Goal: Information Seeking & Learning: Learn about a topic

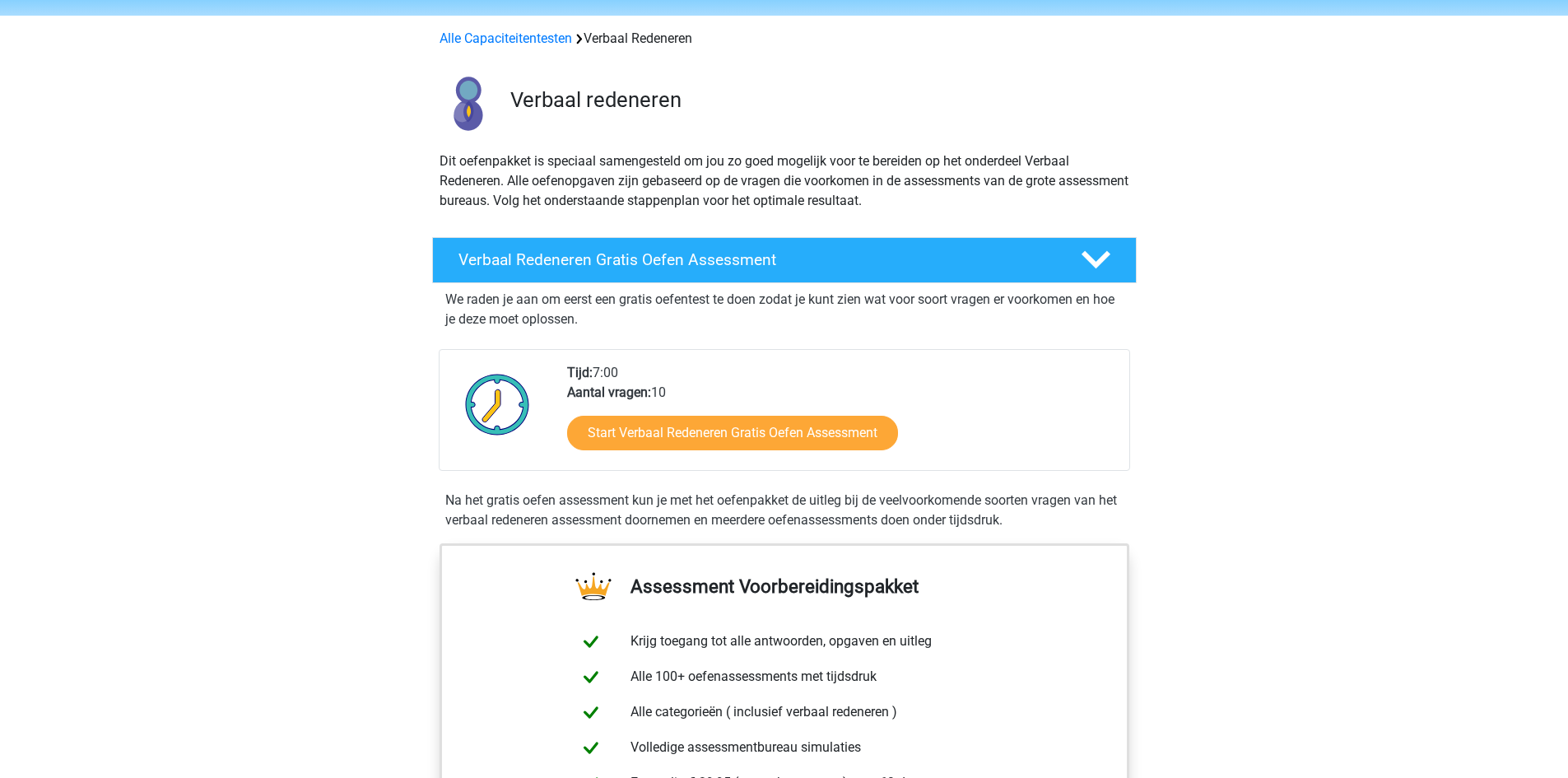
scroll to position [82, 0]
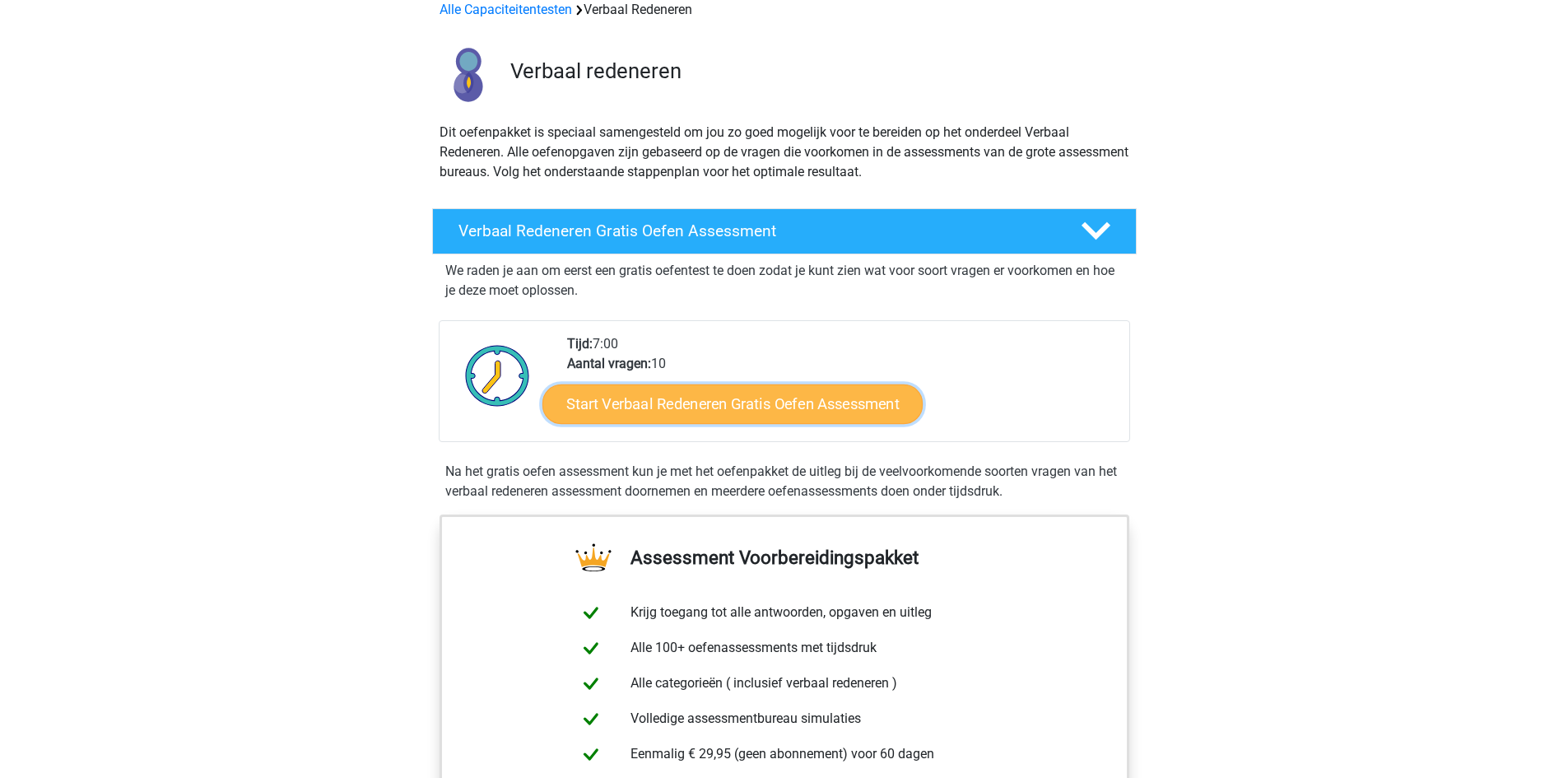
click at [647, 404] on link "Start Verbaal Redeneren Gratis Oefen Assessment" at bounding box center [732, 405] width 380 height 40
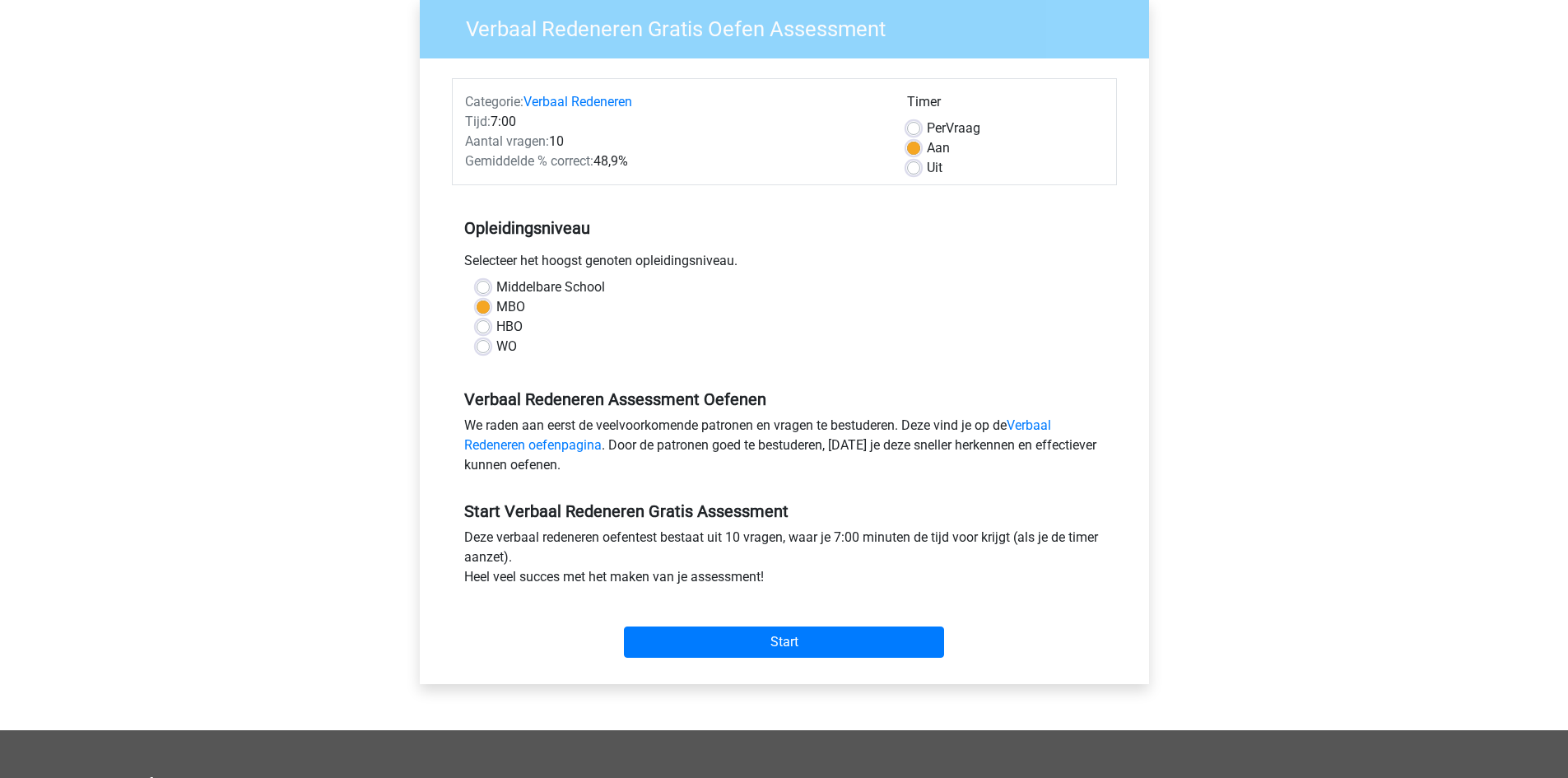
scroll to position [165, 0]
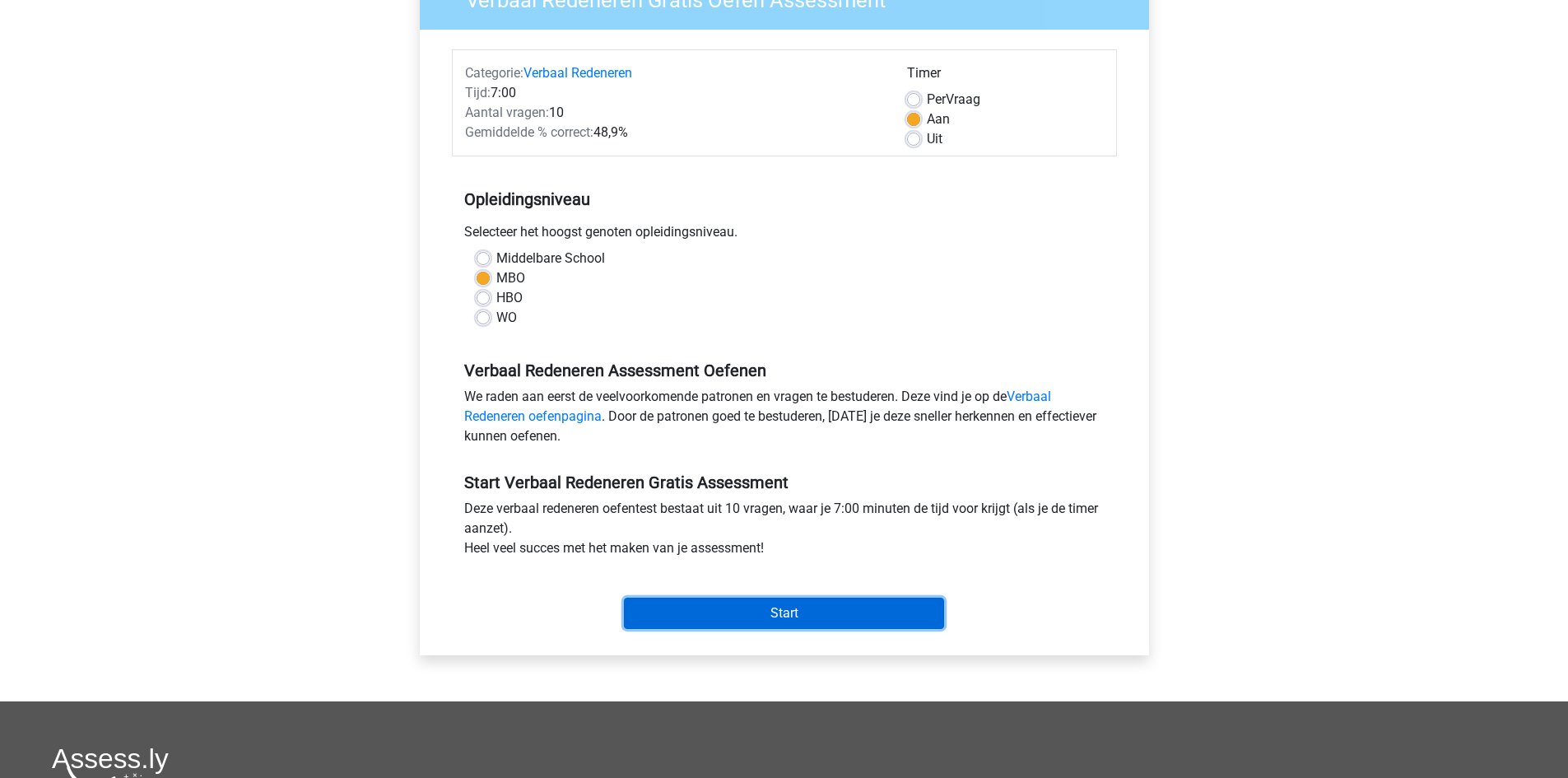
click at [758, 600] on input "Start" at bounding box center [784, 613] width 320 height 31
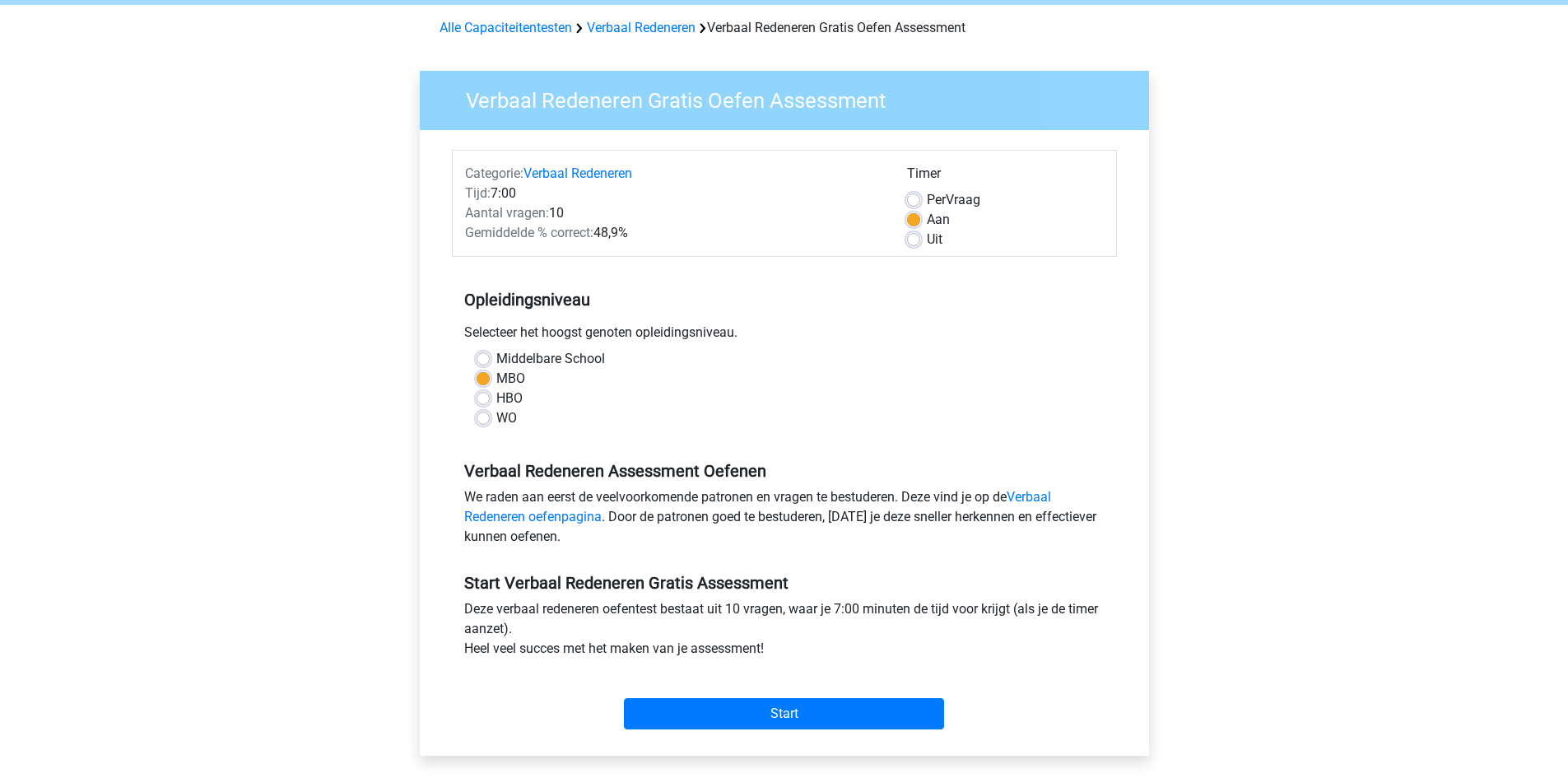
scroll to position [0, 0]
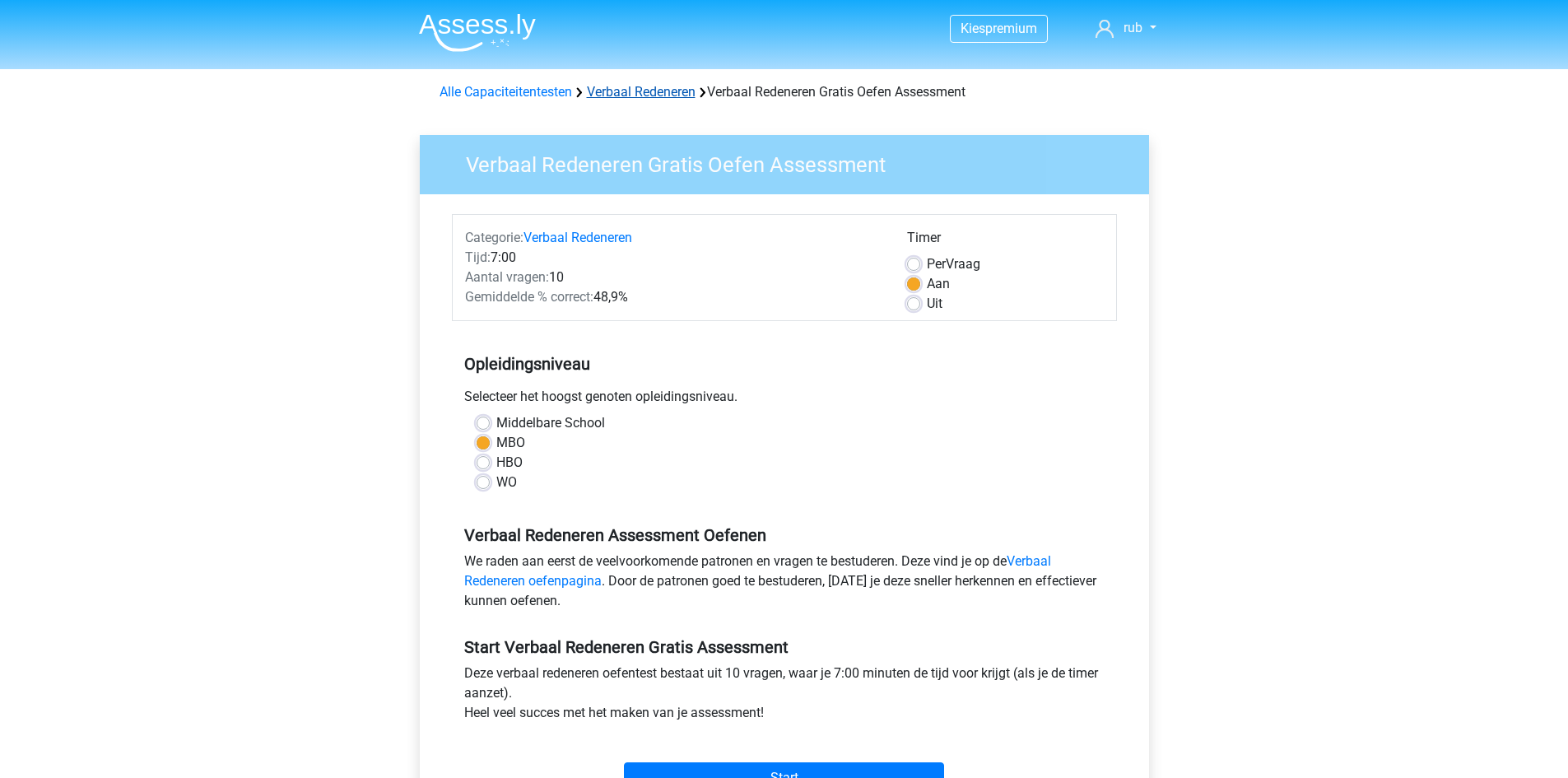
click at [678, 92] on link "Verbaal Redeneren" at bounding box center [641, 92] width 108 height 16
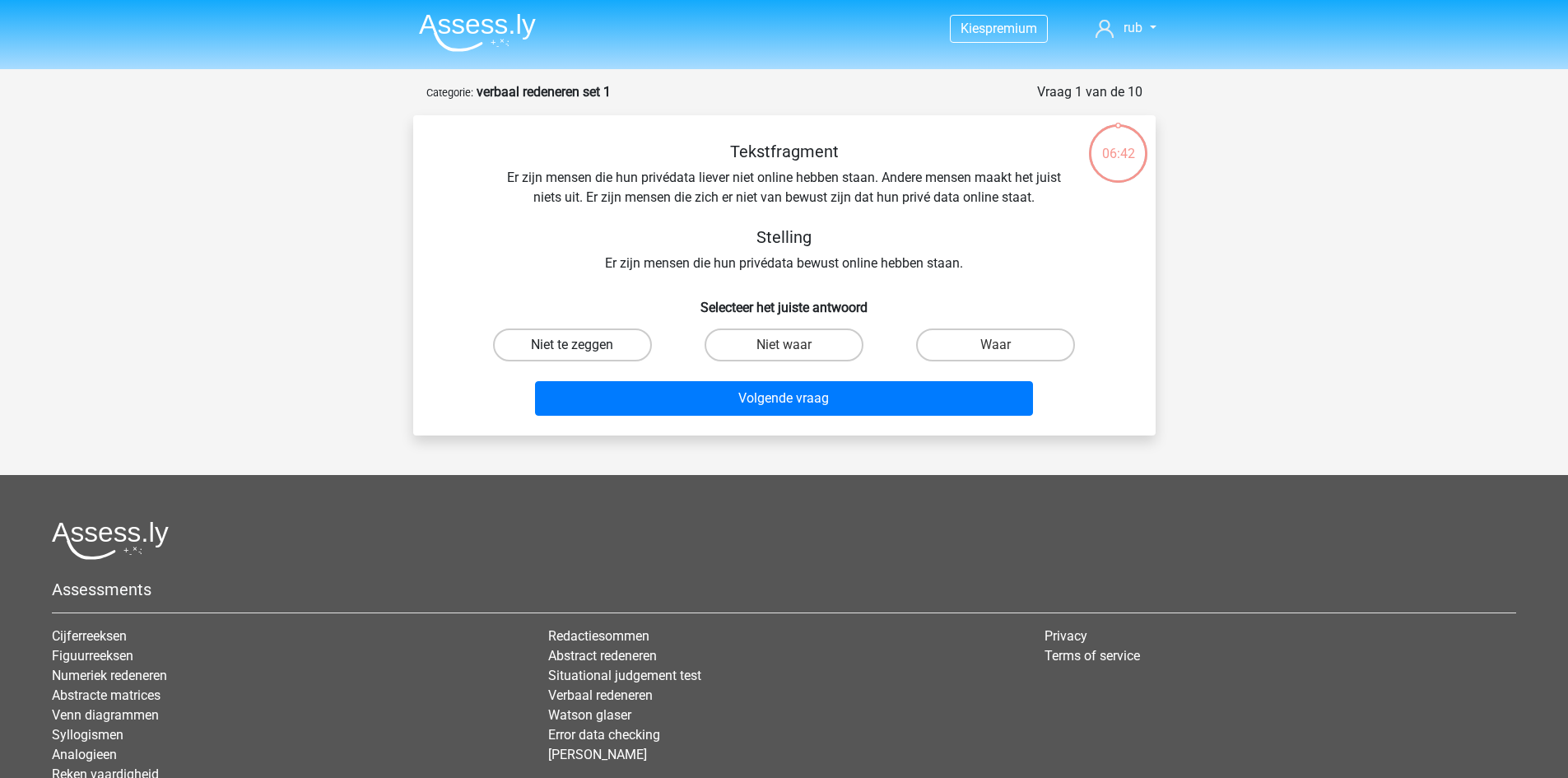
click at [598, 339] on label "Niet te zeggen" at bounding box center [571, 345] width 158 height 33
click at [583, 345] on input "Niet te zeggen" at bounding box center [578, 350] width 10 height 10
radio input "true"
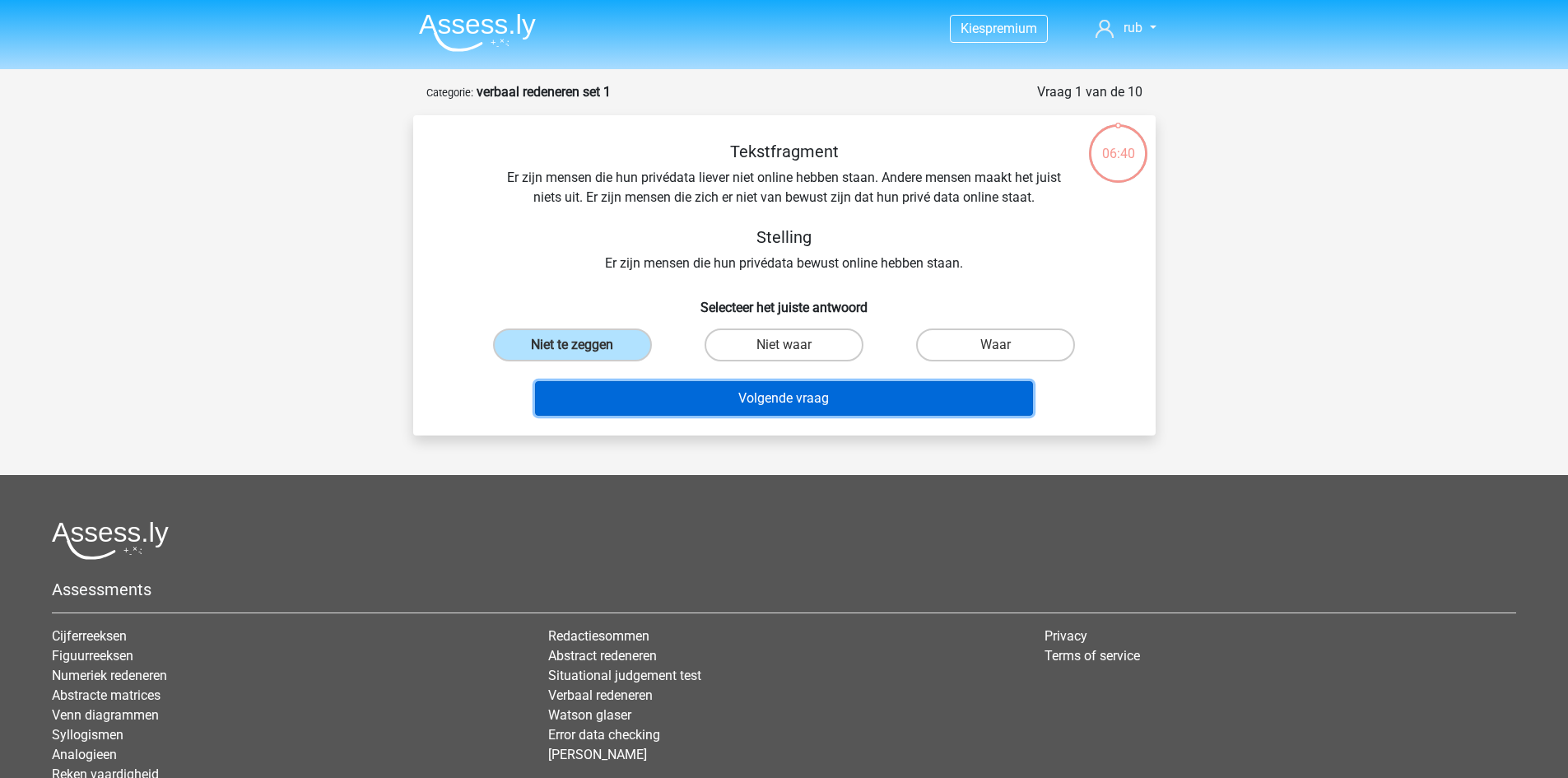
click at [842, 404] on button "Volgende vraag" at bounding box center [784, 399] width 498 height 35
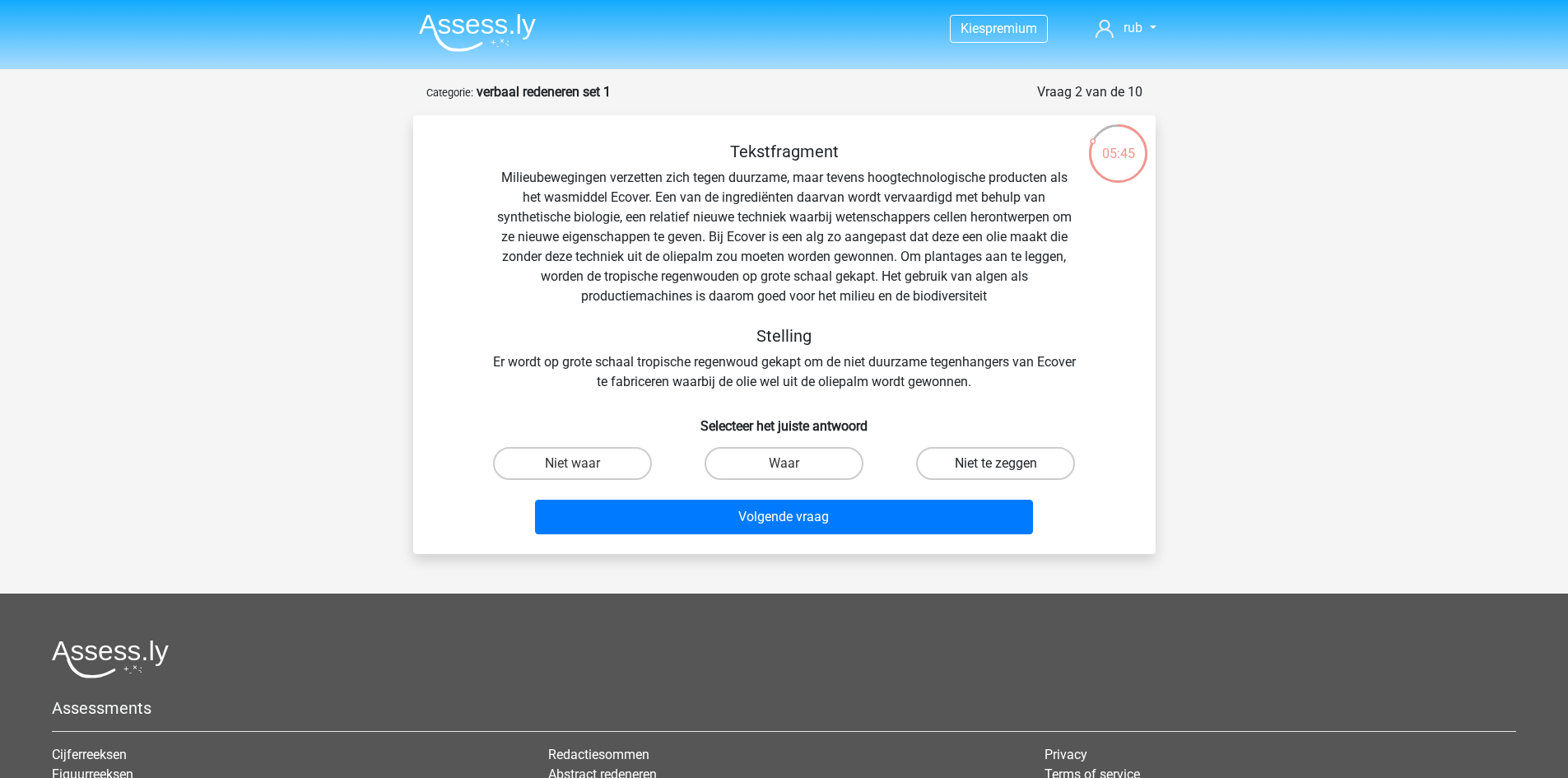
click at [961, 459] on label "Niet te zeggen" at bounding box center [995, 464] width 158 height 33
click at [996, 464] on input "Niet te zeggen" at bounding box center [1001, 469] width 10 height 10
radio input "true"
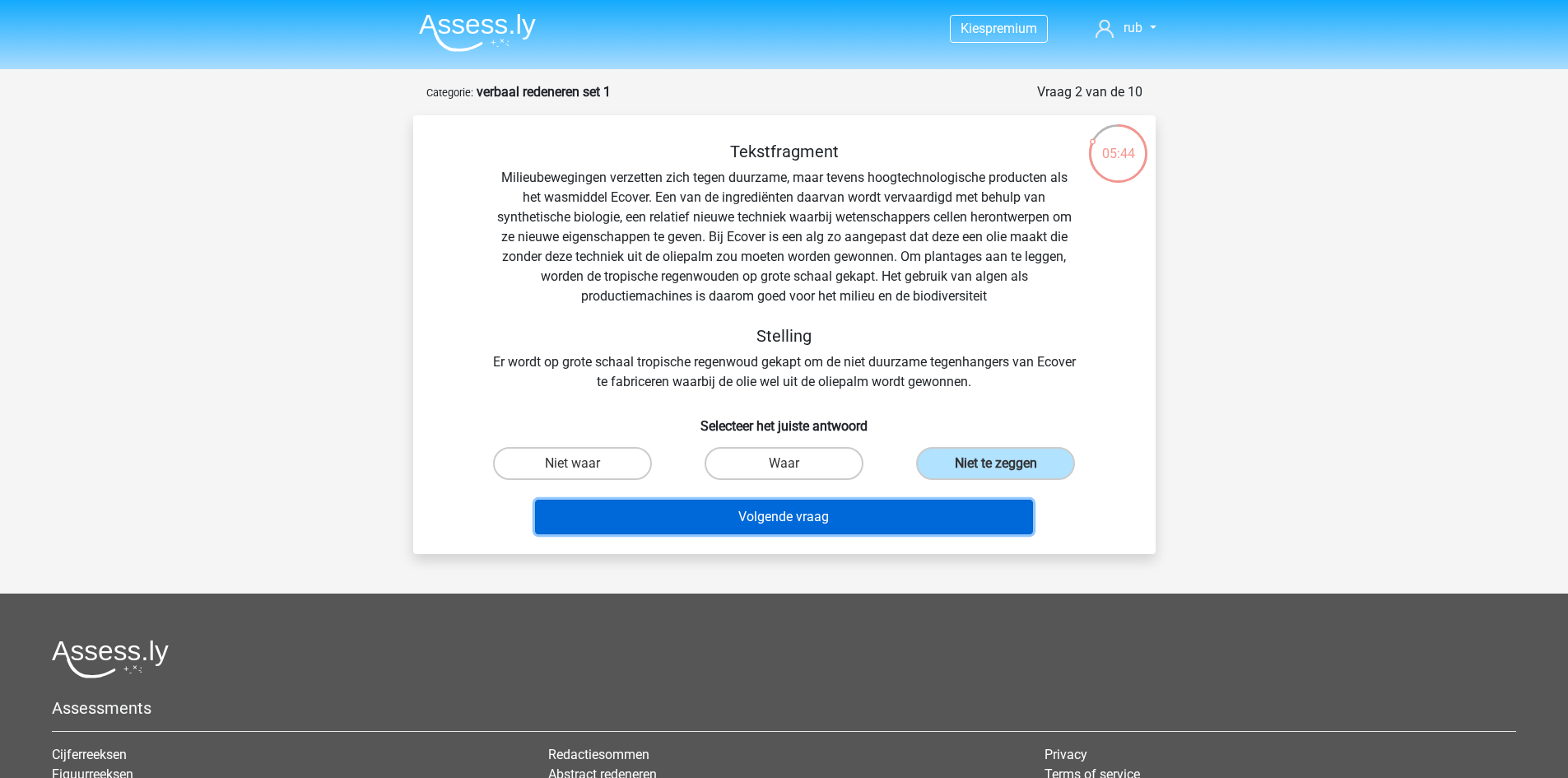
click at [895, 511] on button "Volgende vraag" at bounding box center [784, 517] width 498 height 35
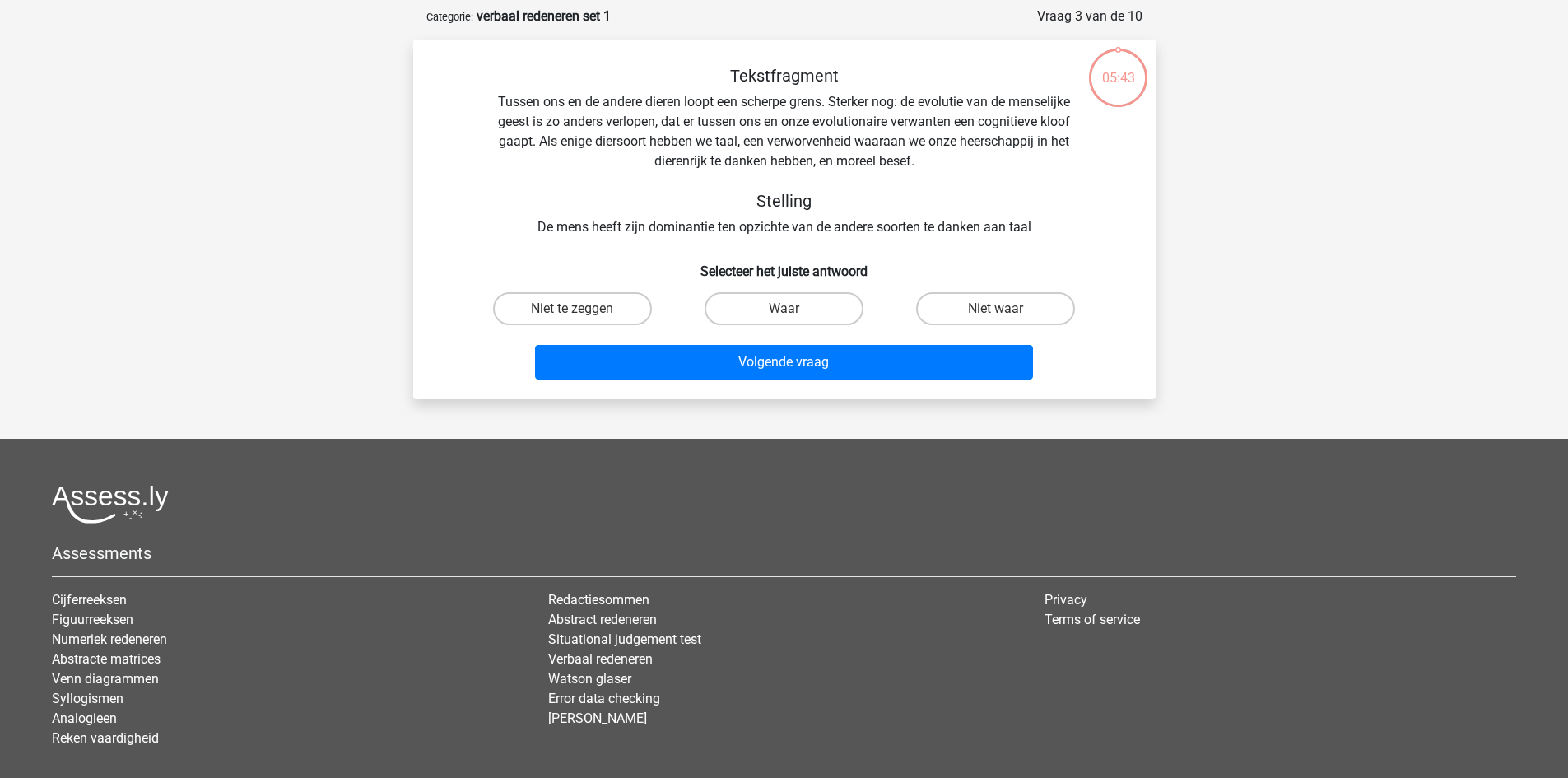
scroll to position [82, 0]
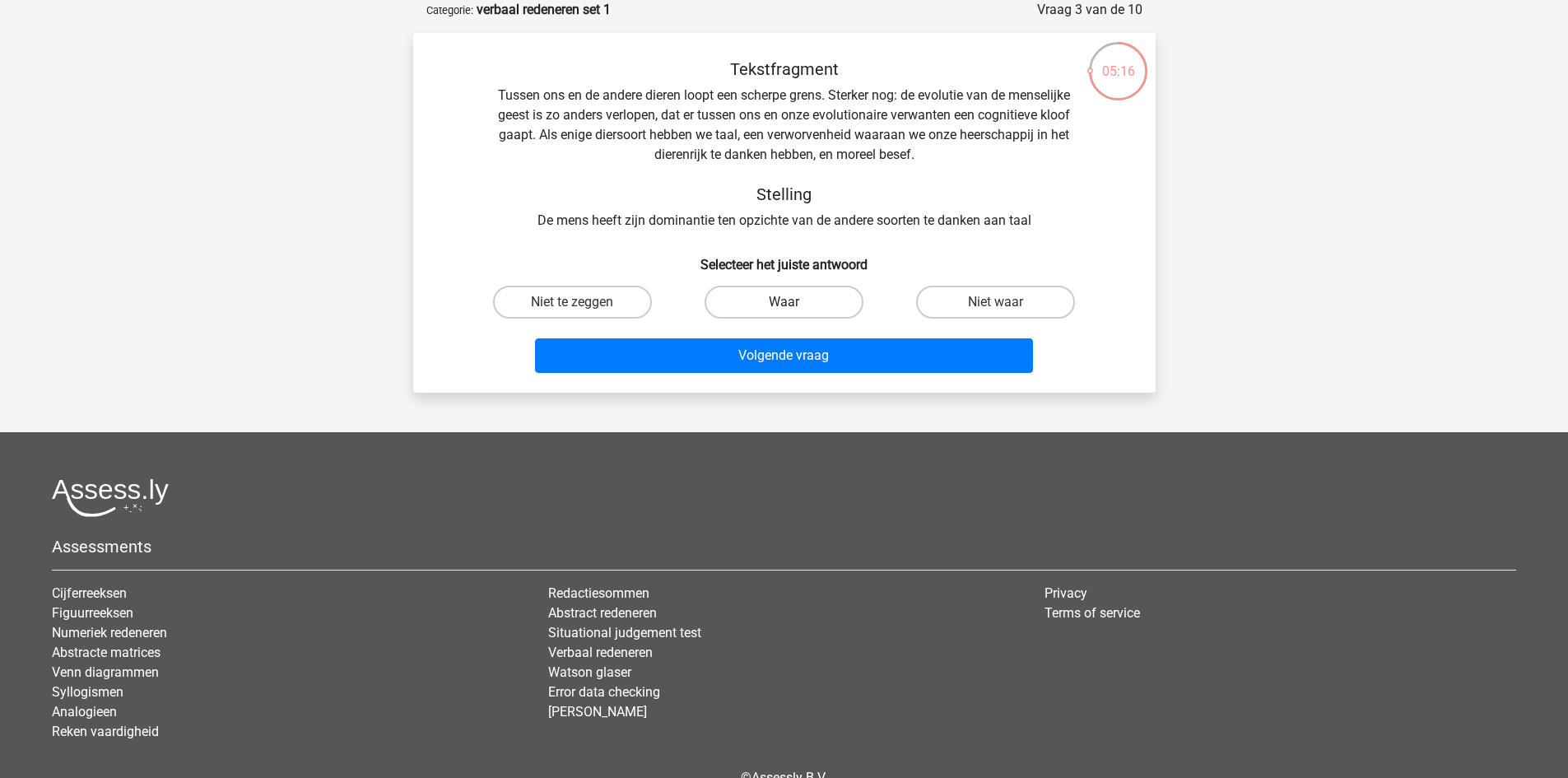
click at [723, 303] on label "Waar" at bounding box center [784, 302] width 158 height 33
click at [784, 303] on input "Waar" at bounding box center [789, 308] width 10 height 10
radio input "true"
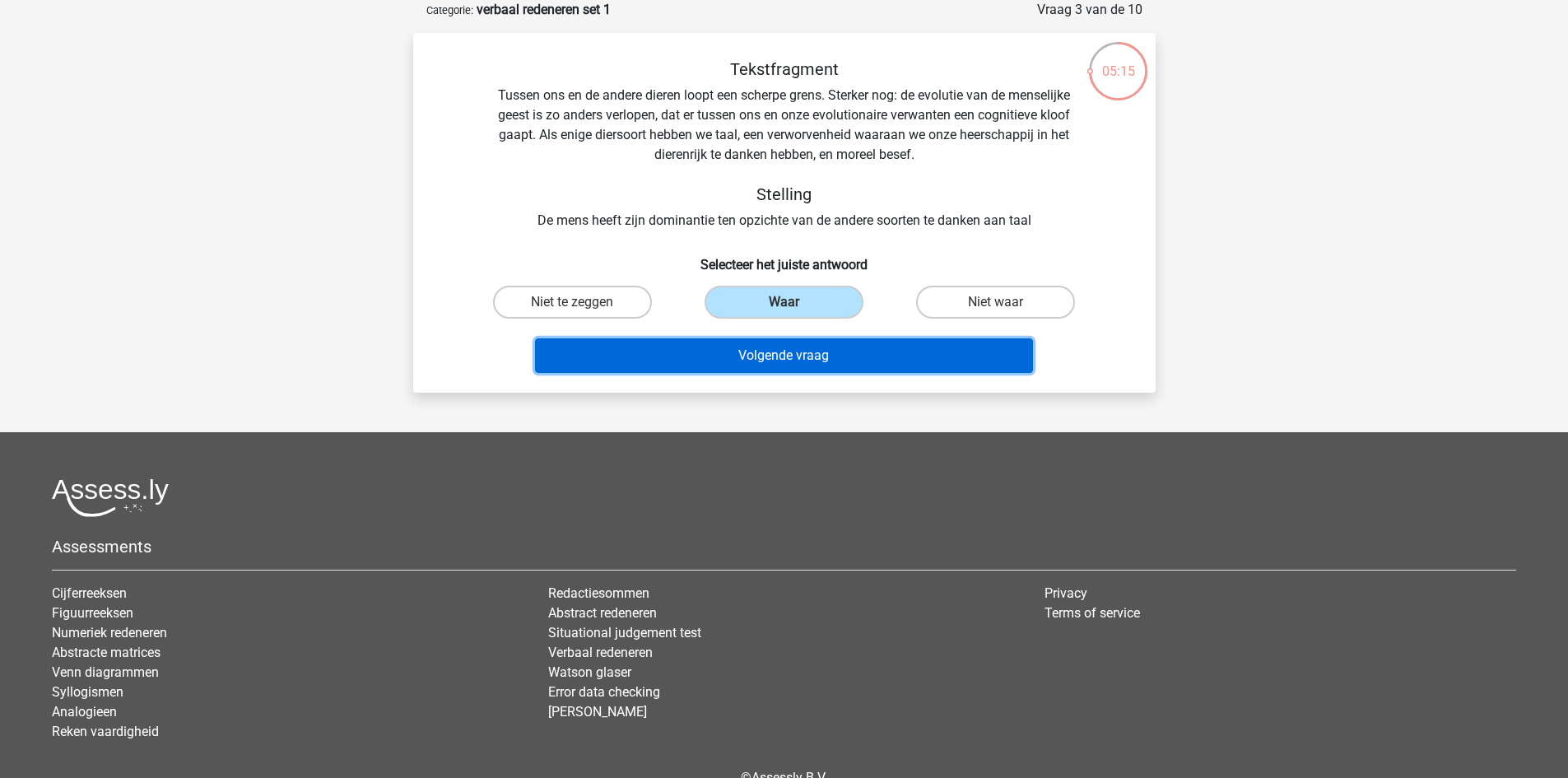
click at [713, 361] on button "Volgende vraag" at bounding box center [784, 356] width 498 height 35
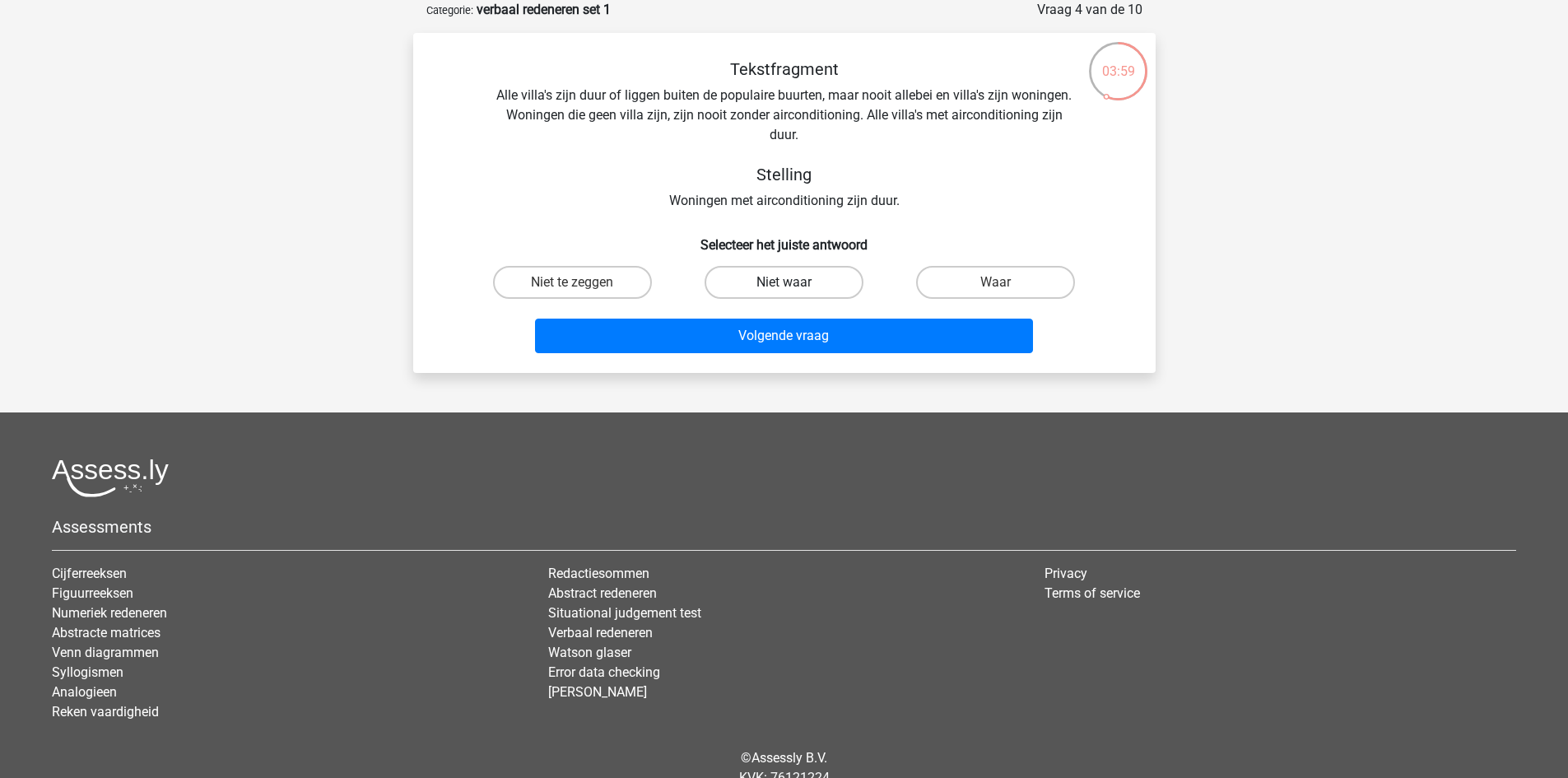
click at [766, 282] on label "Niet waar" at bounding box center [784, 282] width 158 height 33
click at [784, 282] on input "Niet waar" at bounding box center [789, 288] width 10 height 10
radio input "true"
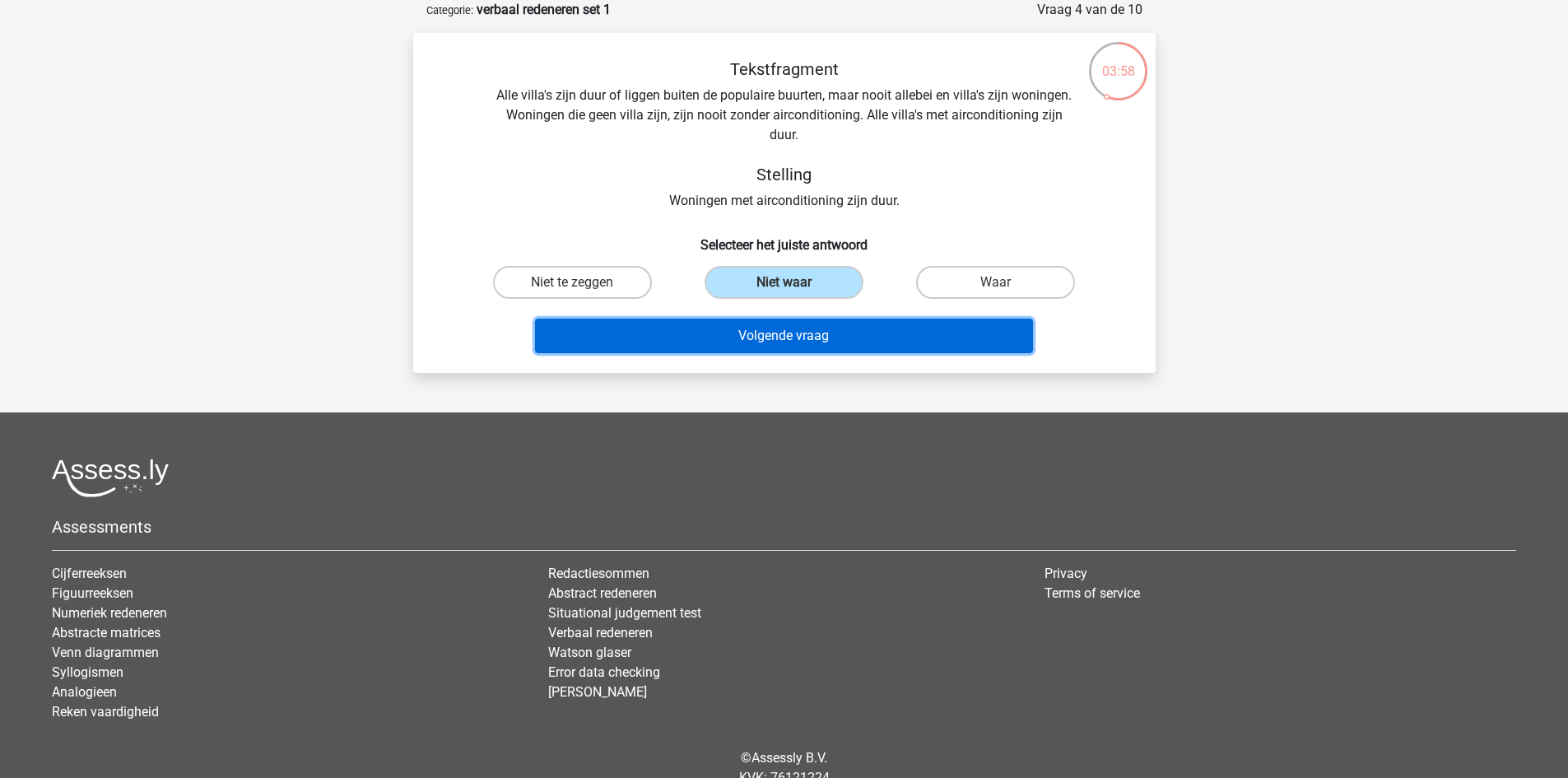
click at [773, 332] on button "Volgende vraag" at bounding box center [784, 336] width 498 height 35
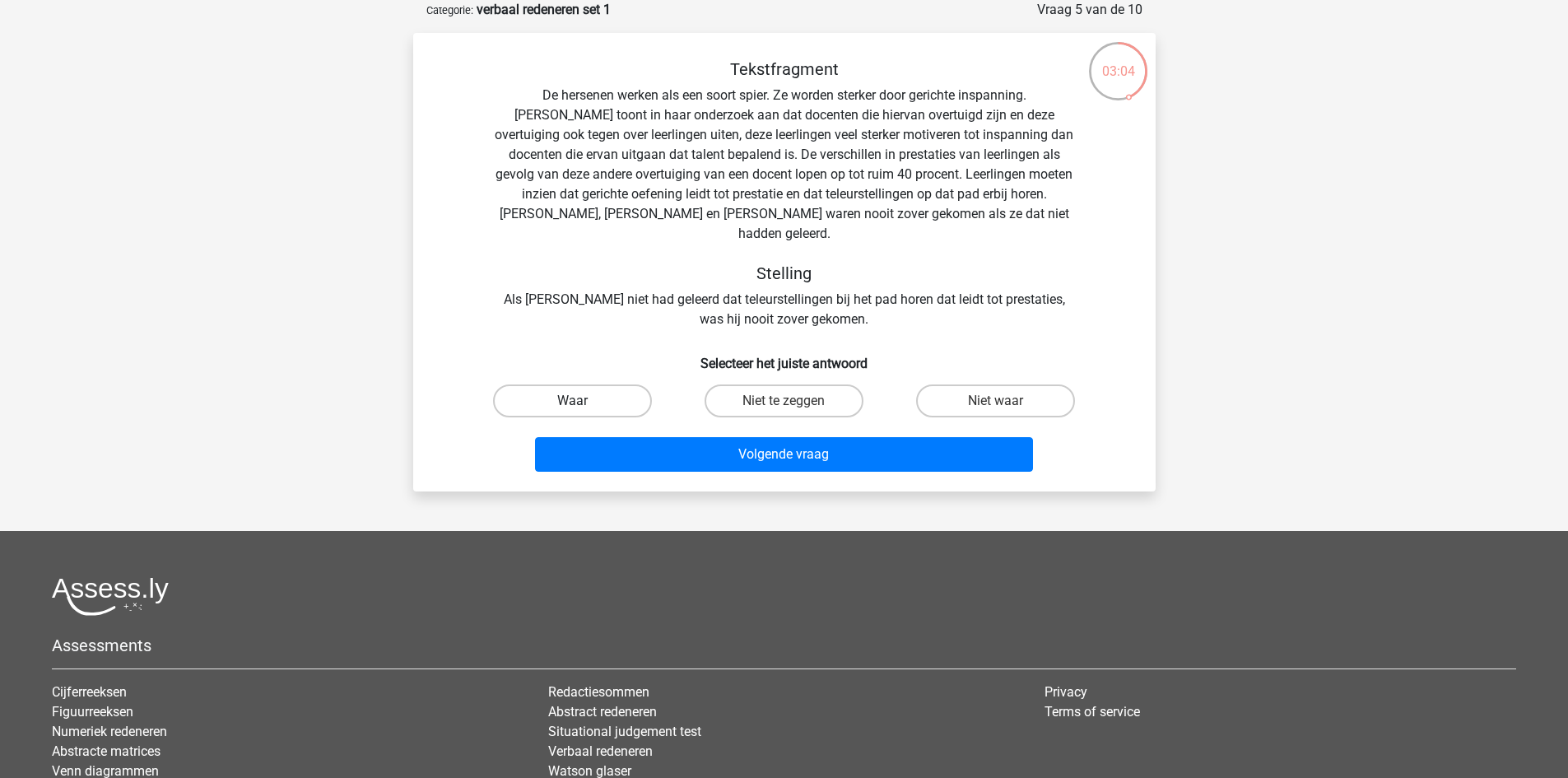
click at [590, 385] on label "Waar" at bounding box center [571, 401] width 158 height 33
click at [583, 401] on input "Waar" at bounding box center [578, 406] width 10 height 10
radio input "true"
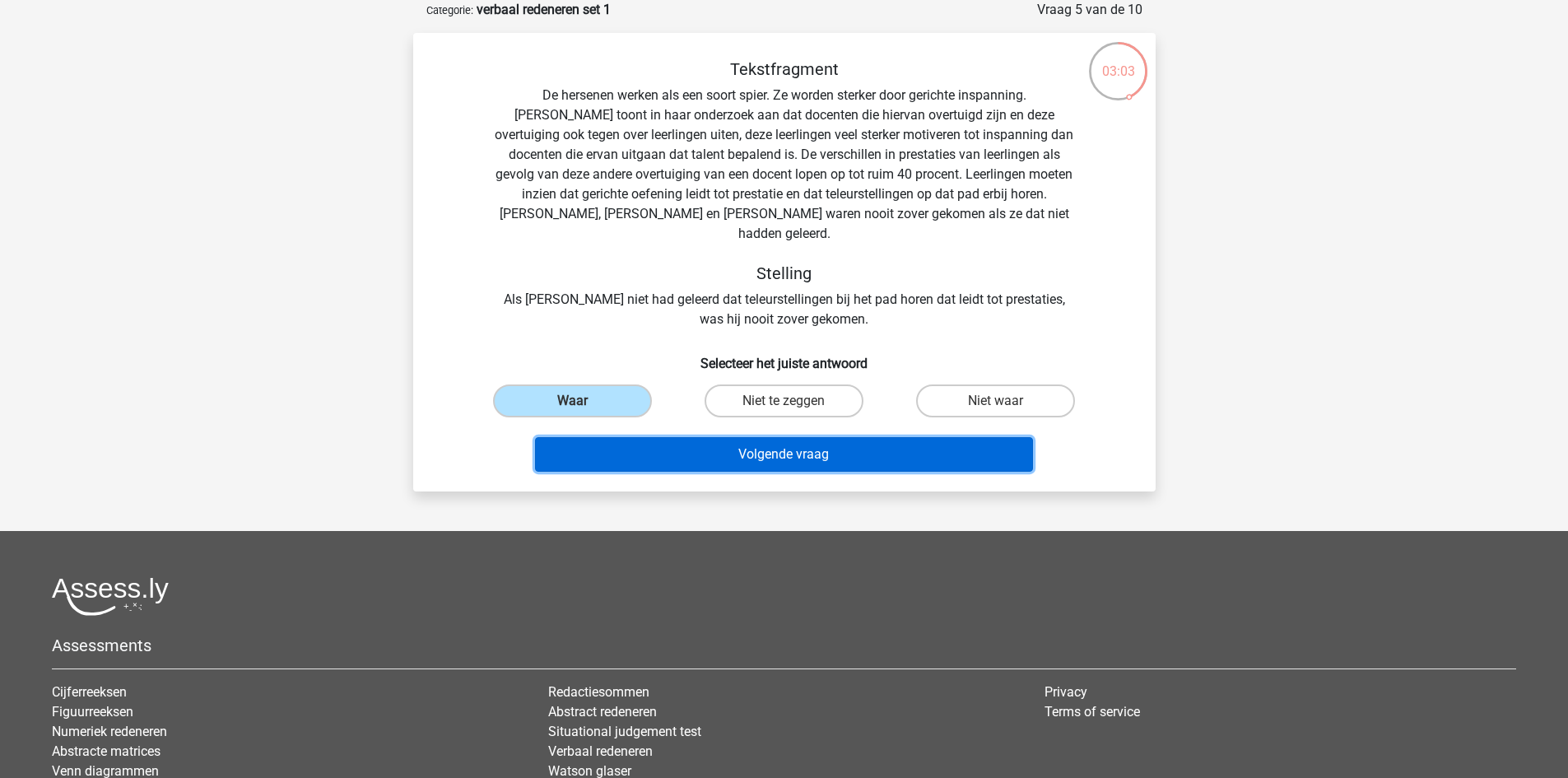
click at [723, 446] on button "Volgende vraag" at bounding box center [784, 455] width 498 height 35
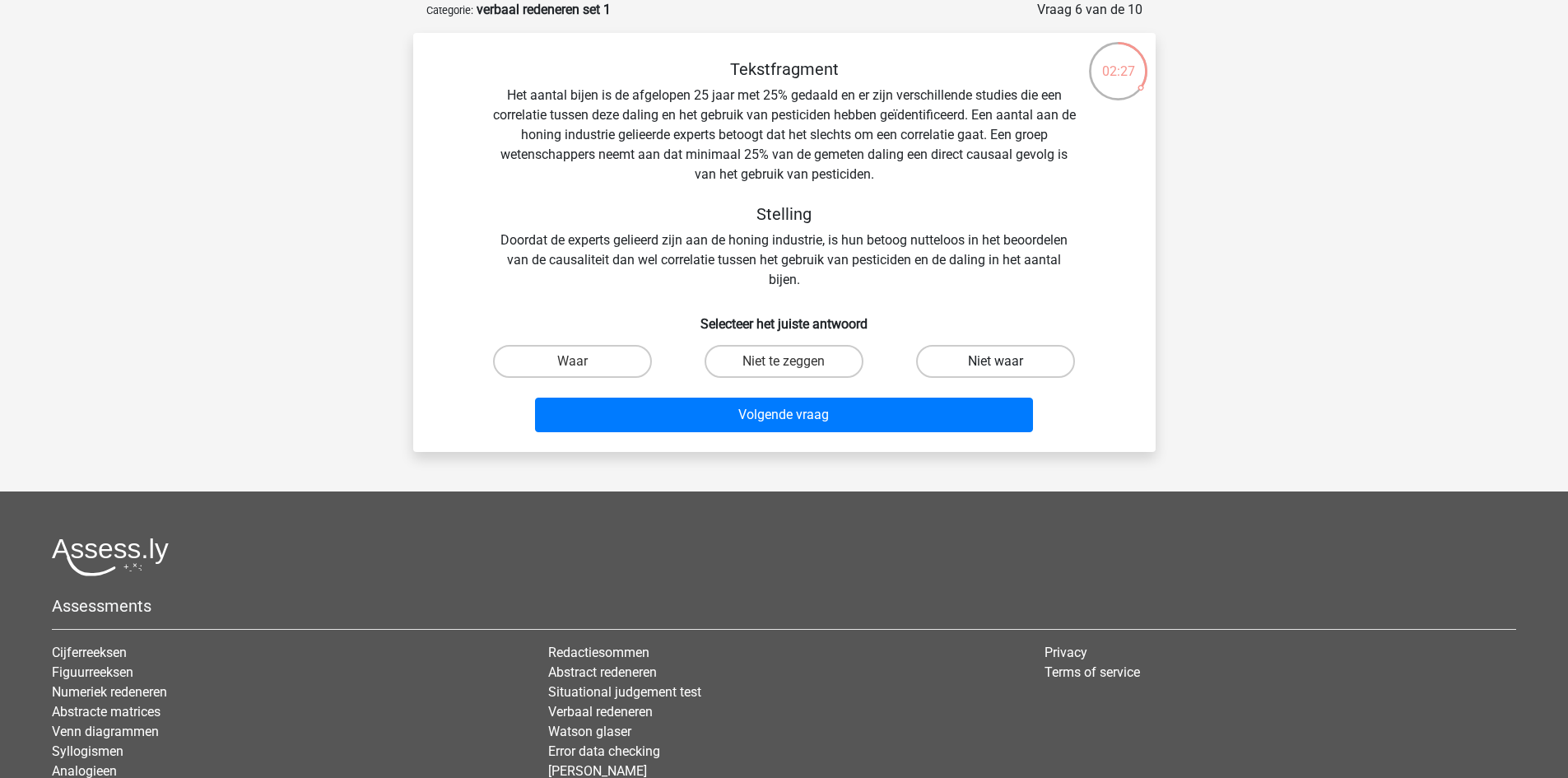
click at [941, 356] on label "Niet waar" at bounding box center [995, 361] width 158 height 33
click at [996, 361] on input "Niet waar" at bounding box center [1001, 366] width 10 height 10
radio input "true"
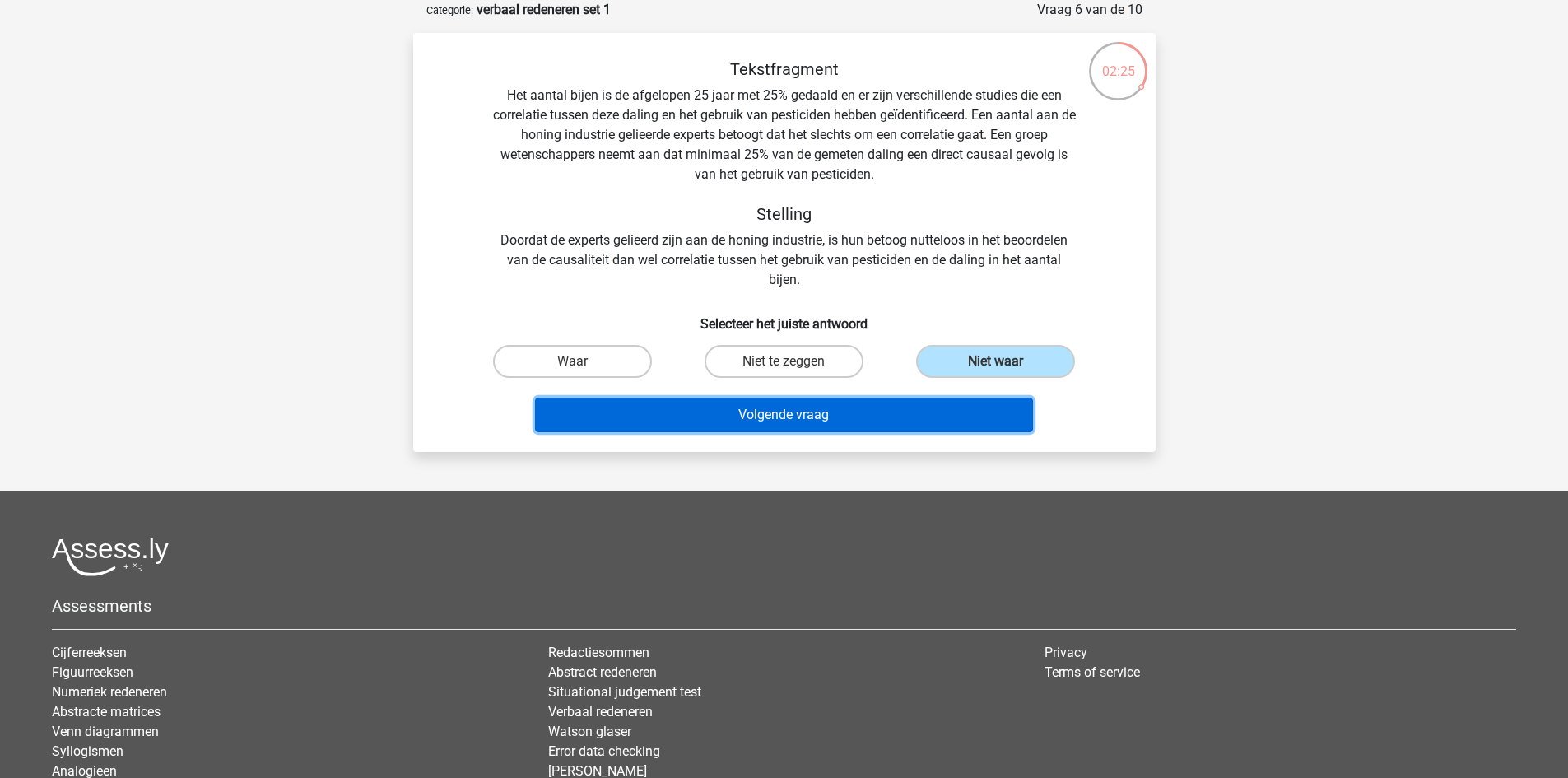
click at [826, 427] on button "Volgende vraag" at bounding box center [784, 415] width 498 height 35
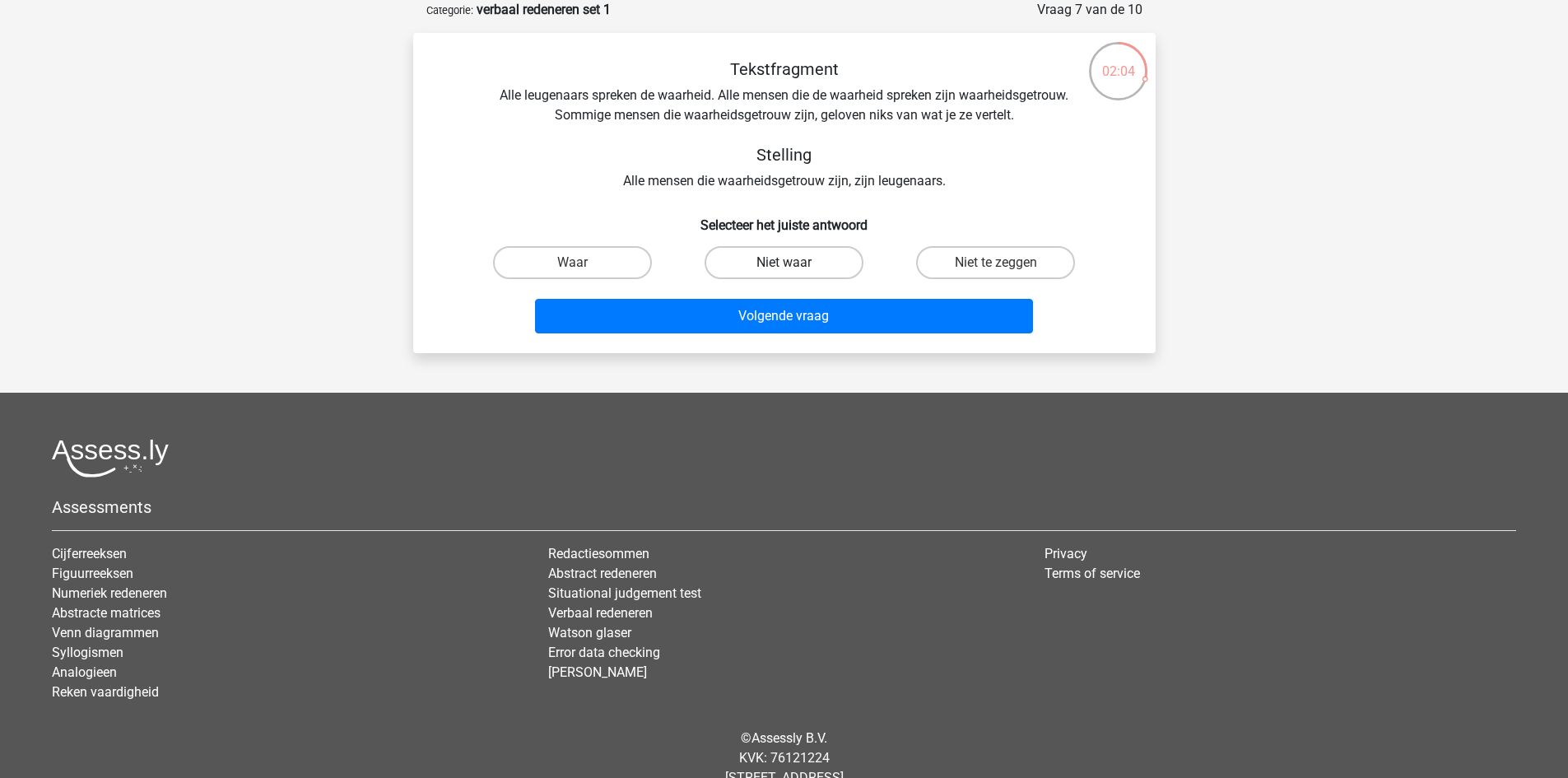
click at [790, 260] on label "Niet waar" at bounding box center [784, 263] width 158 height 33
click at [790, 263] on input "Niet waar" at bounding box center [789, 268] width 10 height 10
radio input "true"
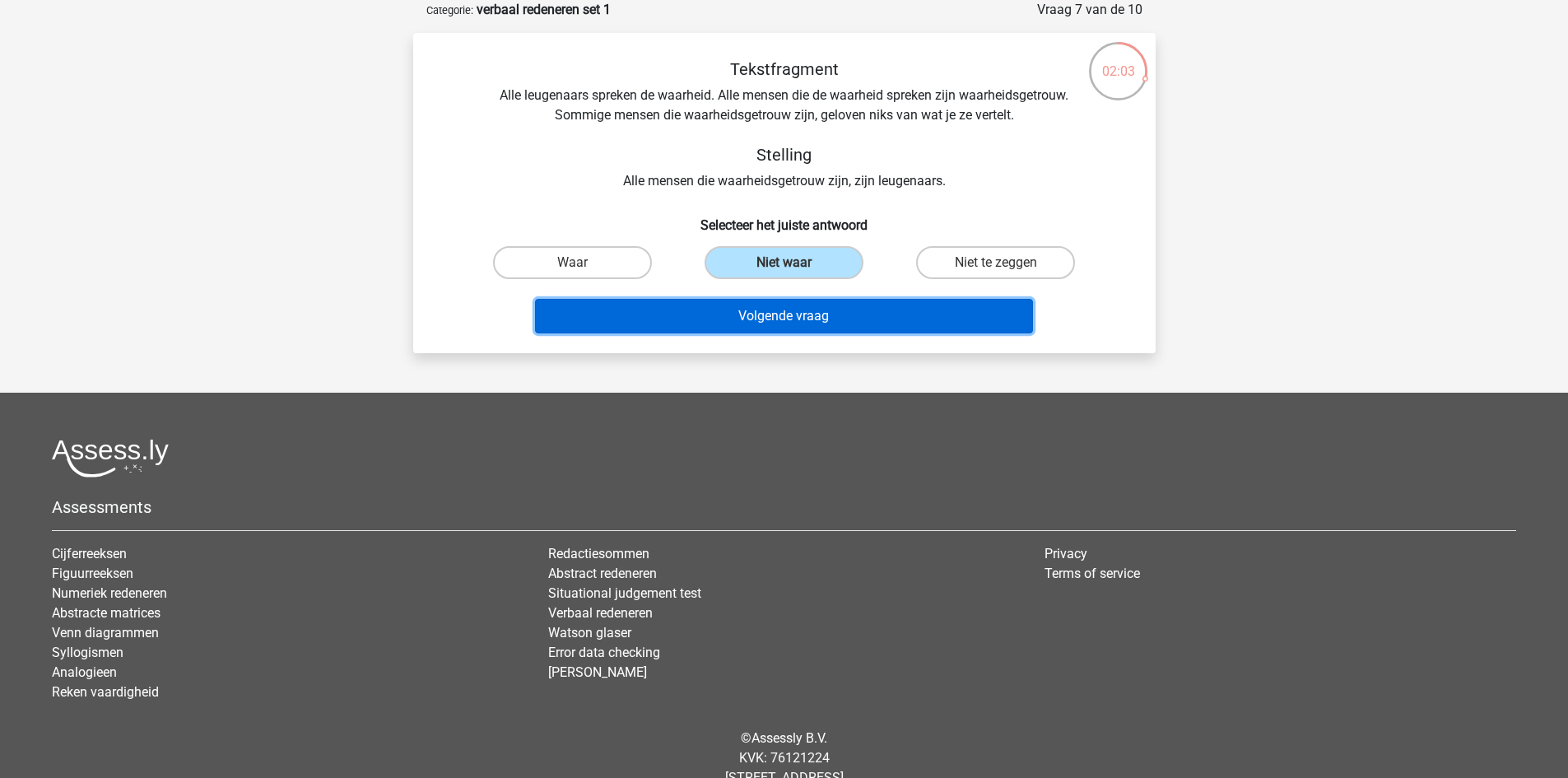
click at [791, 313] on button "Volgende vraag" at bounding box center [784, 316] width 498 height 35
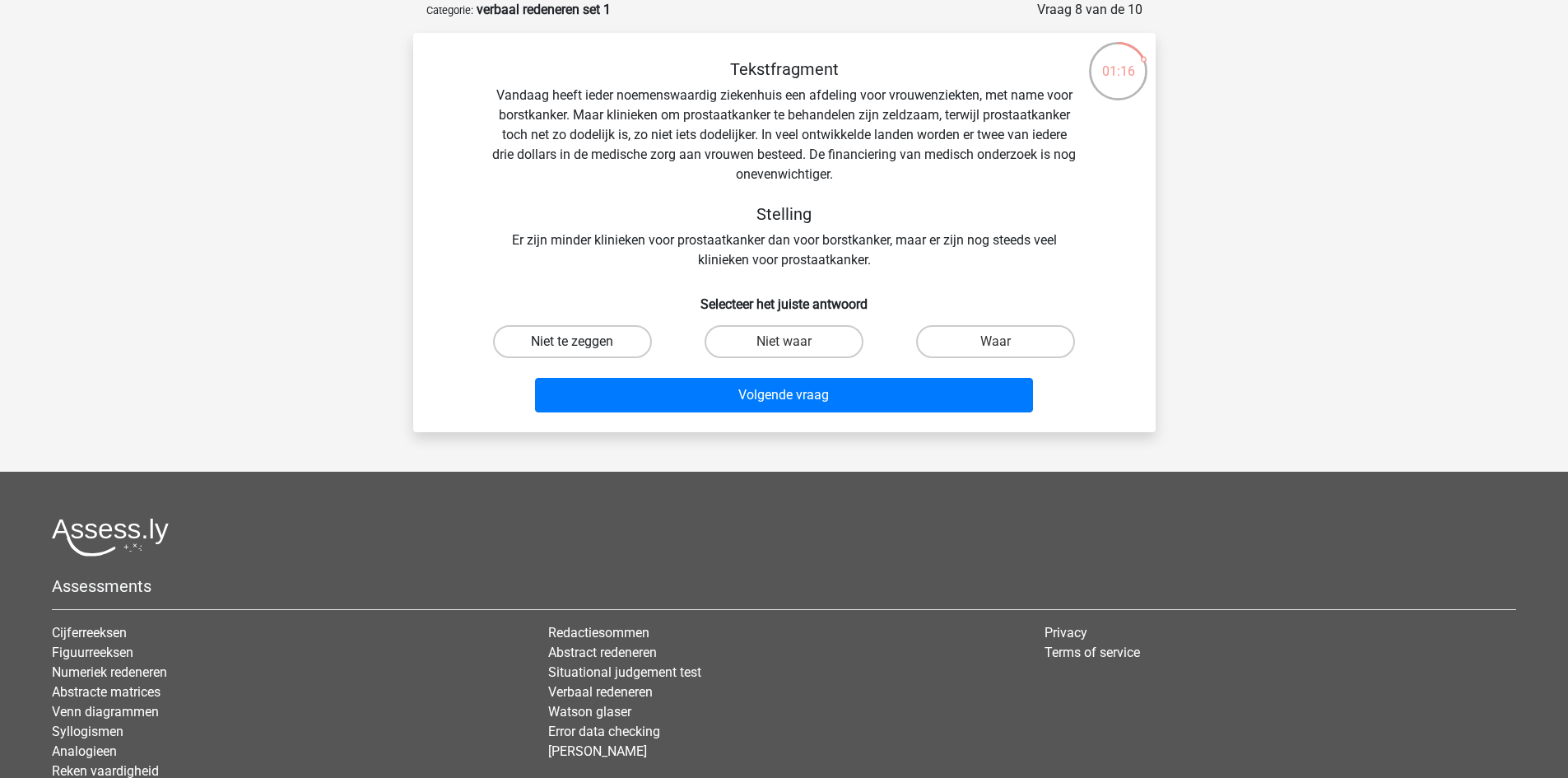
click at [592, 337] on label "Niet te zeggen" at bounding box center [571, 341] width 158 height 33
click at [583, 341] on input "Niet te zeggen" at bounding box center [578, 347] width 10 height 10
radio input "true"
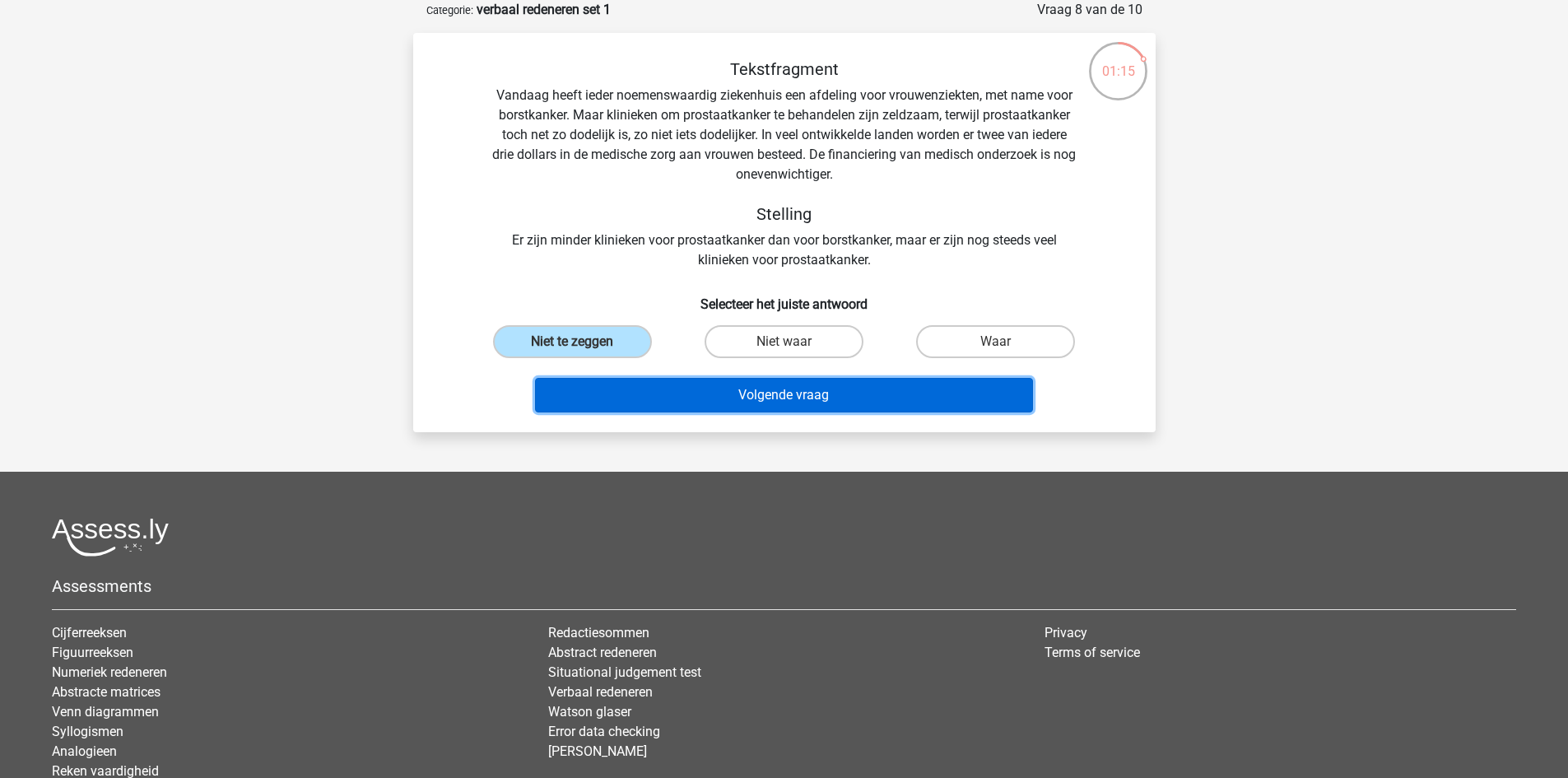
click at [685, 399] on button "Volgende vraag" at bounding box center [784, 395] width 498 height 35
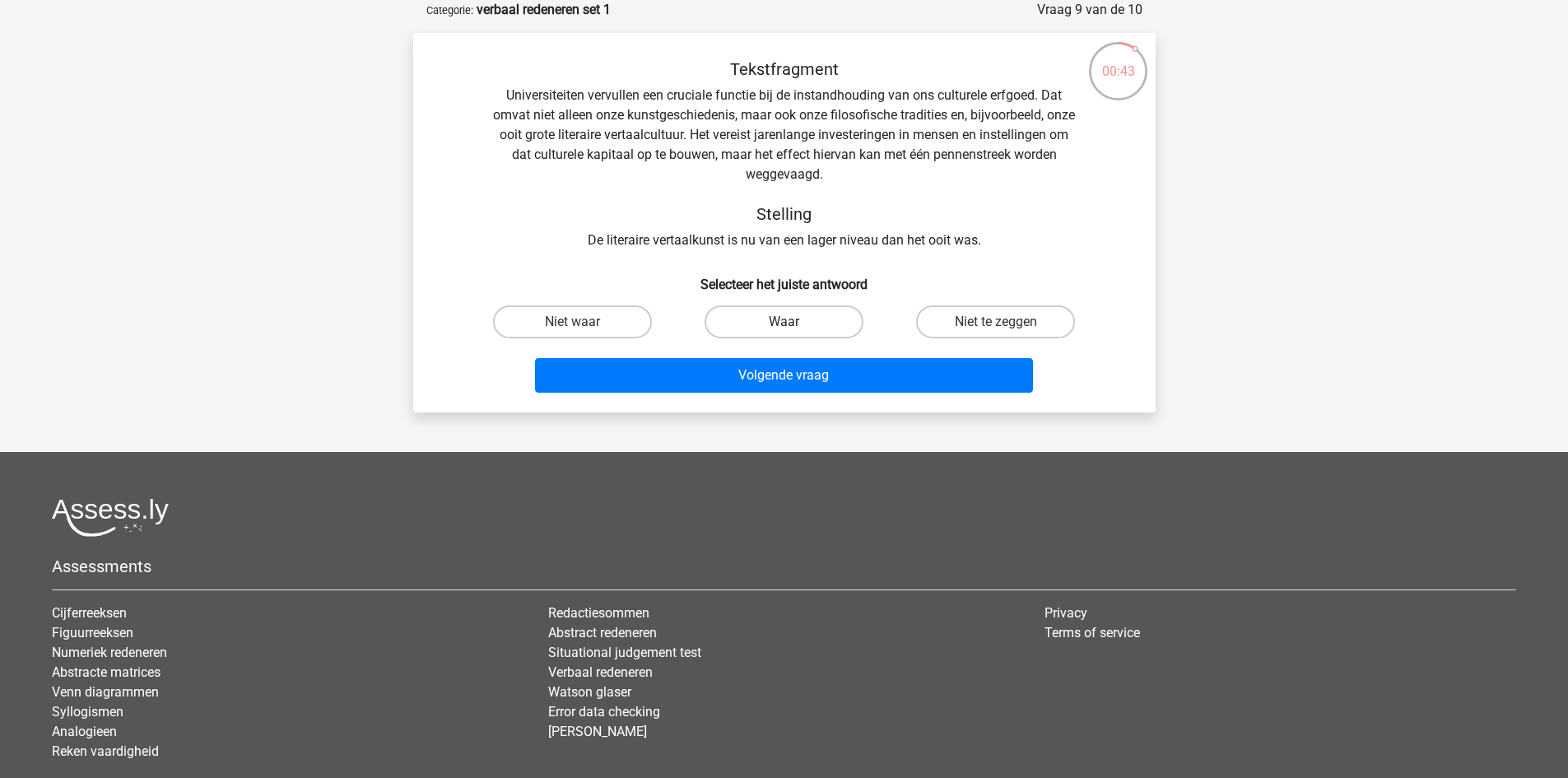
click at [758, 321] on label "Waar" at bounding box center [784, 322] width 158 height 33
click at [784, 322] on input "Waar" at bounding box center [789, 327] width 10 height 10
radio input "true"
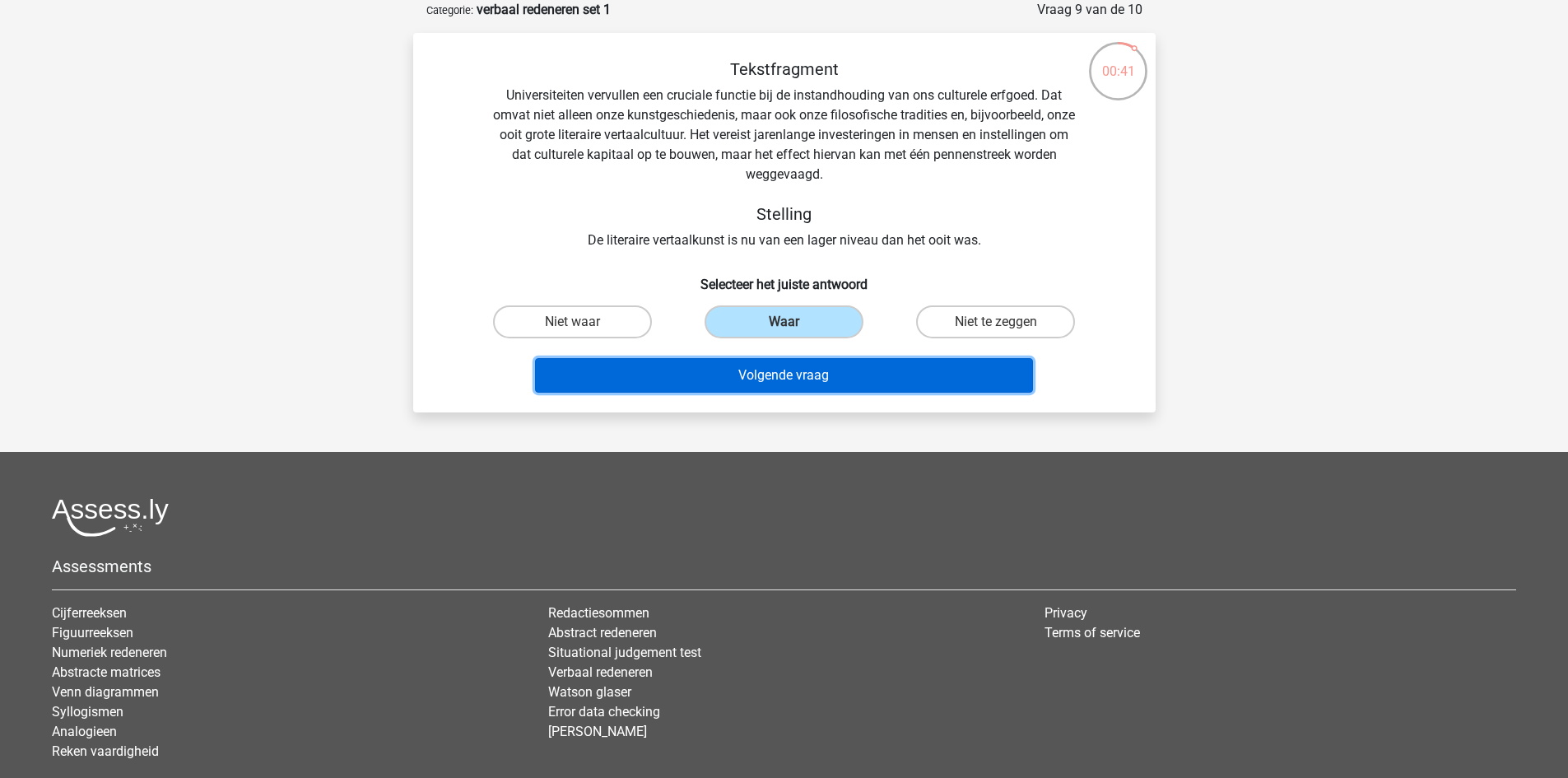
click at [752, 371] on button "Volgende vraag" at bounding box center [784, 375] width 498 height 35
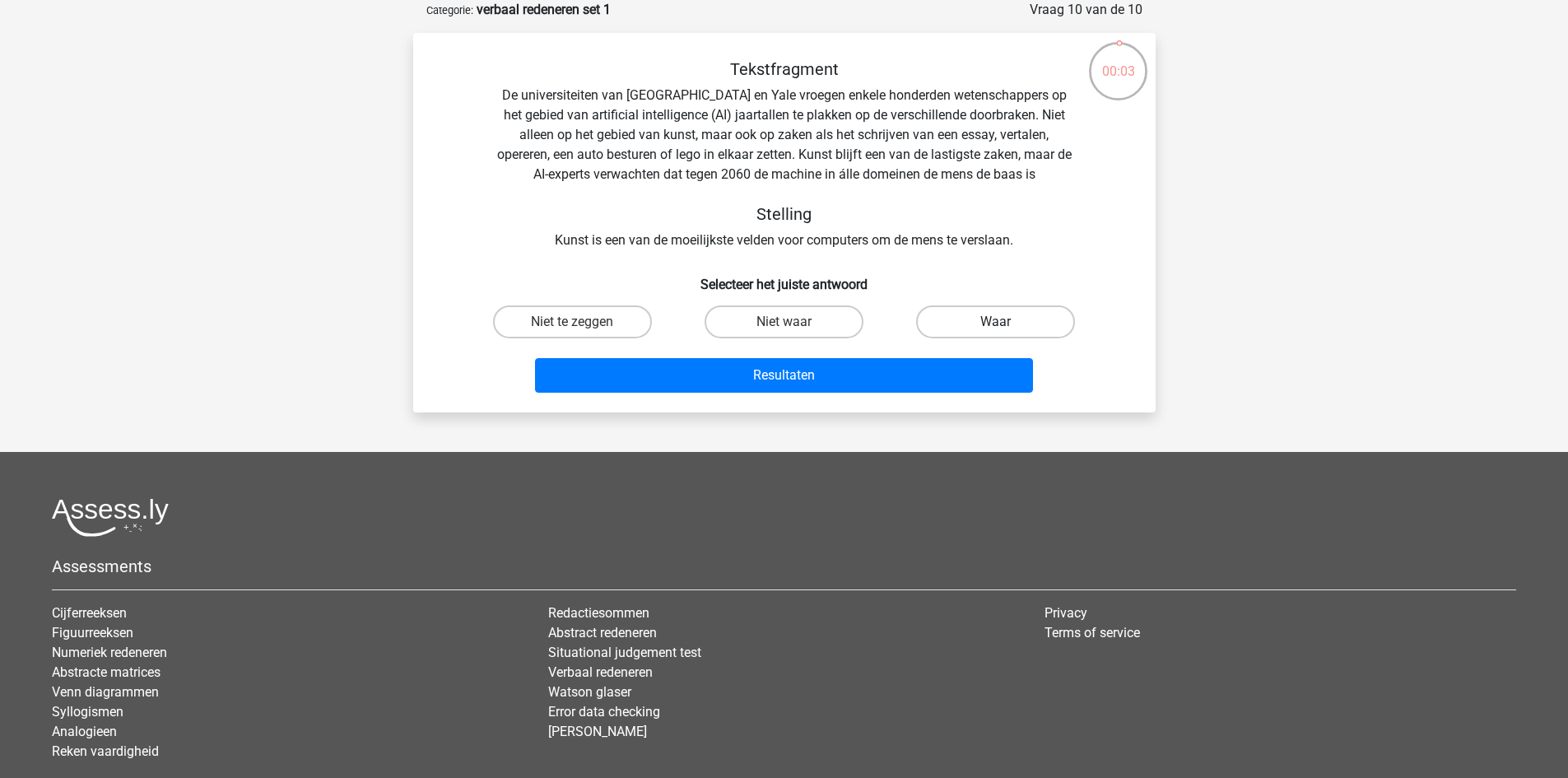
click at [945, 319] on label "Waar" at bounding box center [995, 322] width 158 height 33
click at [996, 322] on input "Waar" at bounding box center [1001, 327] width 10 height 10
radio input "true"
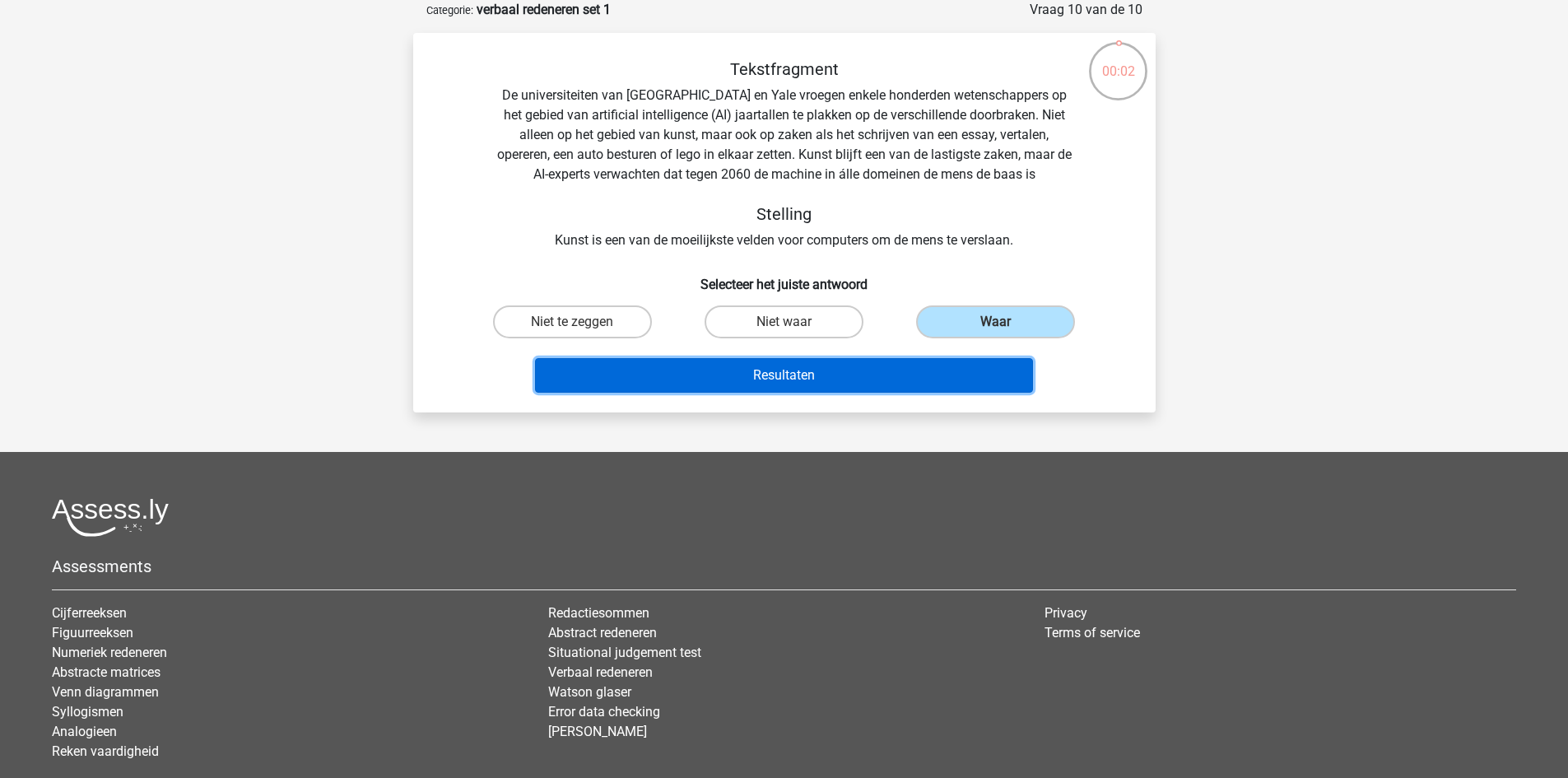
click at [858, 369] on button "Resultaten" at bounding box center [784, 375] width 498 height 35
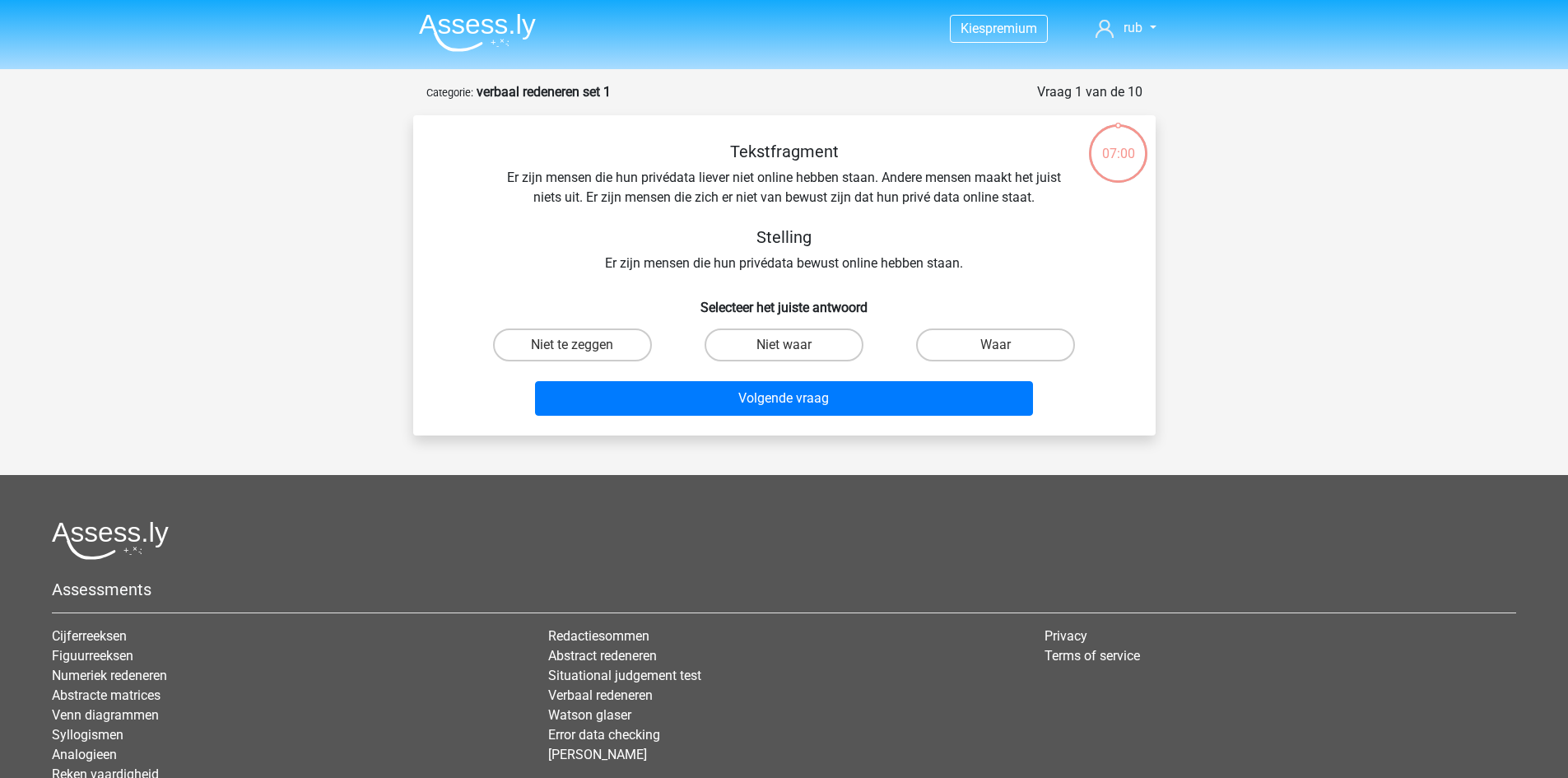
scroll to position [82, 0]
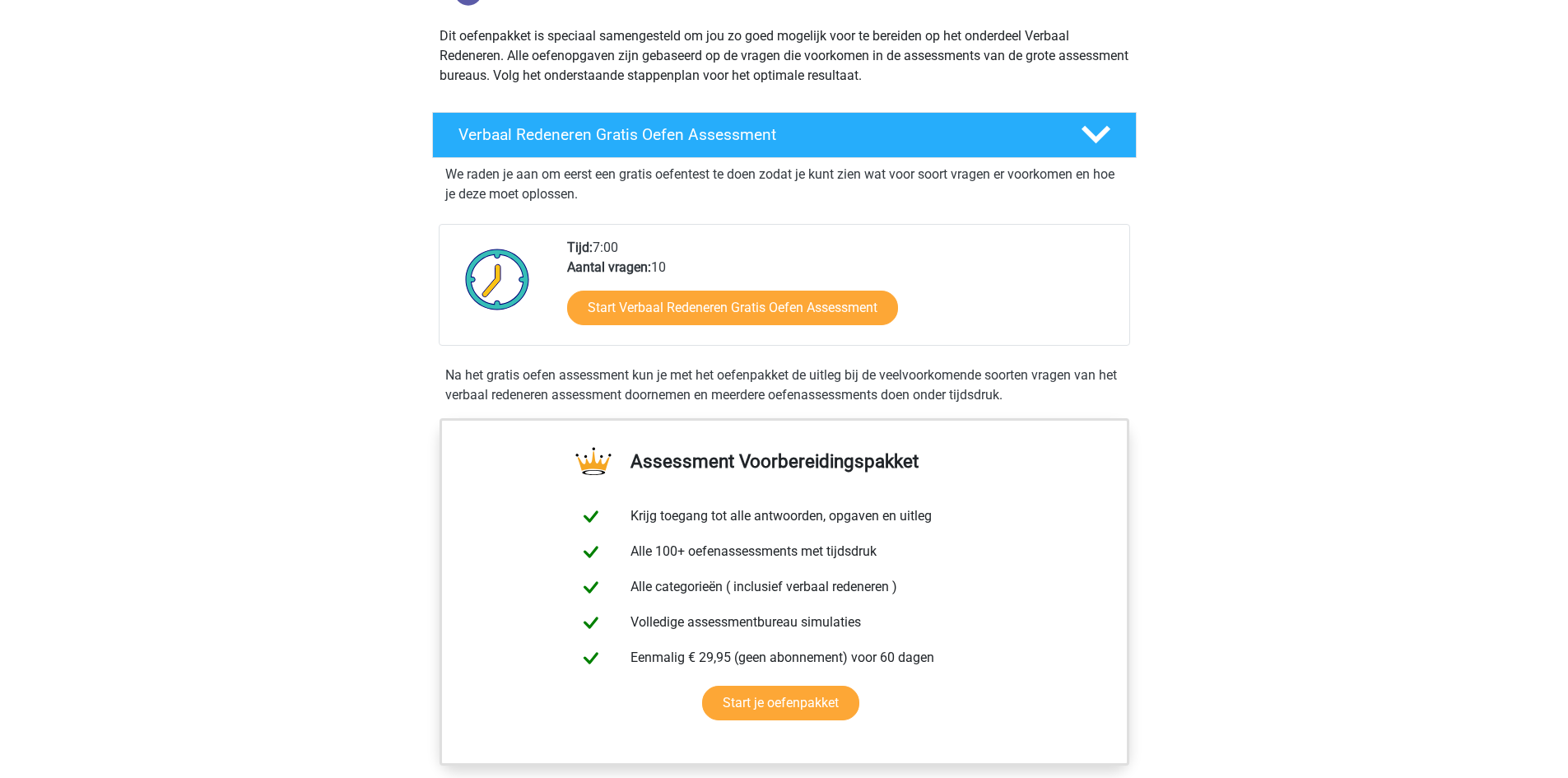
scroll to position [247, 0]
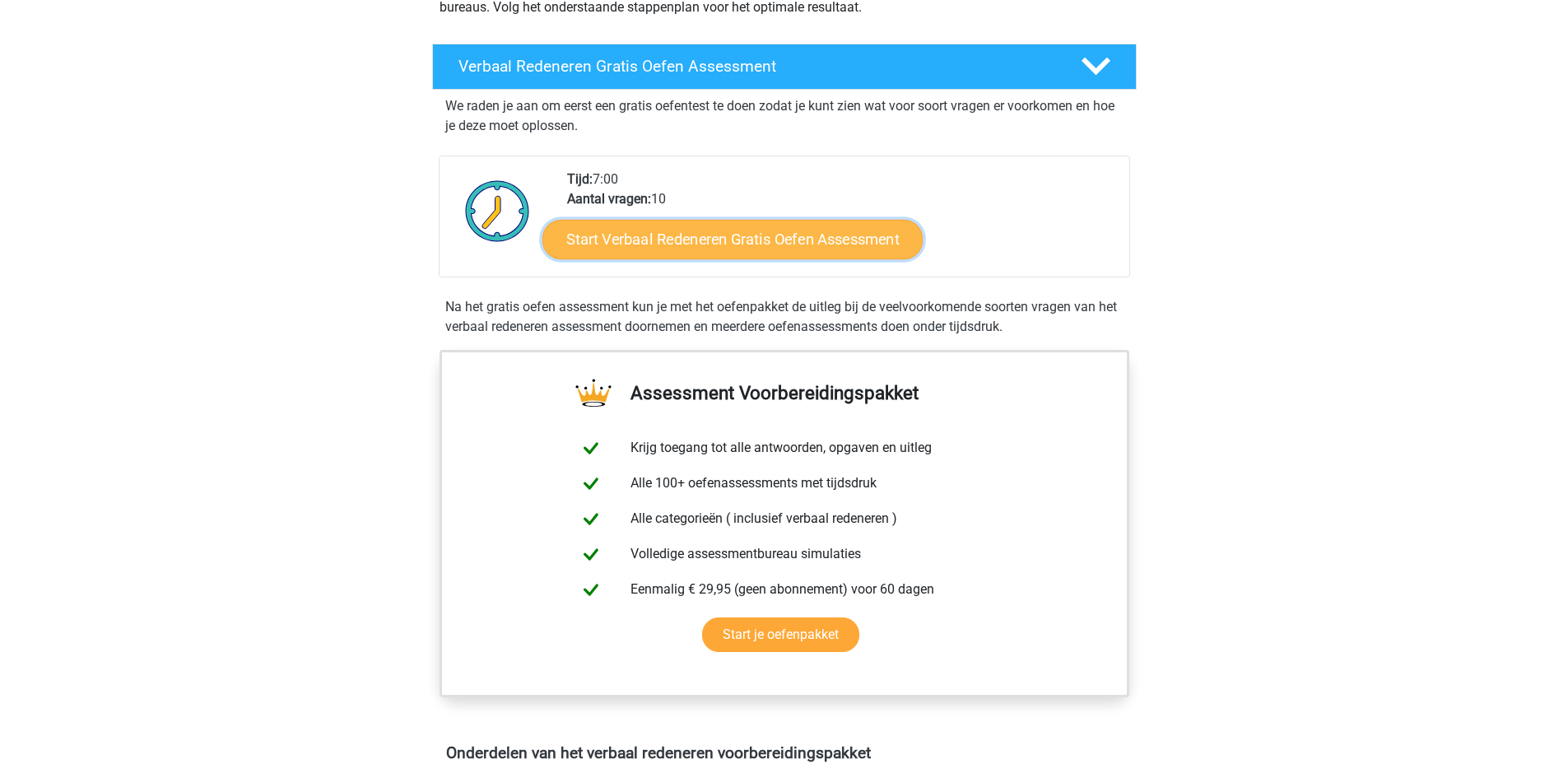
click at [731, 241] on link "Start Verbaal Redeneren Gratis Oefen Assessment" at bounding box center [732, 240] width 380 height 40
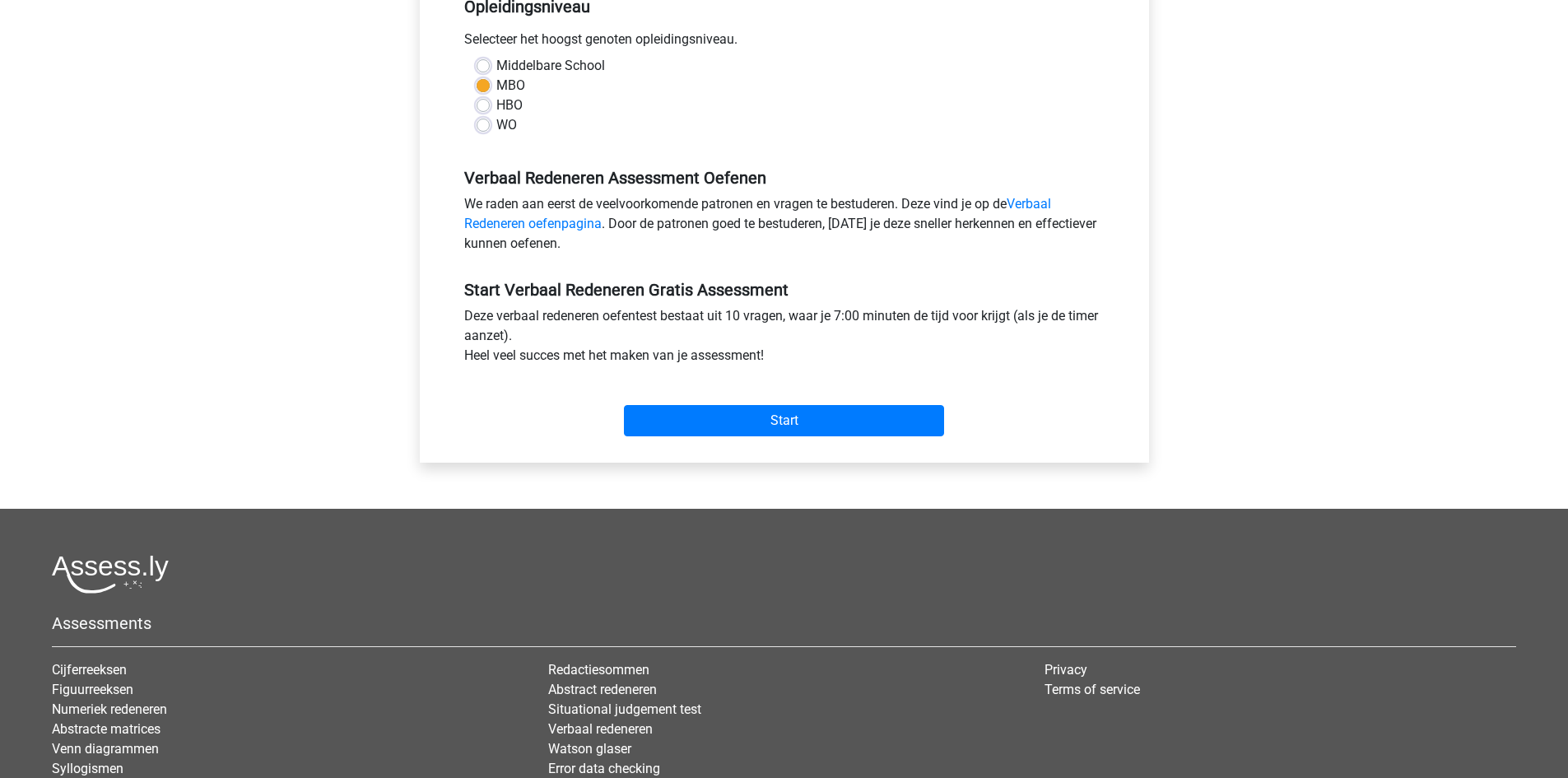
scroll to position [412, 0]
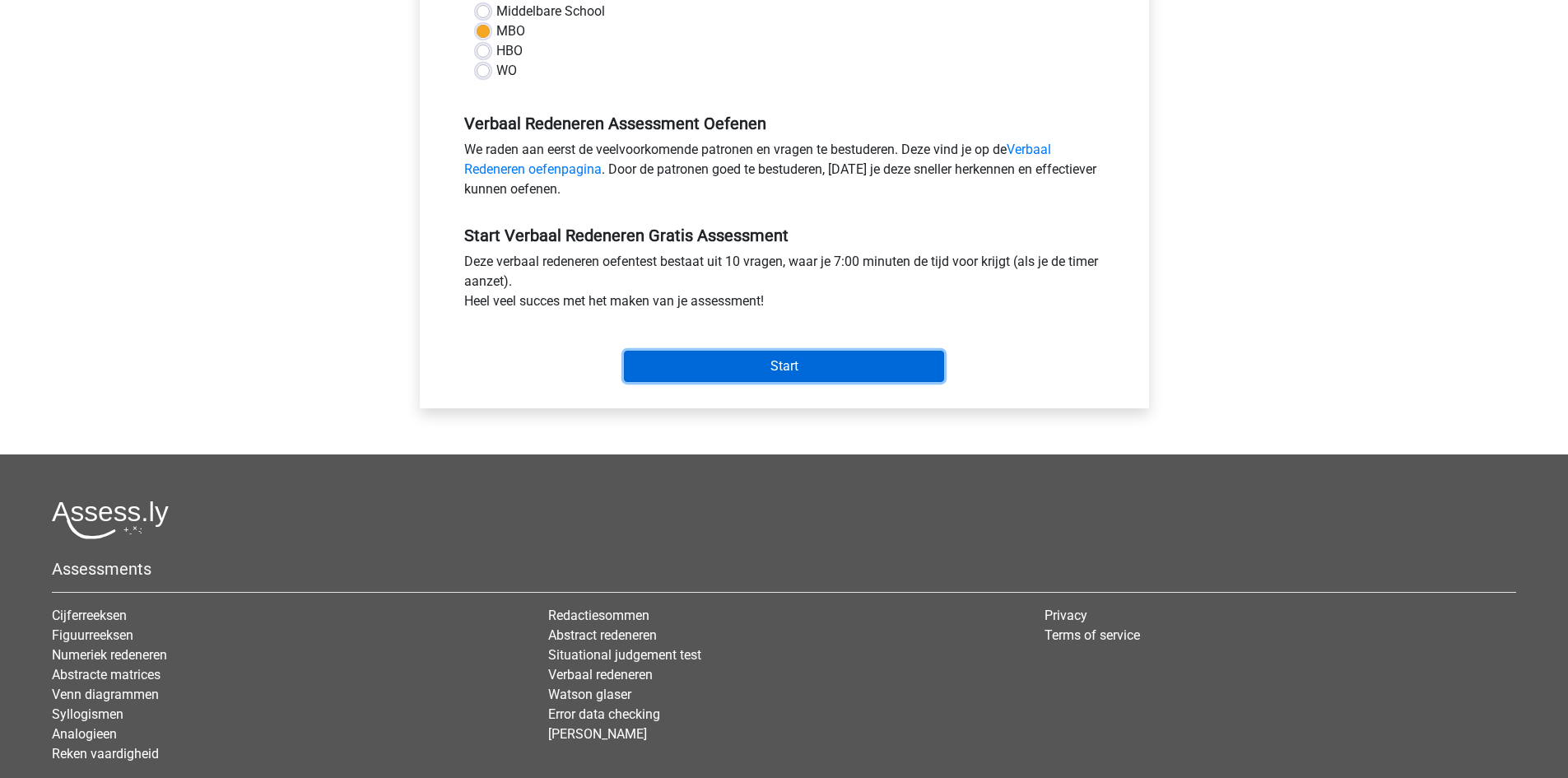
click at [733, 368] on input "Start" at bounding box center [784, 366] width 320 height 31
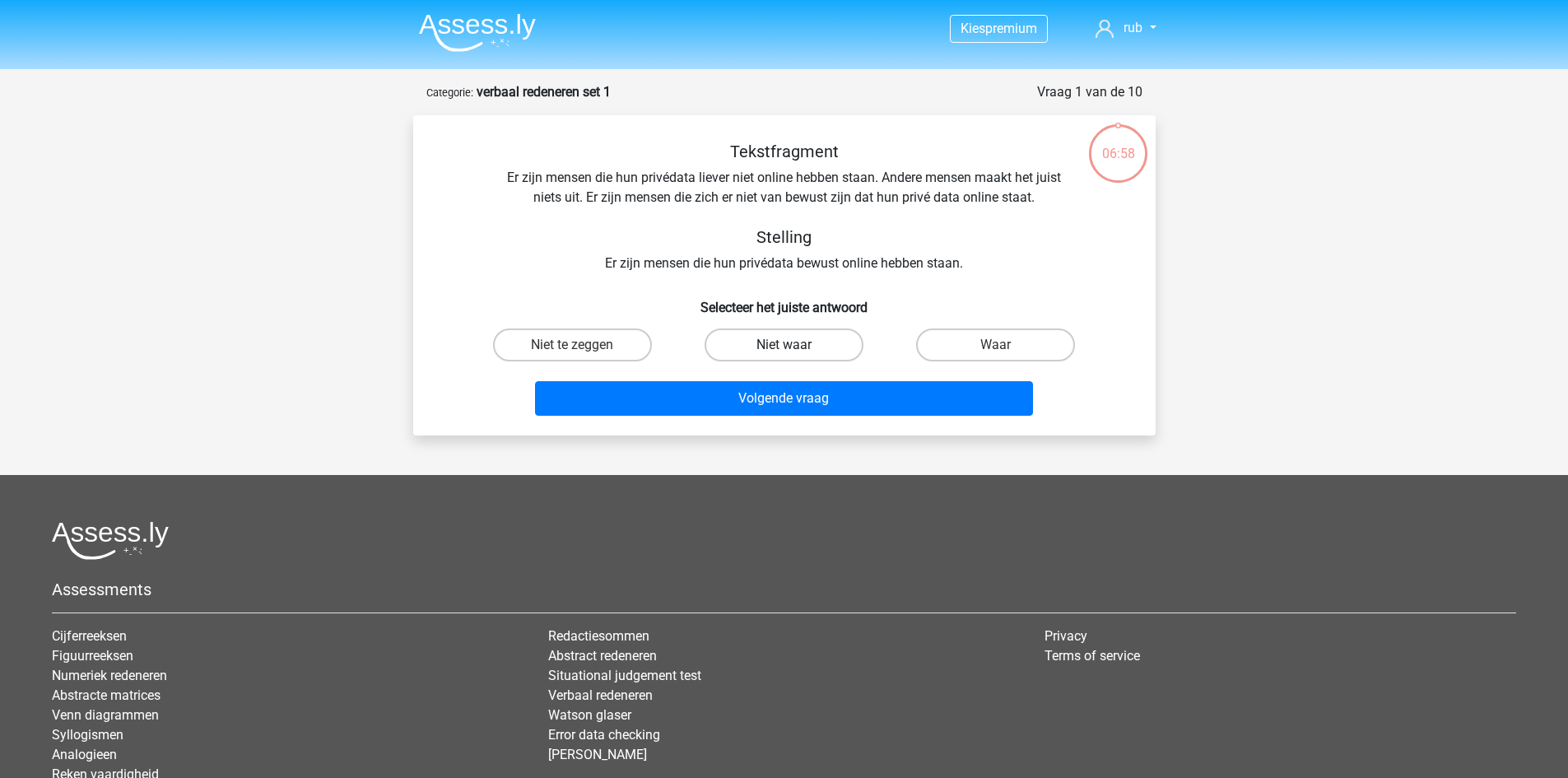
click at [790, 344] on label "Niet waar" at bounding box center [784, 345] width 158 height 33
click at [790, 345] on input "Niet waar" at bounding box center [789, 350] width 10 height 10
radio input "true"
click at [629, 349] on label "Niet te zeggen" at bounding box center [571, 345] width 158 height 33
click at [583, 349] on input "Niet te zeggen" at bounding box center [578, 350] width 10 height 10
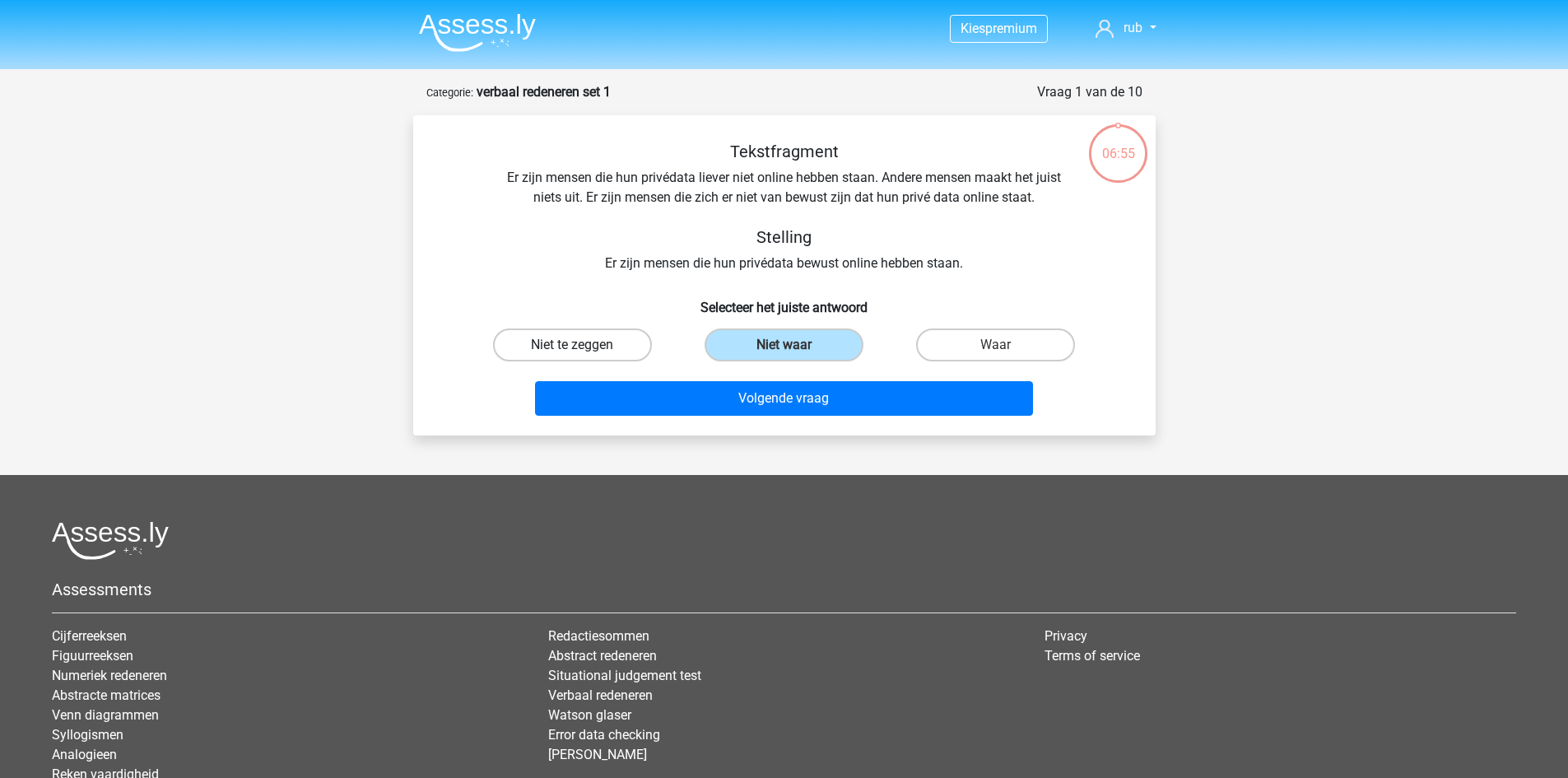
radio input "true"
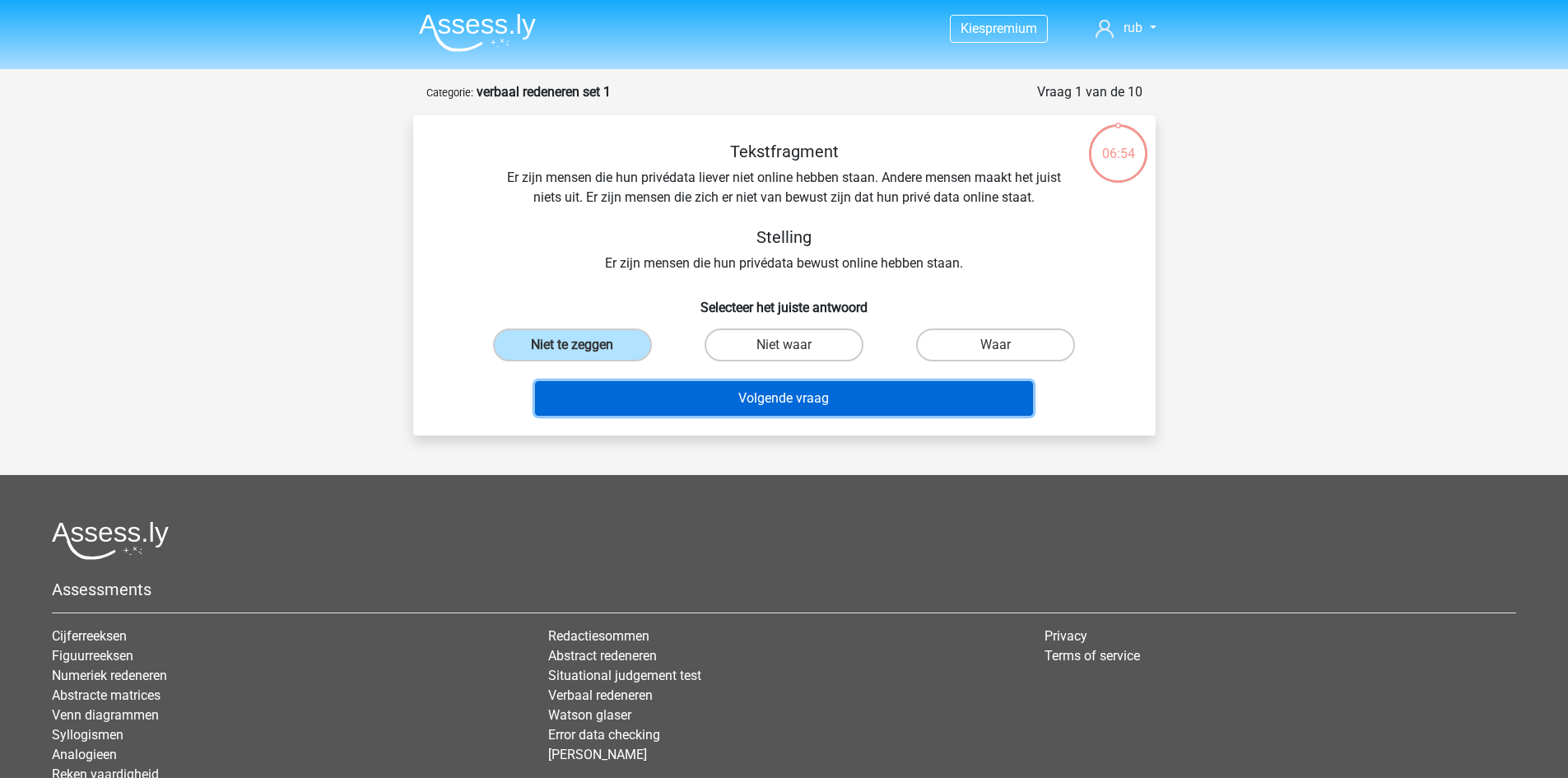
click at [670, 390] on button "Volgende vraag" at bounding box center [784, 399] width 498 height 35
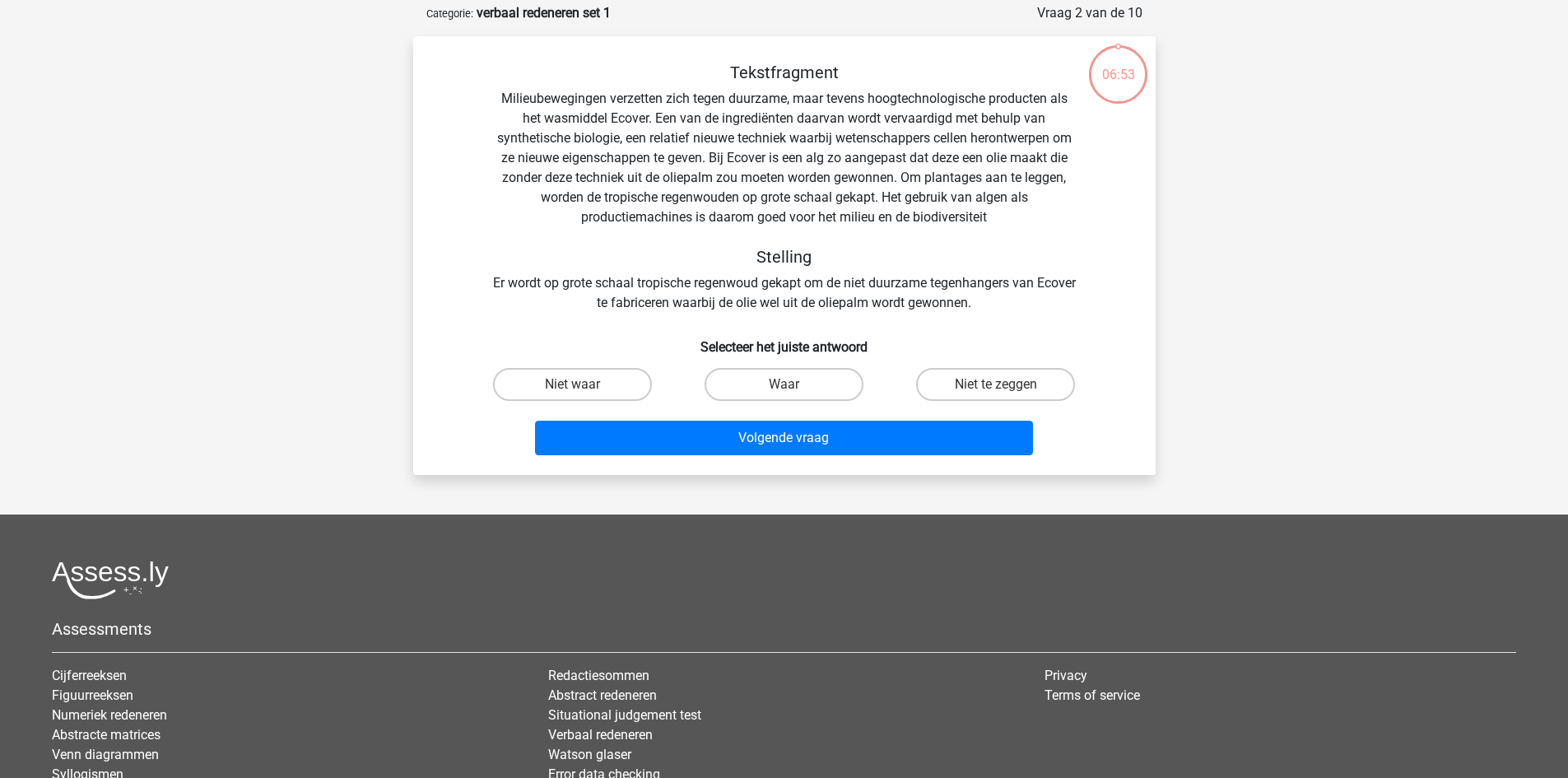
scroll to position [82, 0]
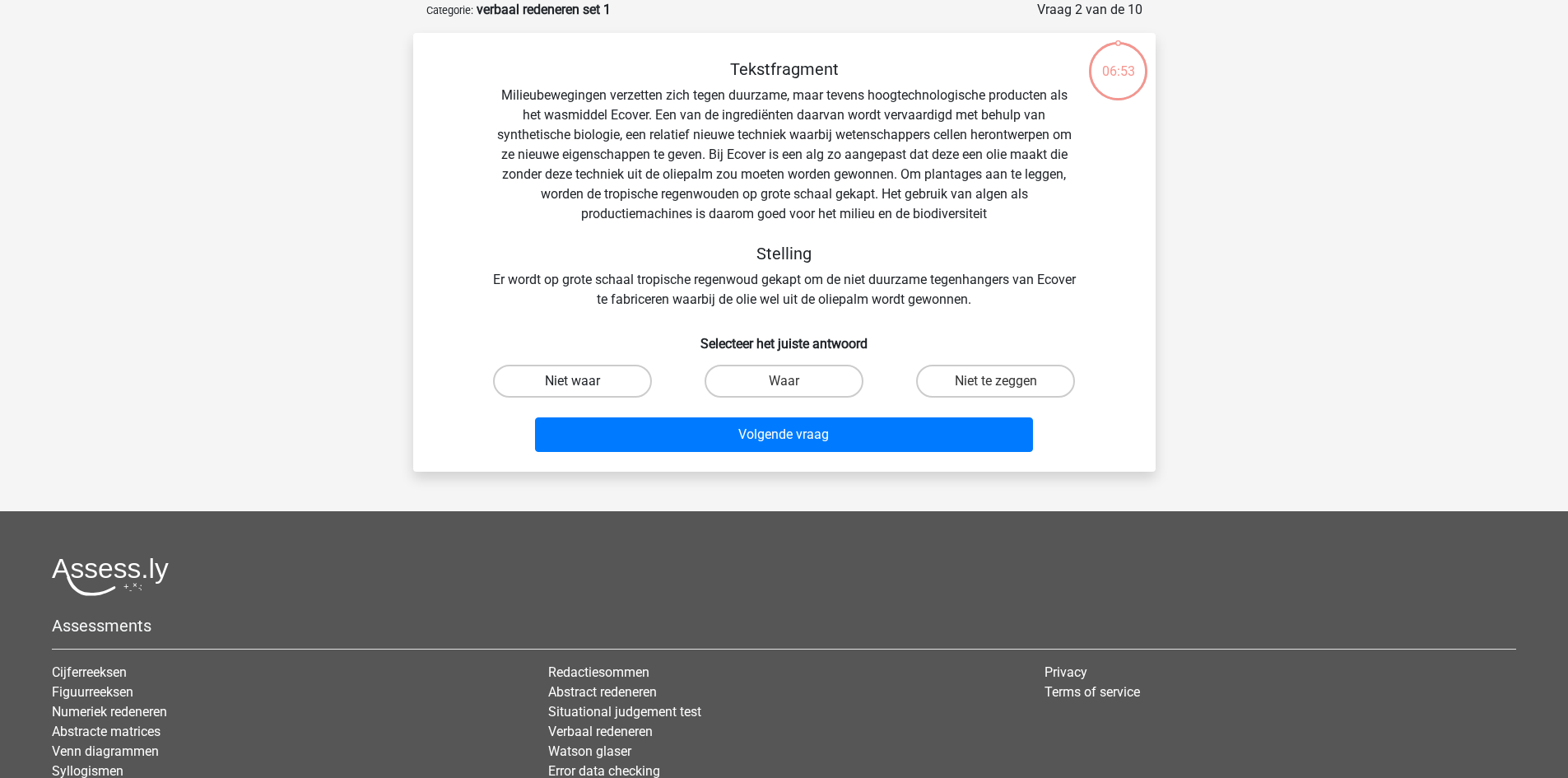
click at [646, 378] on label "Niet waar" at bounding box center [571, 381] width 158 height 33
click at [583, 381] on input "Niet waar" at bounding box center [578, 386] width 10 height 10
radio input "true"
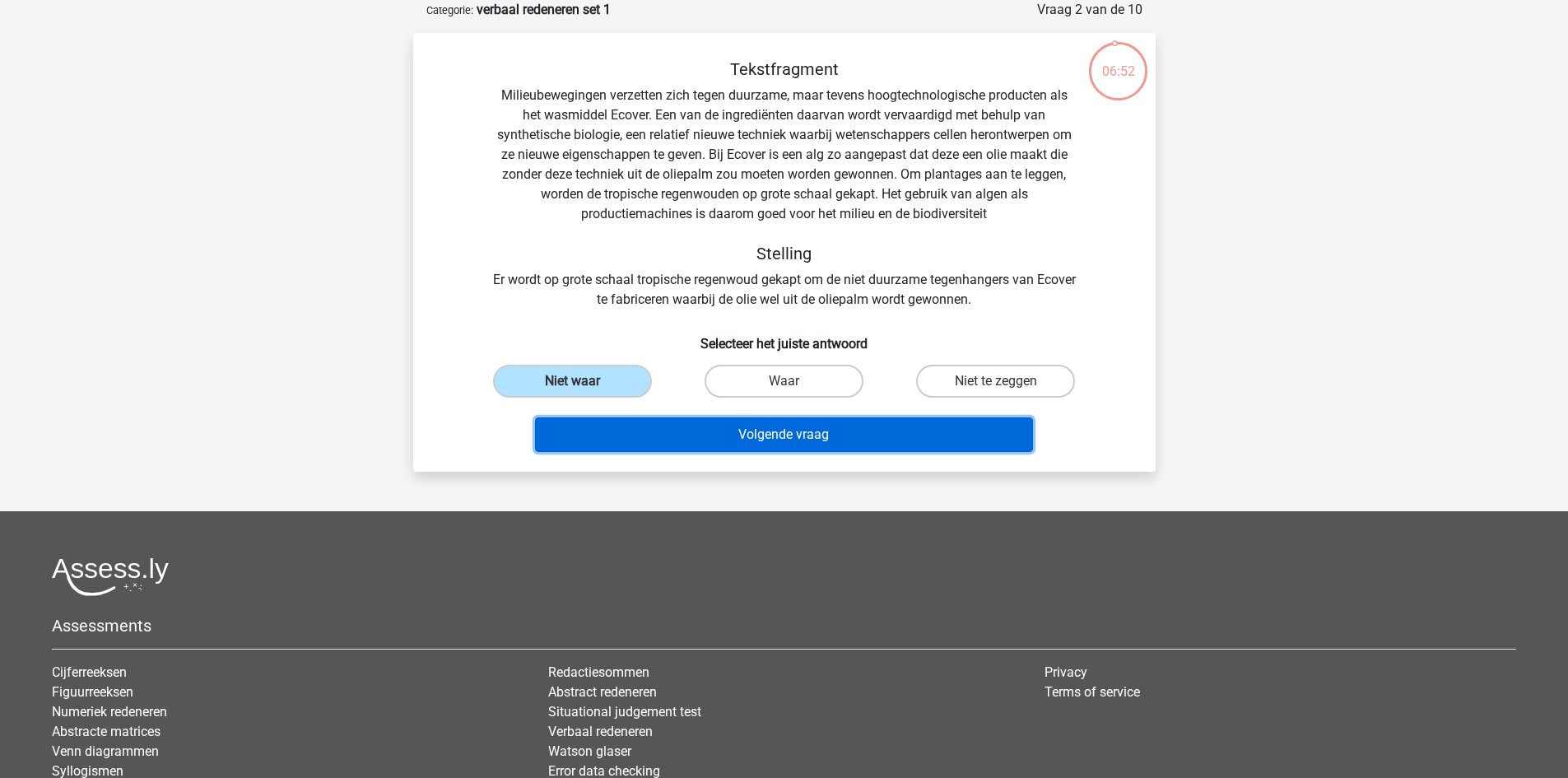
click at [660, 420] on button "Volgende vraag" at bounding box center [784, 435] width 498 height 35
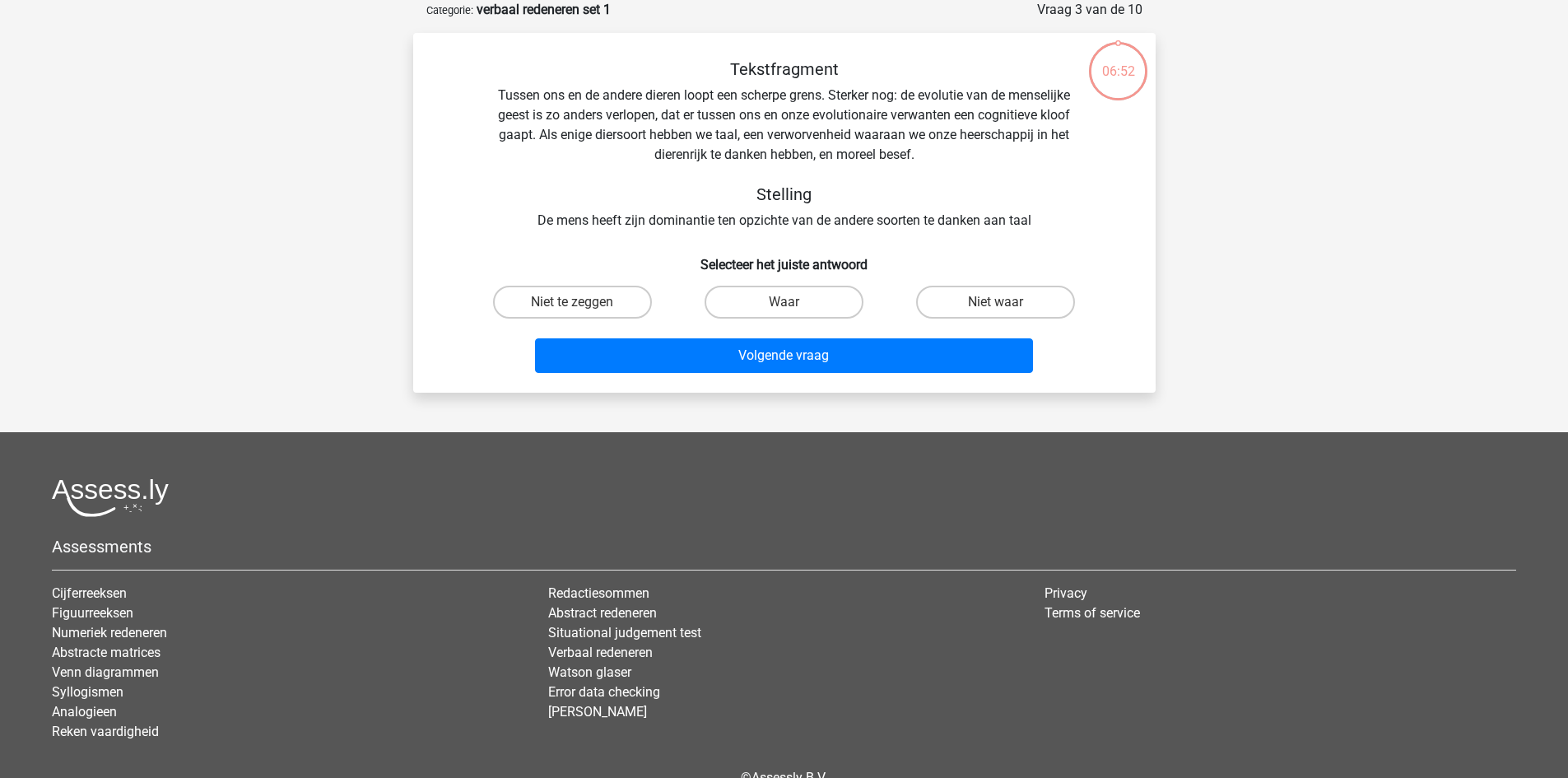
click at [605, 321] on div "Niet te zeggen" at bounding box center [572, 301] width 211 height 46
click at [613, 308] on label "Niet te zeggen" at bounding box center [571, 302] width 158 height 33
click at [583, 308] on input "Niet te zeggen" at bounding box center [578, 308] width 10 height 10
radio input "true"
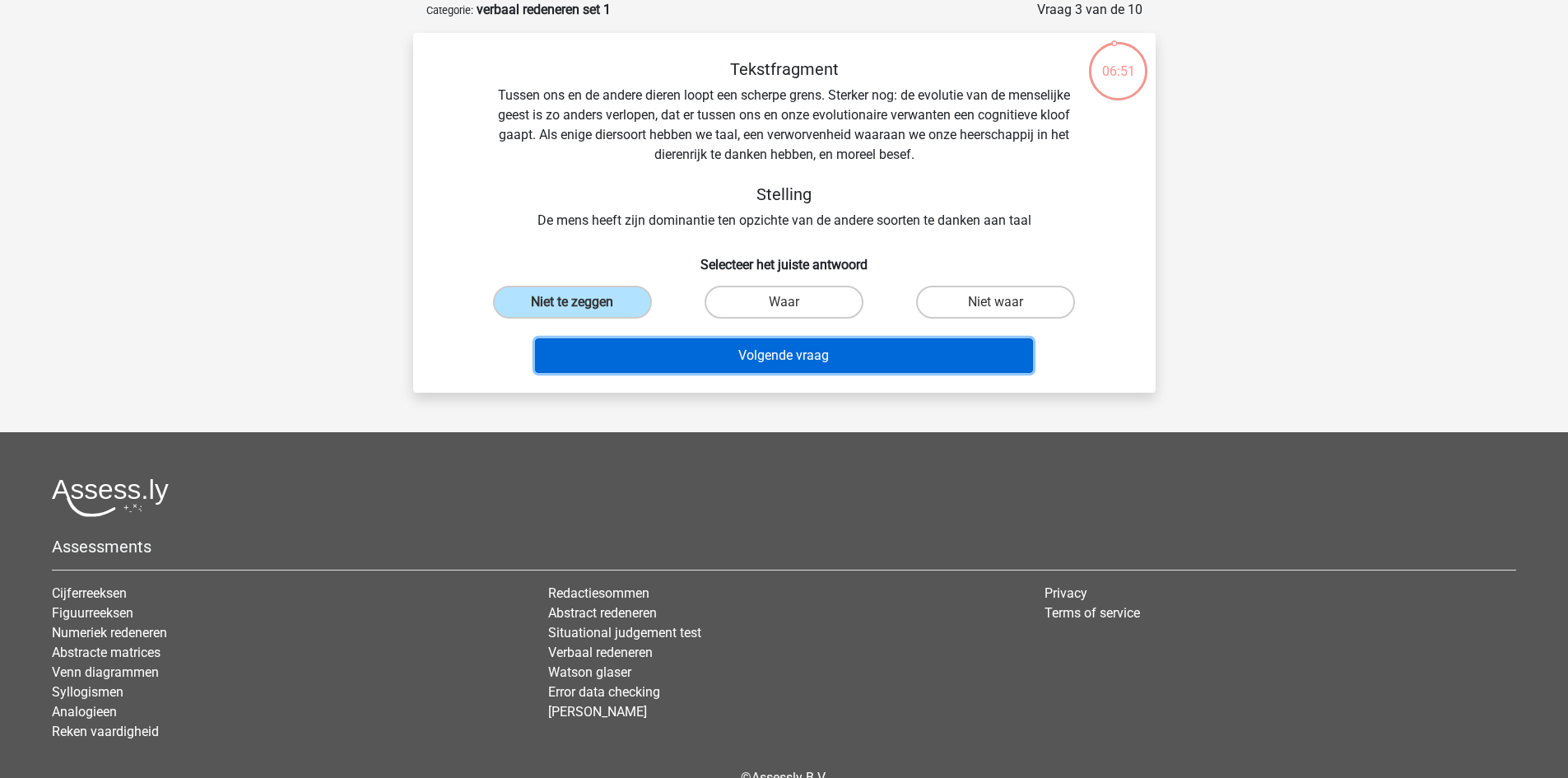
click at [642, 353] on button "Volgende vraag" at bounding box center [784, 356] width 498 height 35
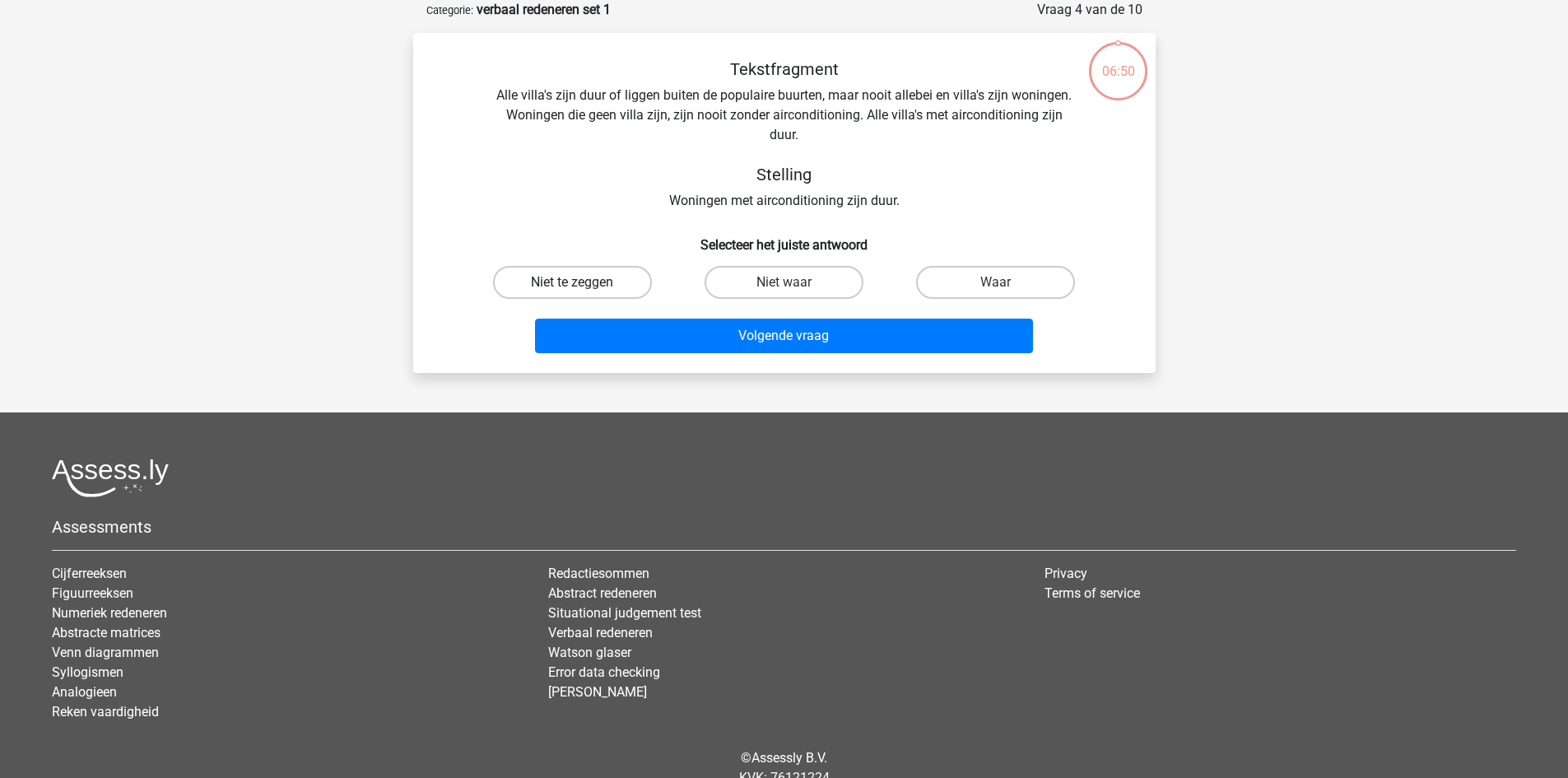
click at [607, 285] on label "Niet te zeggen" at bounding box center [571, 282] width 158 height 33
click at [583, 285] on input "Niet te zeggen" at bounding box center [578, 288] width 10 height 10
radio input "true"
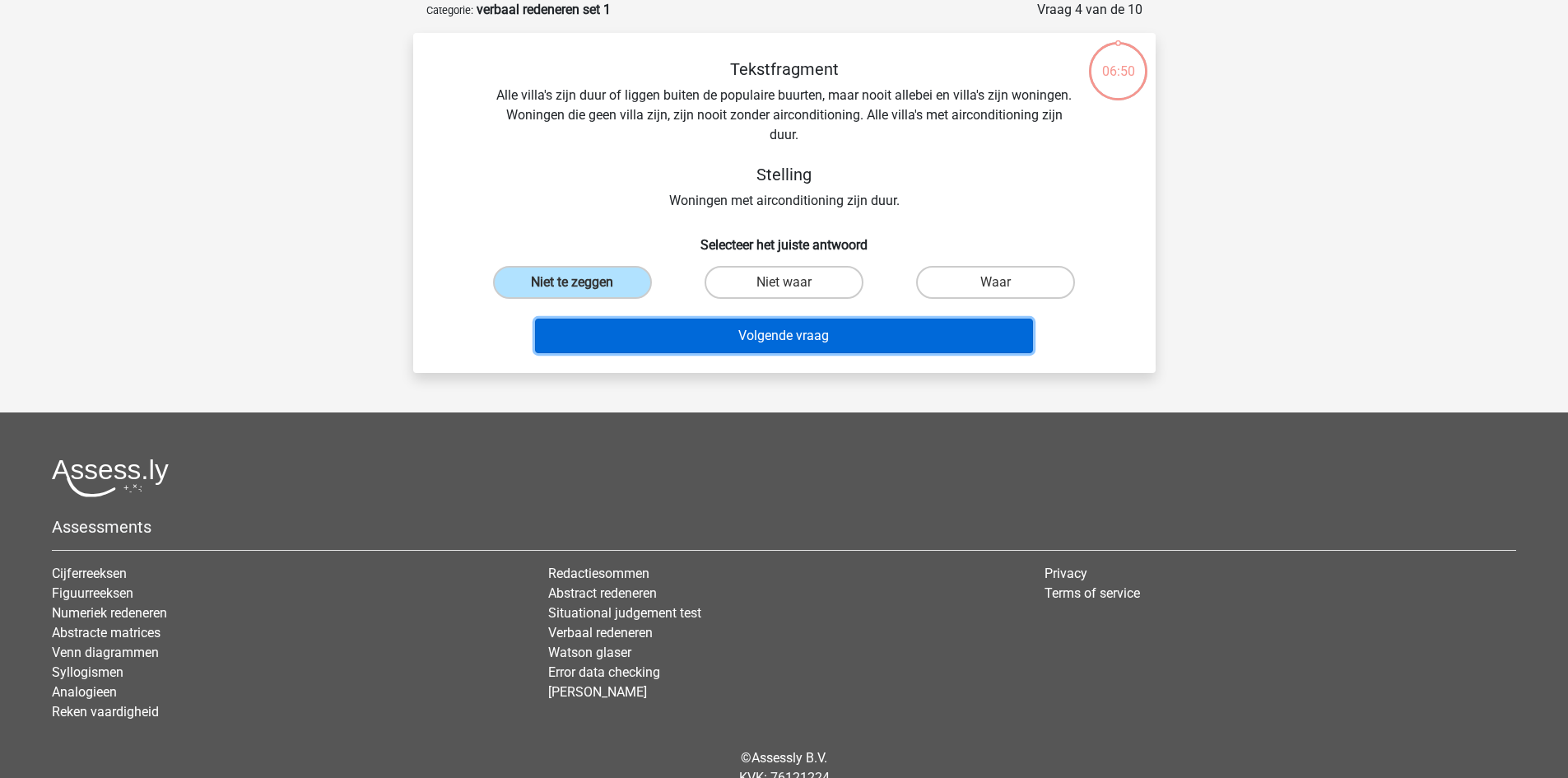
click at [630, 329] on button "Volgende vraag" at bounding box center [784, 336] width 498 height 35
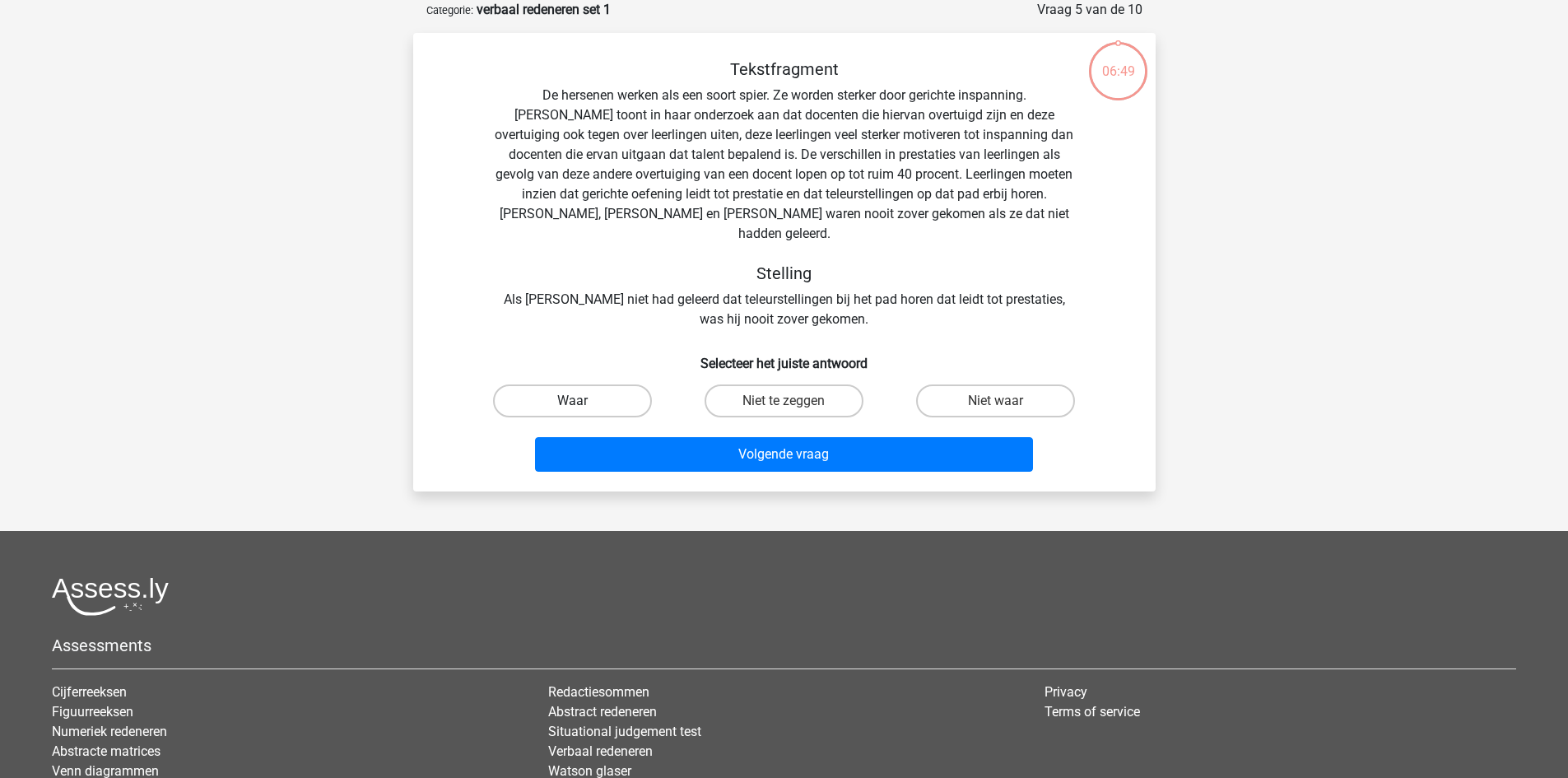
click at [607, 390] on label "Waar" at bounding box center [571, 401] width 158 height 33
click at [583, 401] on input "Waar" at bounding box center [578, 406] width 10 height 10
radio input "true"
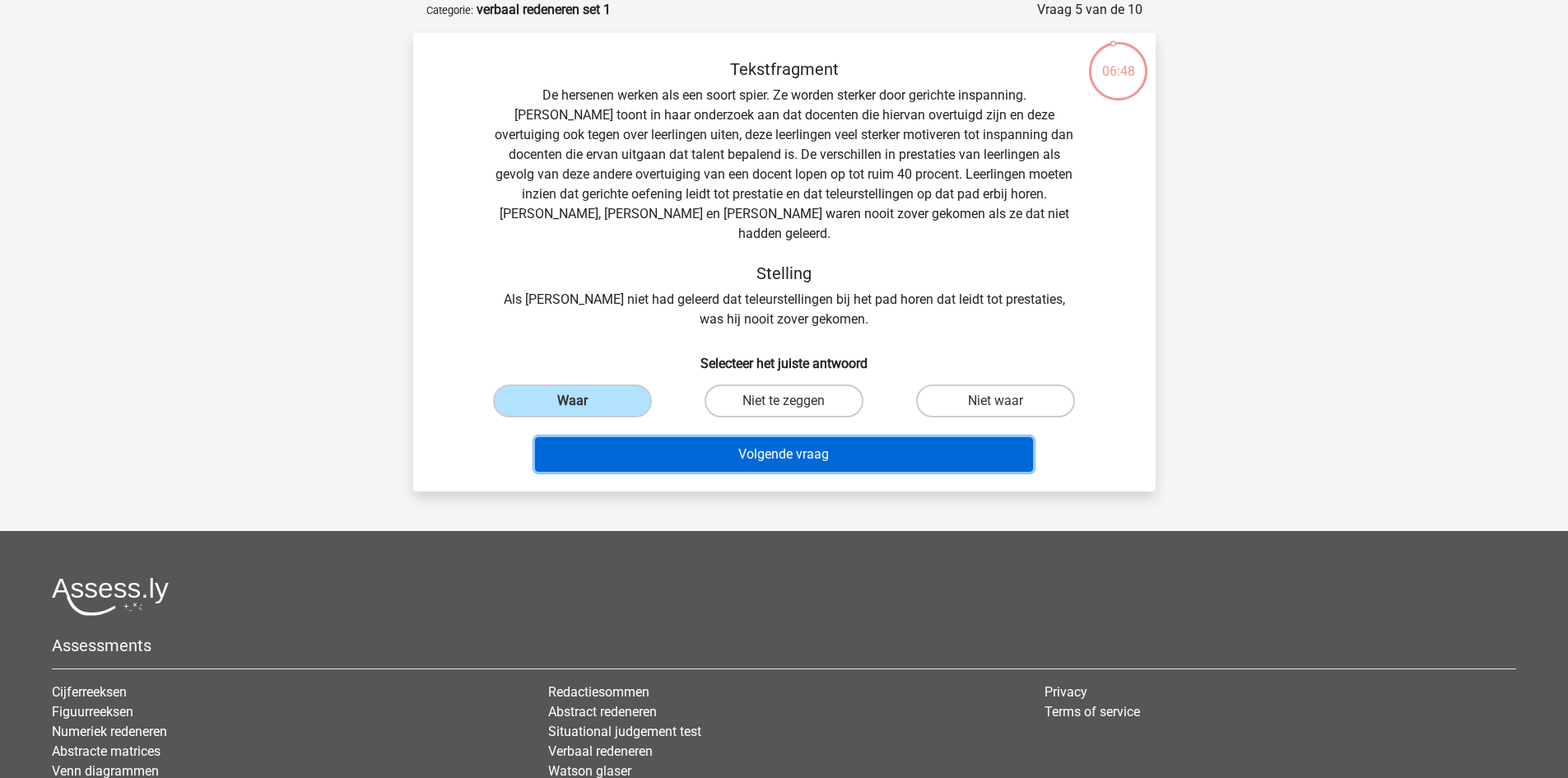
click at [627, 448] on button "Volgende vraag" at bounding box center [784, 455] width 498 height 35
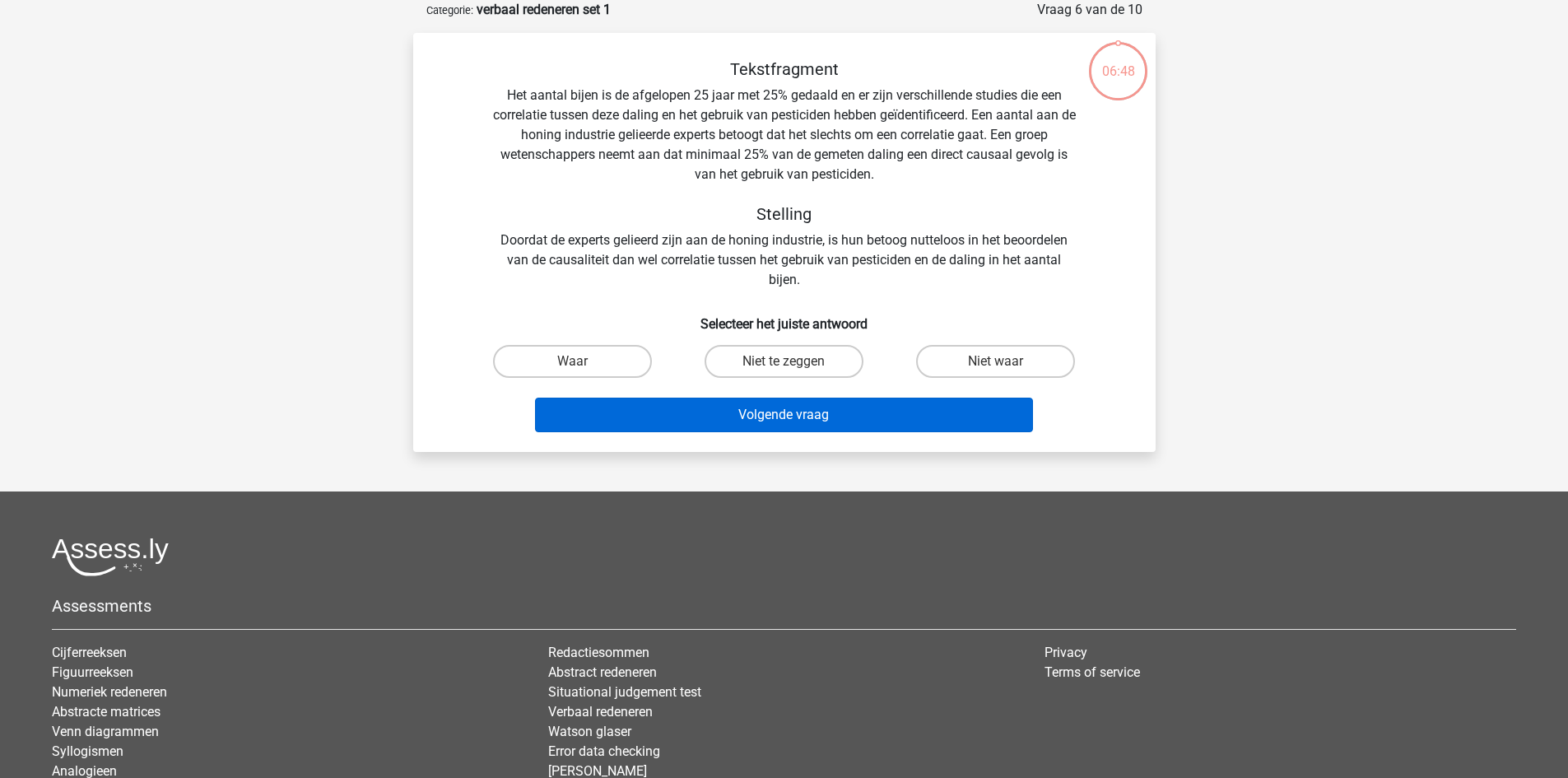
drag, startPoint x: 589, startPoint y: 360, endPoint x: 616, endPoint y: 399, distance: 47.4
click at [590, 360] on label "Waar" at bounding box center [571, 361] width 158 height 33
click at [583, 361] on input "Waar" at bounding box center [578, 366] width 10 height 10
radio input "true"
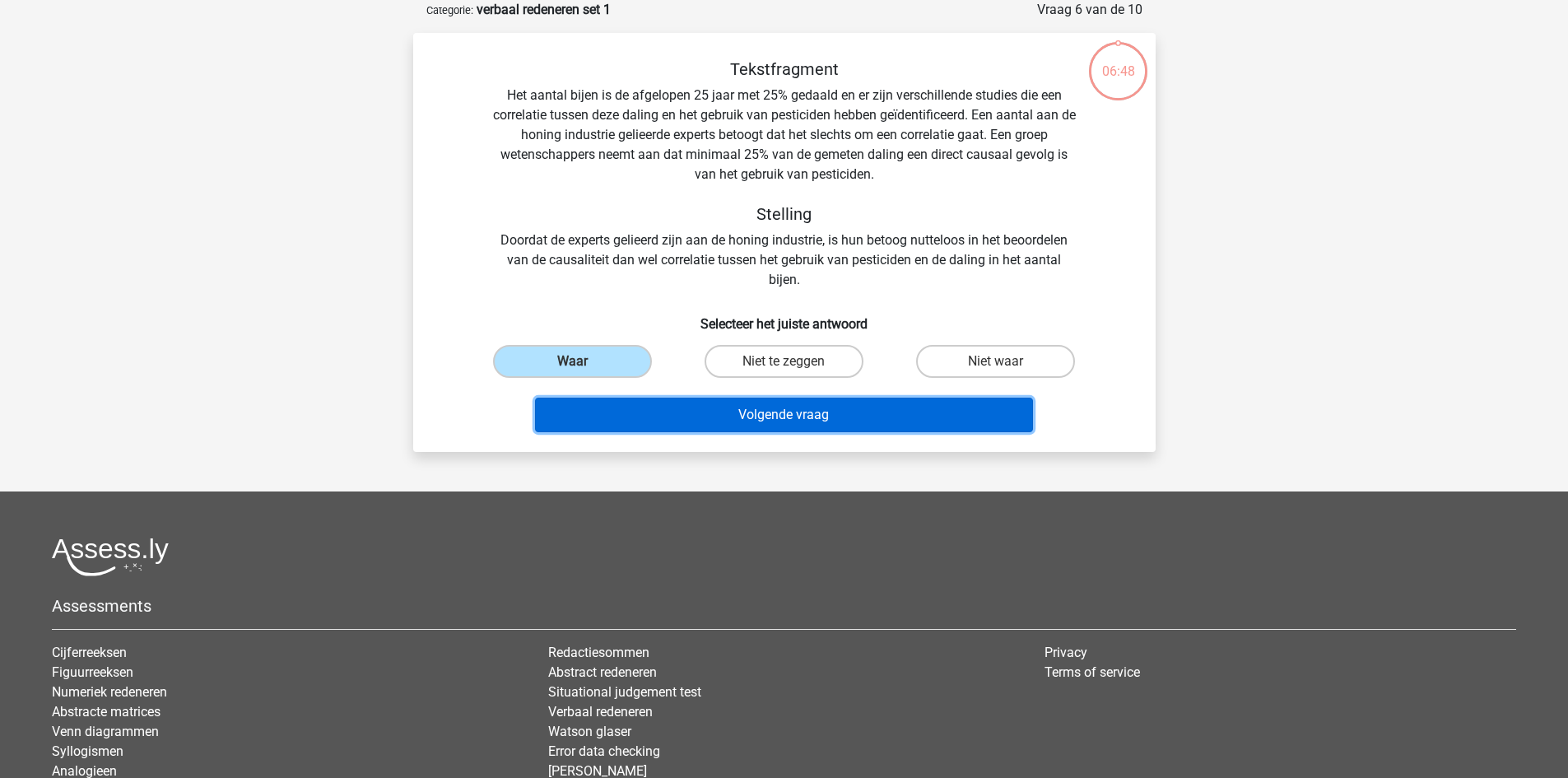
click at [620, 407] on button "Volgende vraag" at bounding box center [784, 415] width 498 height 35
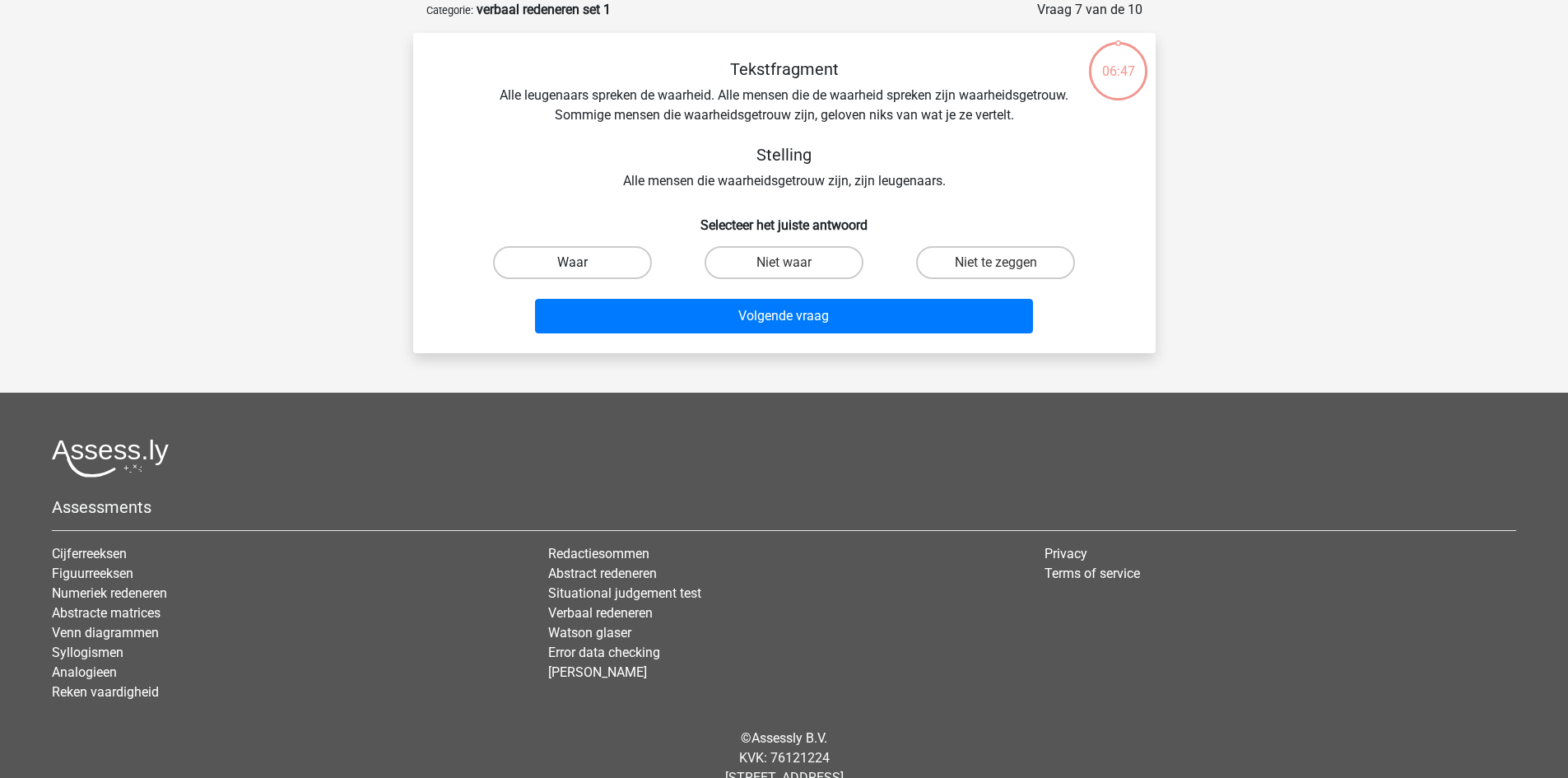
click at [601, 261] on label "Waar" at bounding box center [571, 263] width 158 height 33
click at [583, 263] on input "Waar" at bounding box center [578, 268] width 10 height 10
radio input "true"
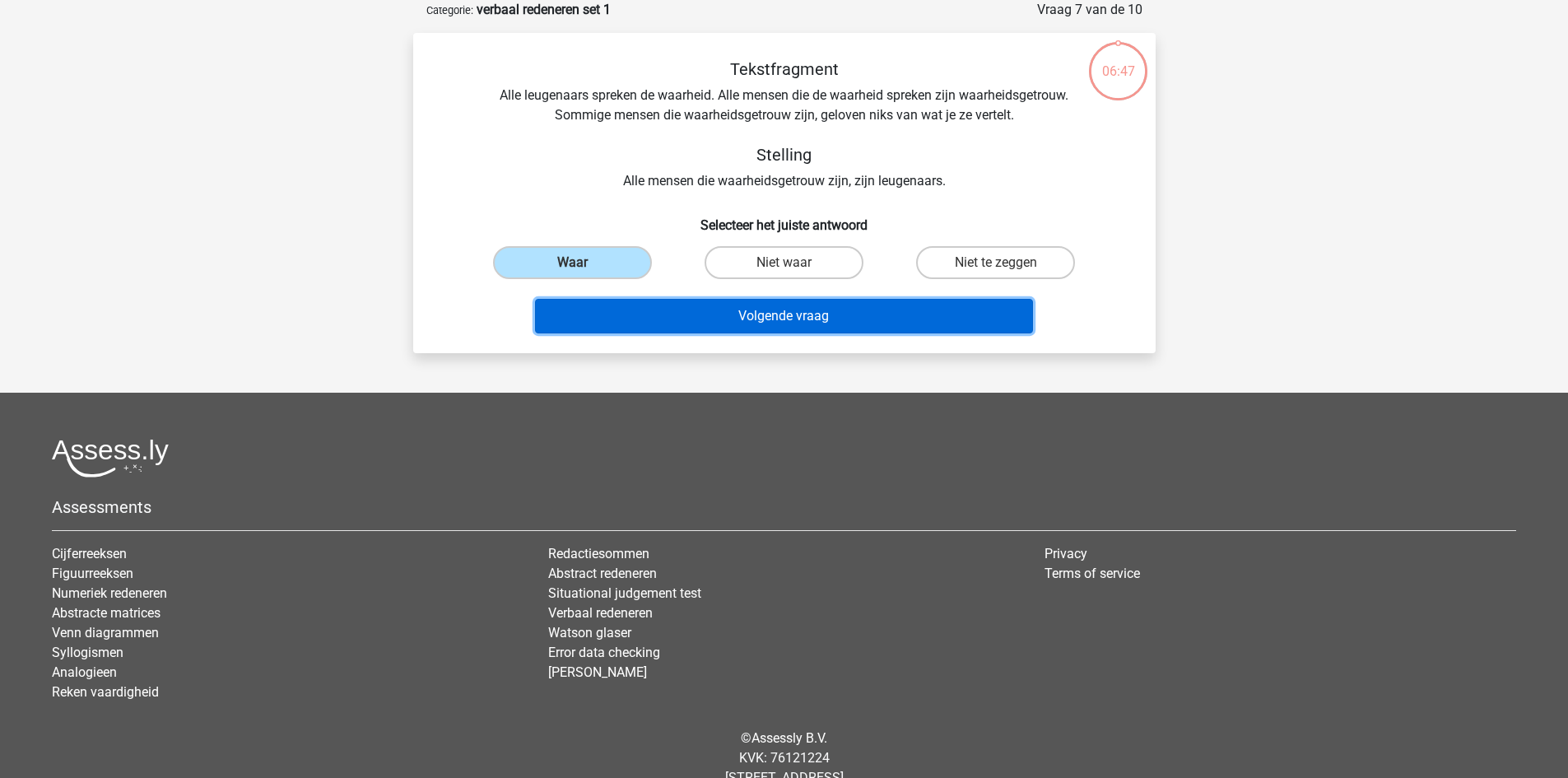
click at [616, 311] on button "Volgende vraag" at bounding box center [784, 316] width 498 height 35
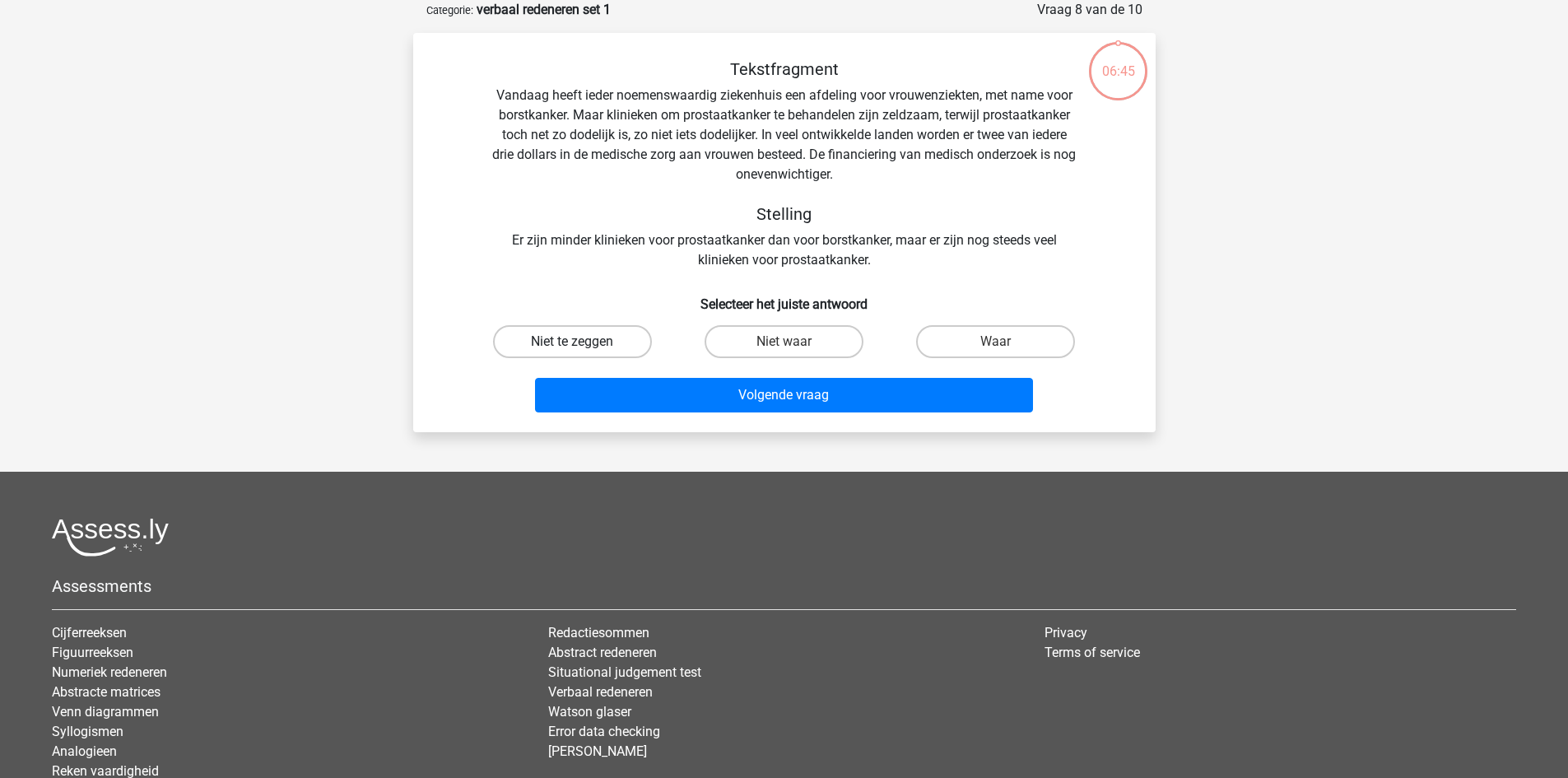
click at [603, 336] on label "Niet te zeggen" at bounding box center [571, 341] width 158 height 33
click at [583, 341] on input "Niet te zeggen" at bounding box center [578, 347] width 10 height 10
radio input "true"
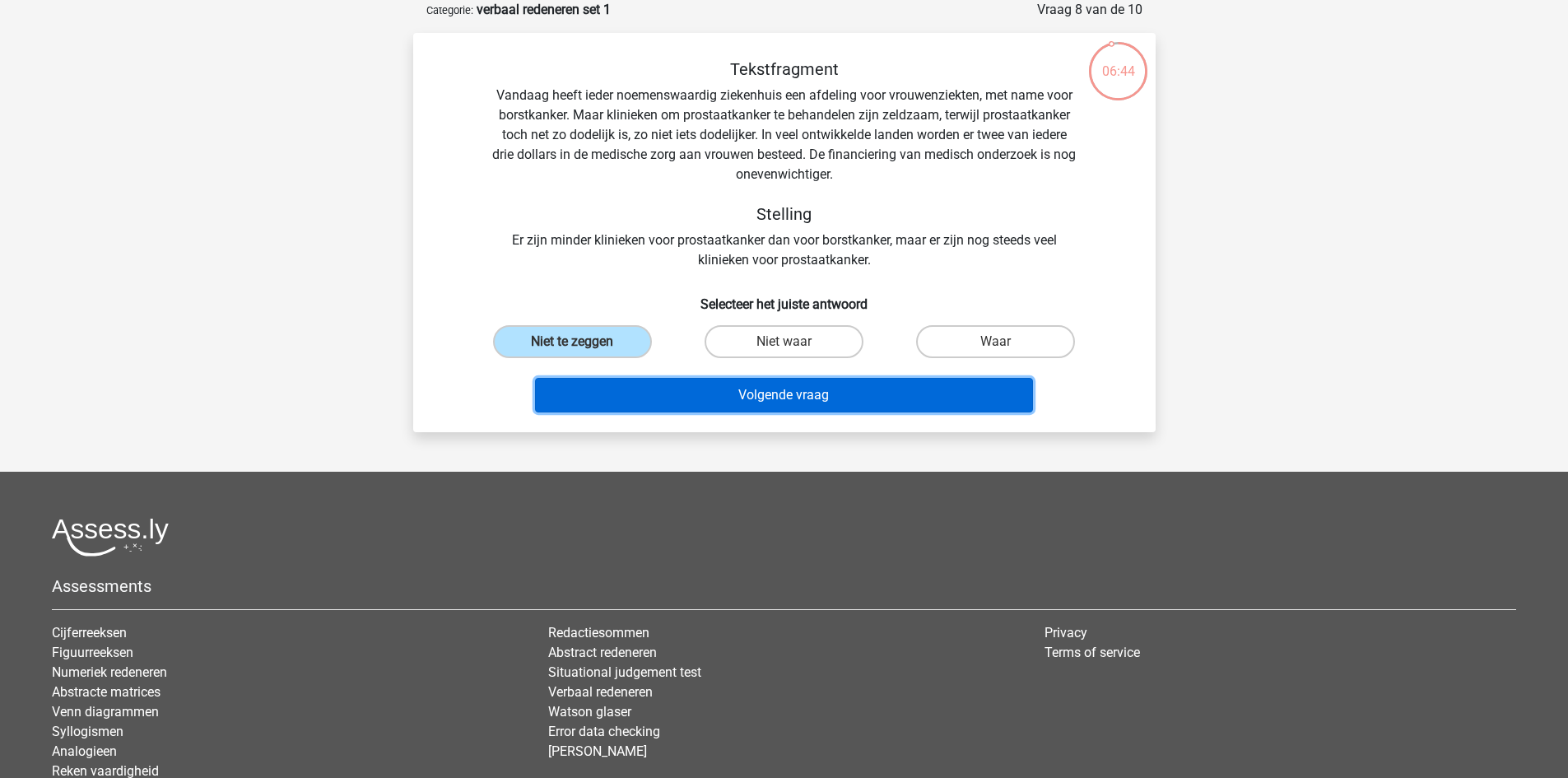
click at [620, 385] on button "Volgende vraag" at bounding box center [784, 395] width 498 height 35
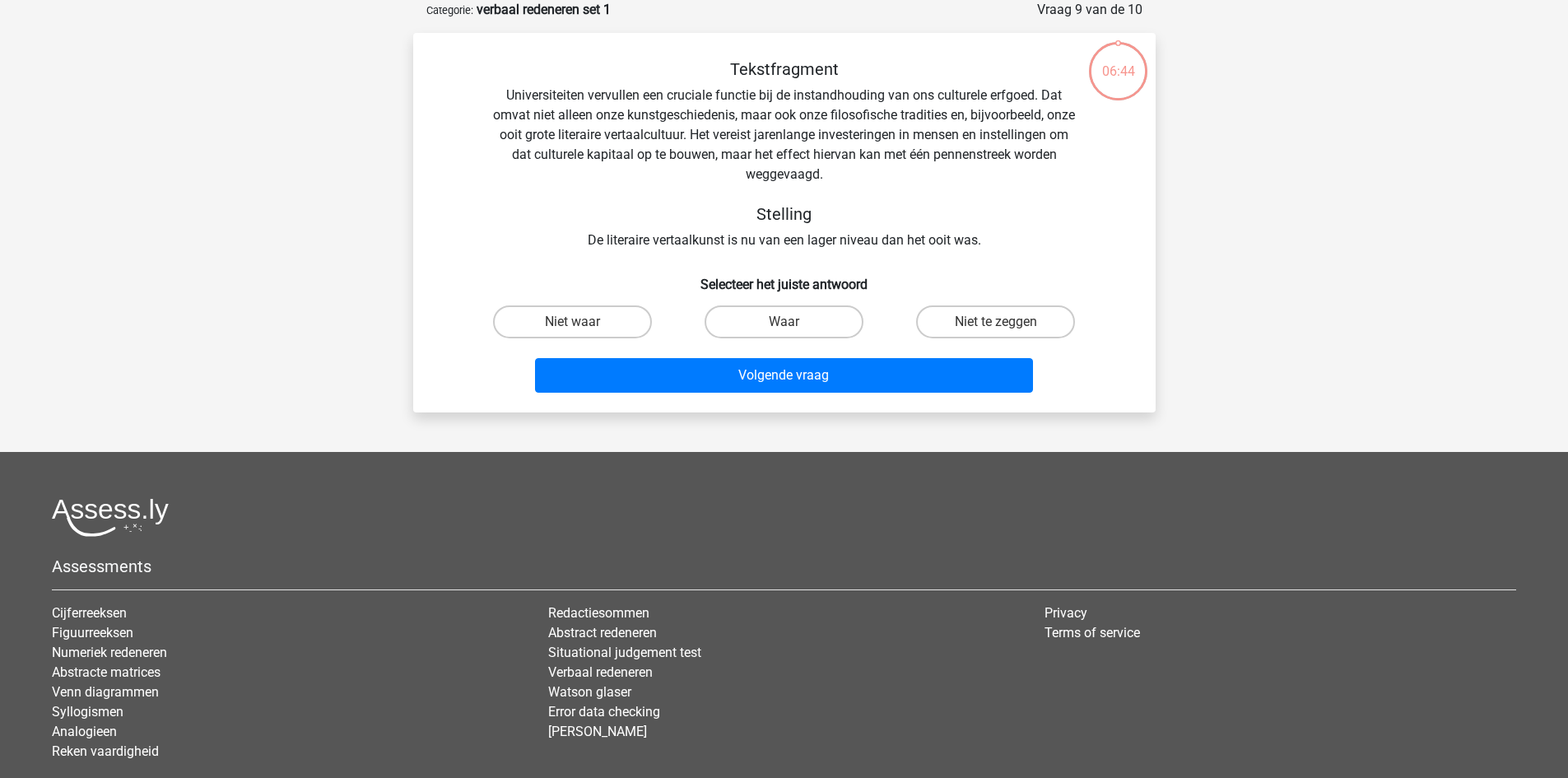
click at [578, 305] on div "Niet waar" at bounding box center [572, 321] width 211 height 46
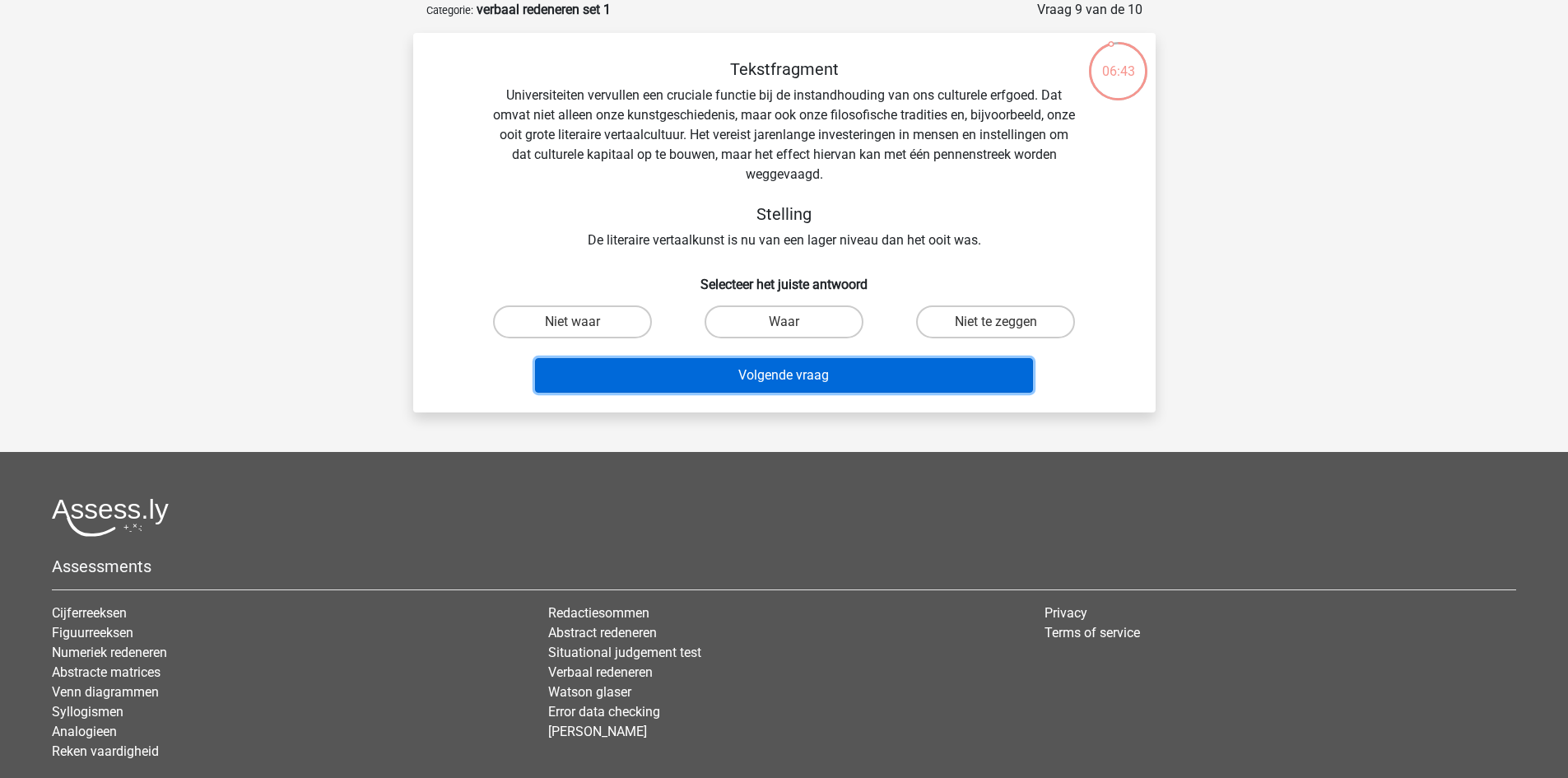
click at [621, 385] on button "Volgende vraag" at bounding box center [784, 375] width 498 height 35
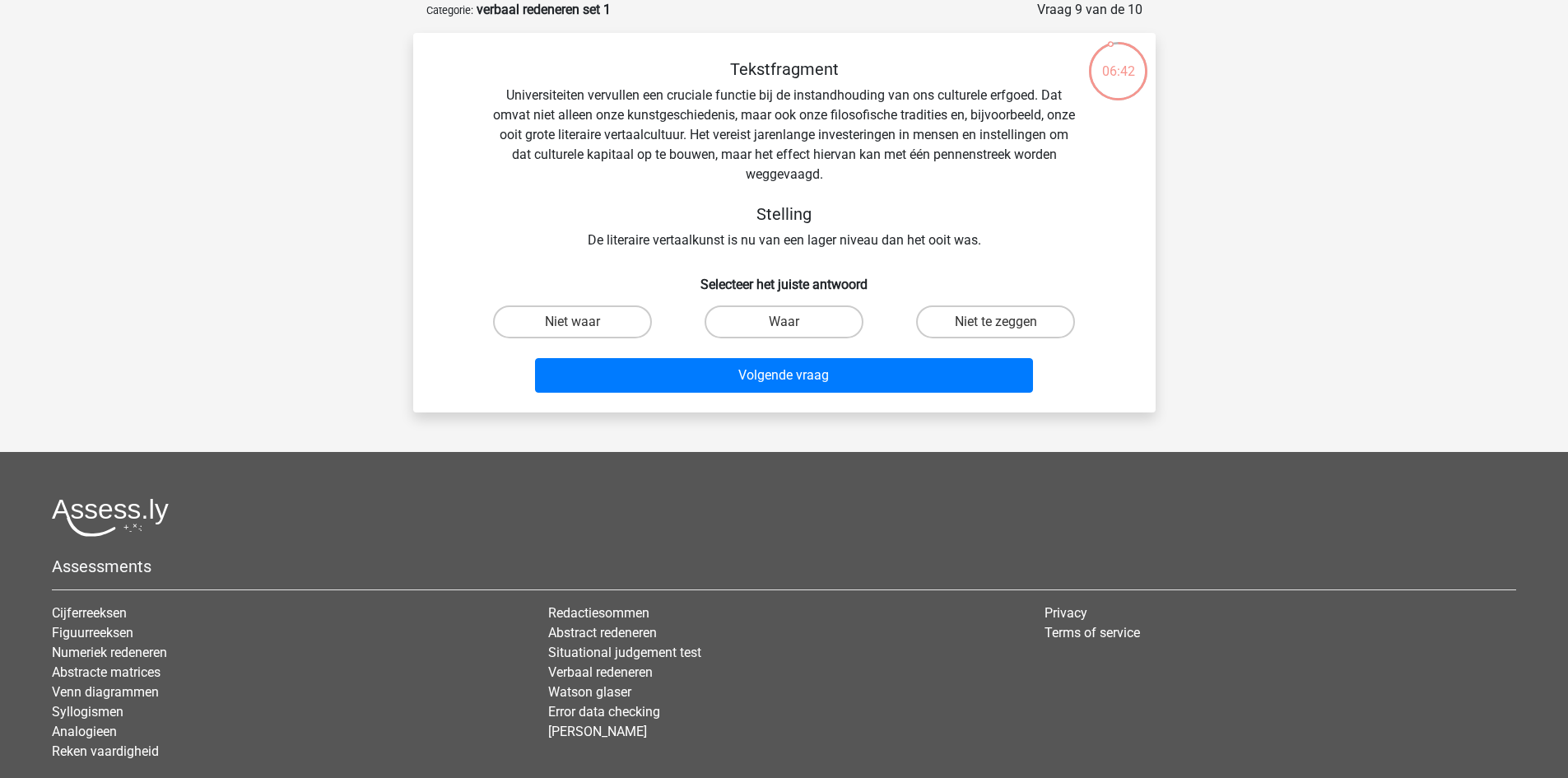
click at [582, 328] on input "Niet waar" at bounding box center [578, 327] width 10 height 10
radio input "true"
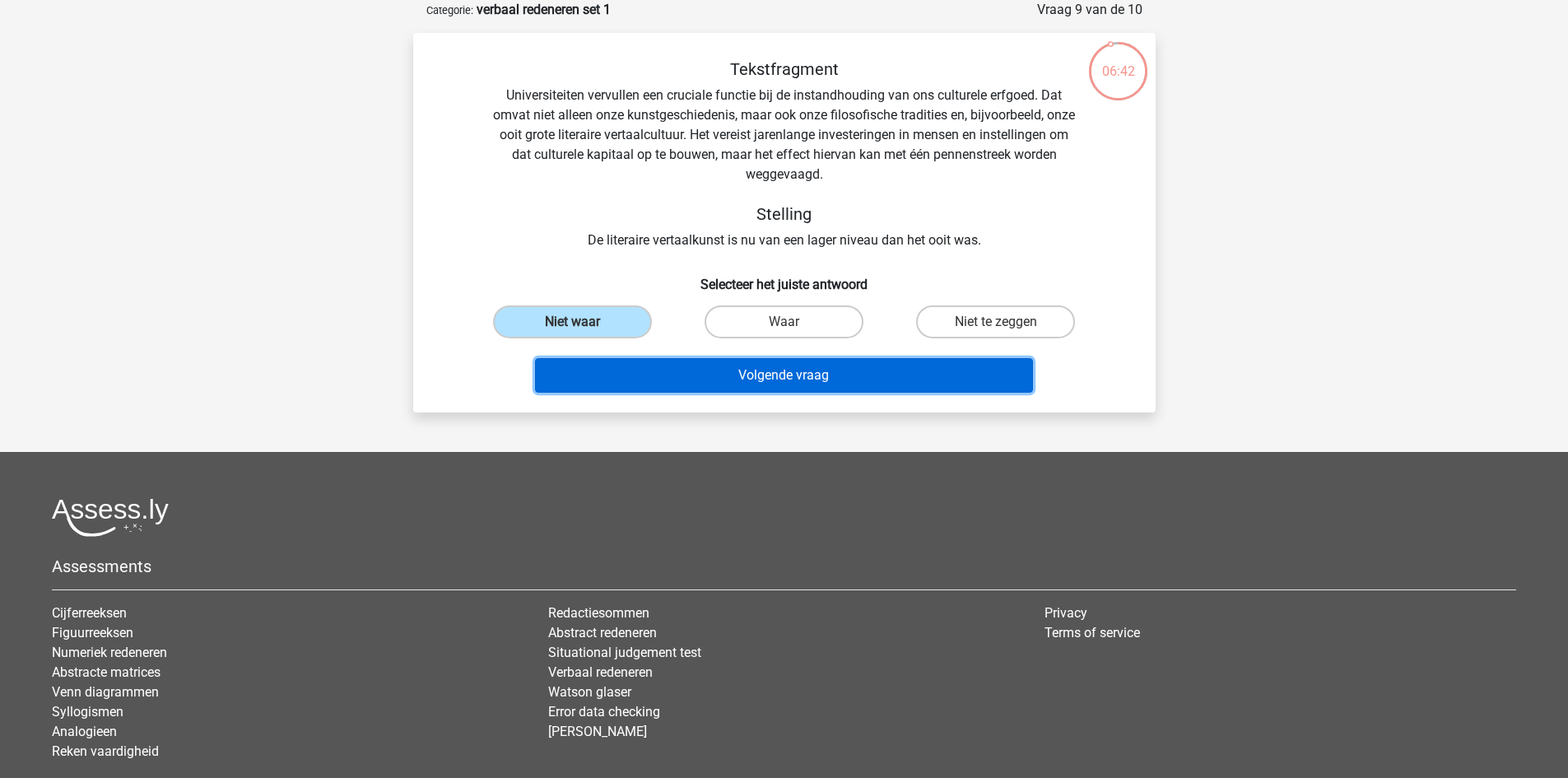
click at [664, 388] on button "Volgende vraag" at bounding box center [784, 375] width 498 height 35
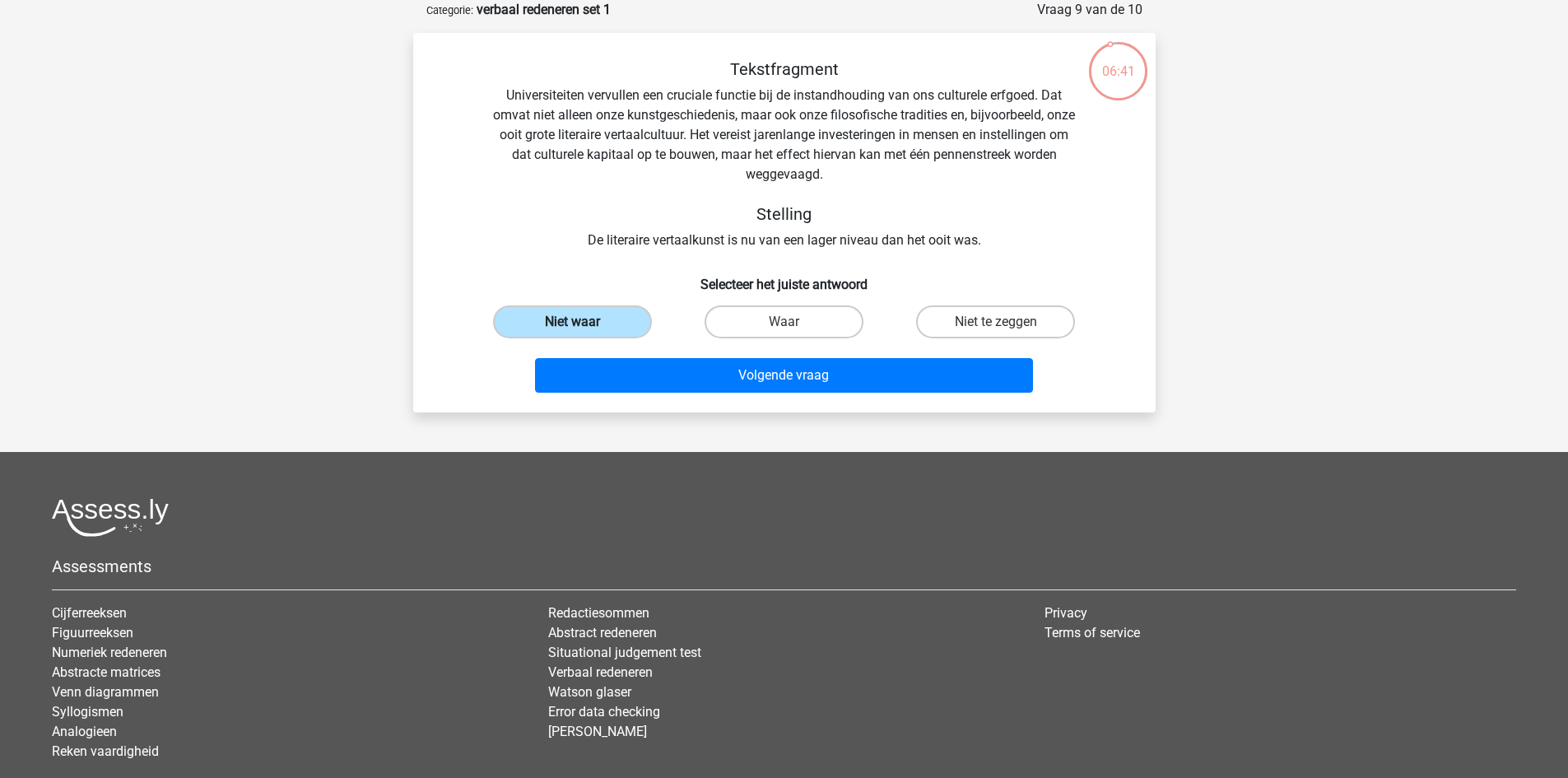
click at [622, 324] on label "Niet waar" at bounding box center [571, 322] width 158 height 33
click at [583, 324] on input "Niet waar" at bounding box center [578, 327] width 10 height 10
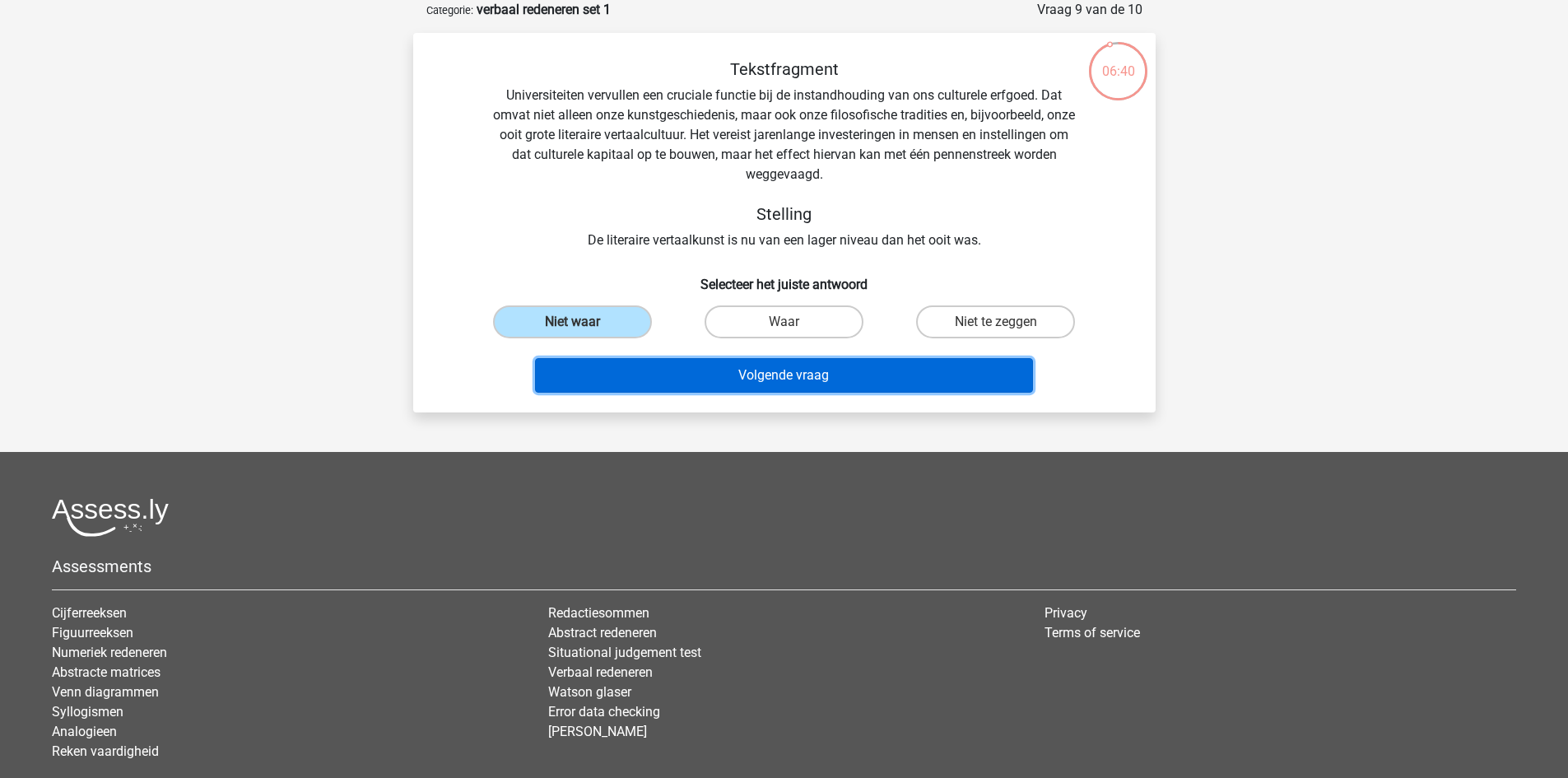
click at [681, 370] on button "Volgende vraag" at bounding box center [784, 375] width 498 height 35
click at [687, 373] on button "Volgende vraag" at bounding box center [784, 375] width 498 height 35
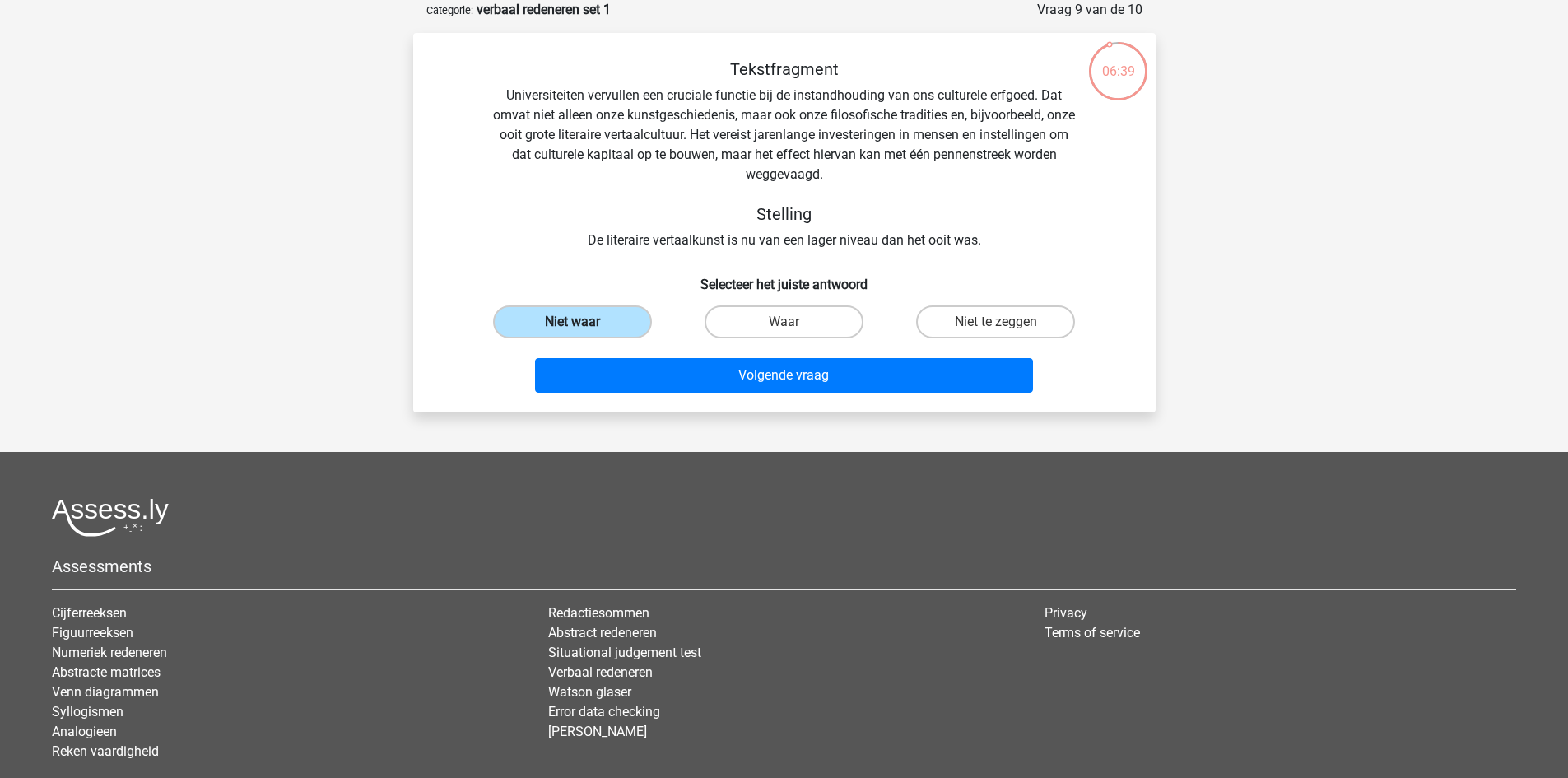
click at [607, 310] on label "Niet waar" at bounding box center [571, 322] width 158 height 33
click at [583, 322] on input "Niet waar" at bounding box center [578, 327] width 10 height 10
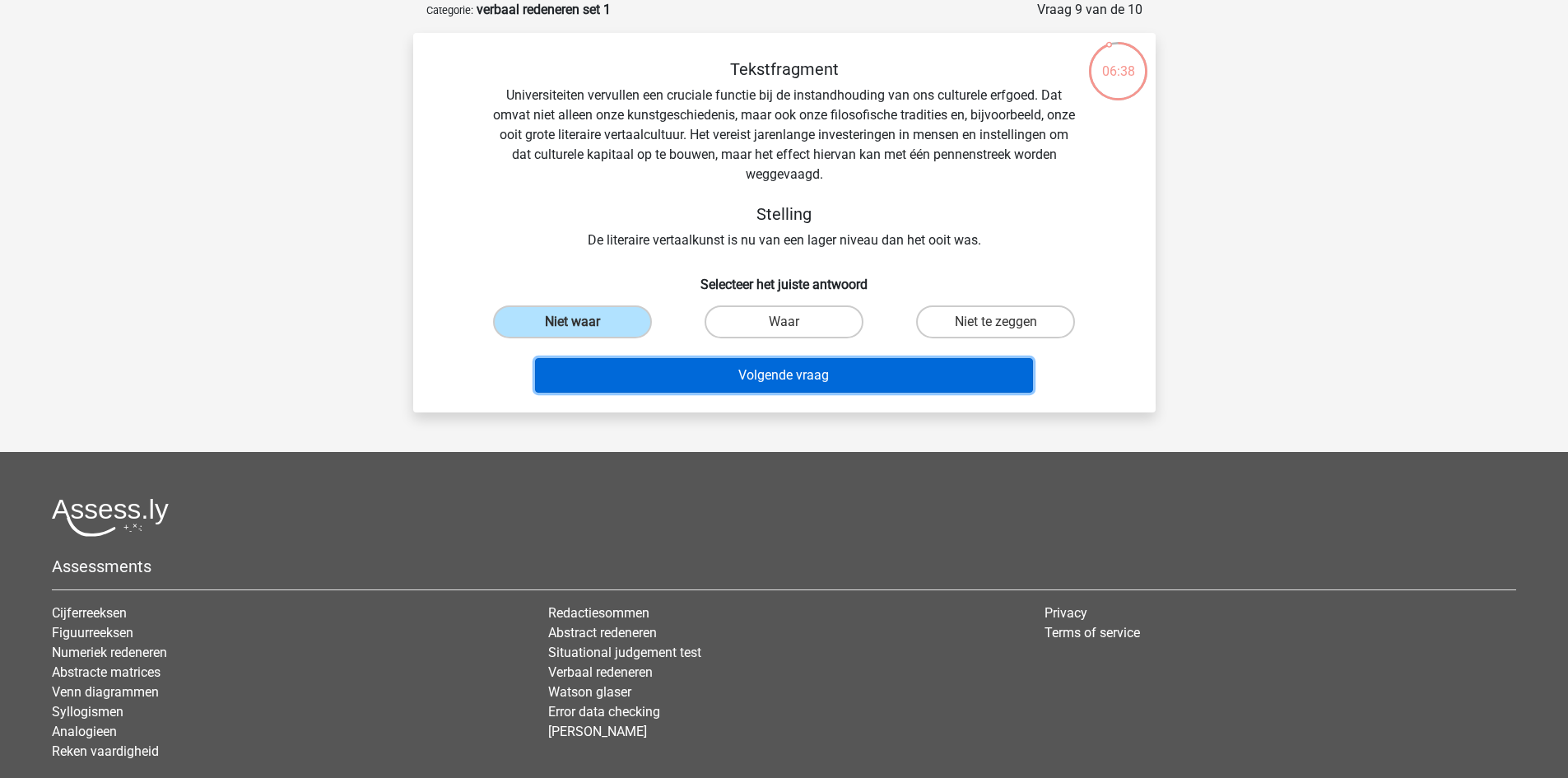
click at [723, 373] on button "Volgende vraag" at bounding box center [784, 375] width 498 height 35
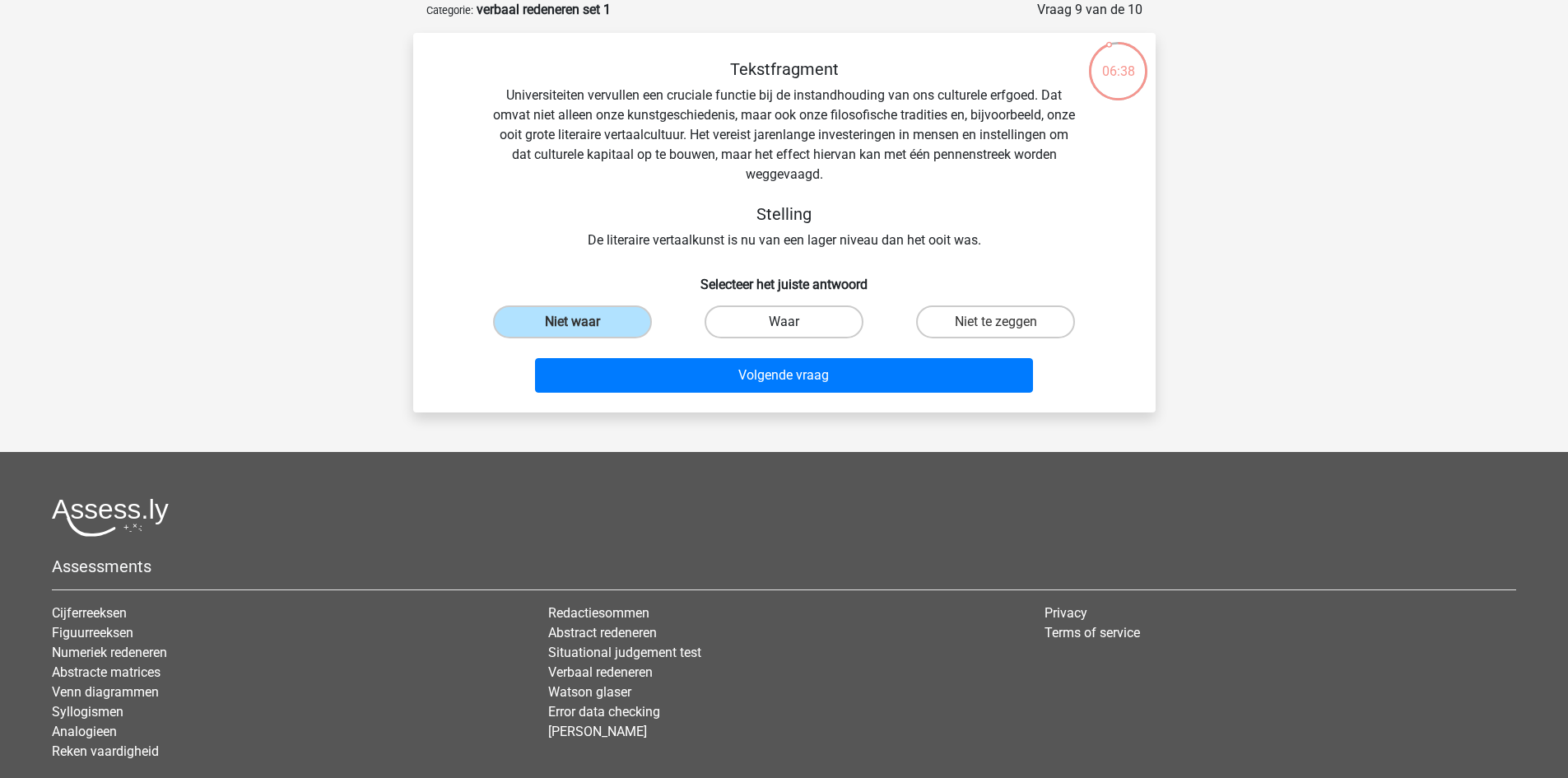
click at [756, 331] on label "Waar" at bounding box center [784, 322] width 158 height 33
click at [784, 331] on input "Waar" at bounding box center [789, 327] width 10 height 10
radio input "true"
click at [603, 325] on label "Niet waar" at bounding box center [571, 322] width 158 height 33
click at [583, 325] on input "Niet waar" at bounding box center [578, 327] width 10 height 10
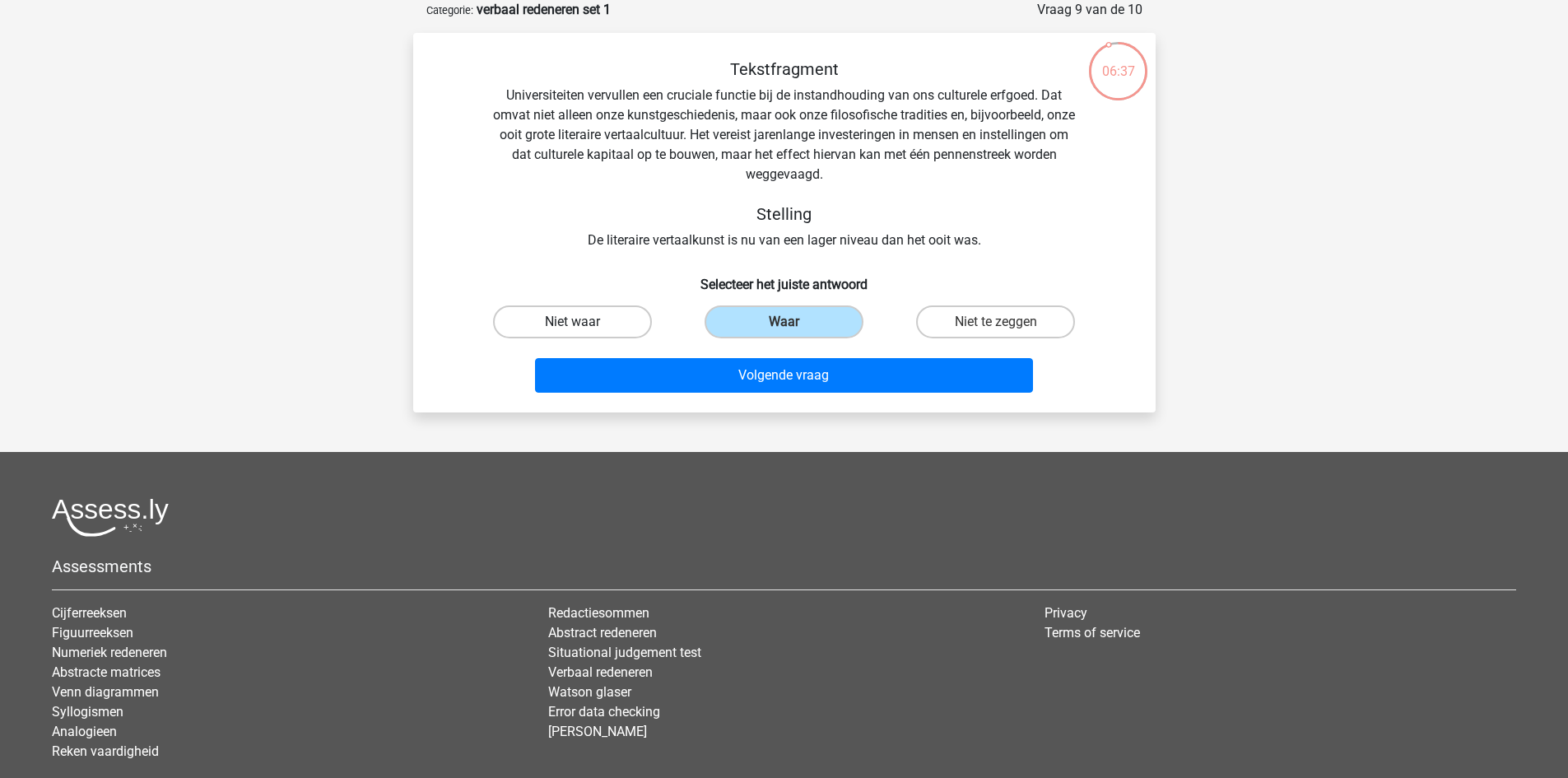
radio input "true"
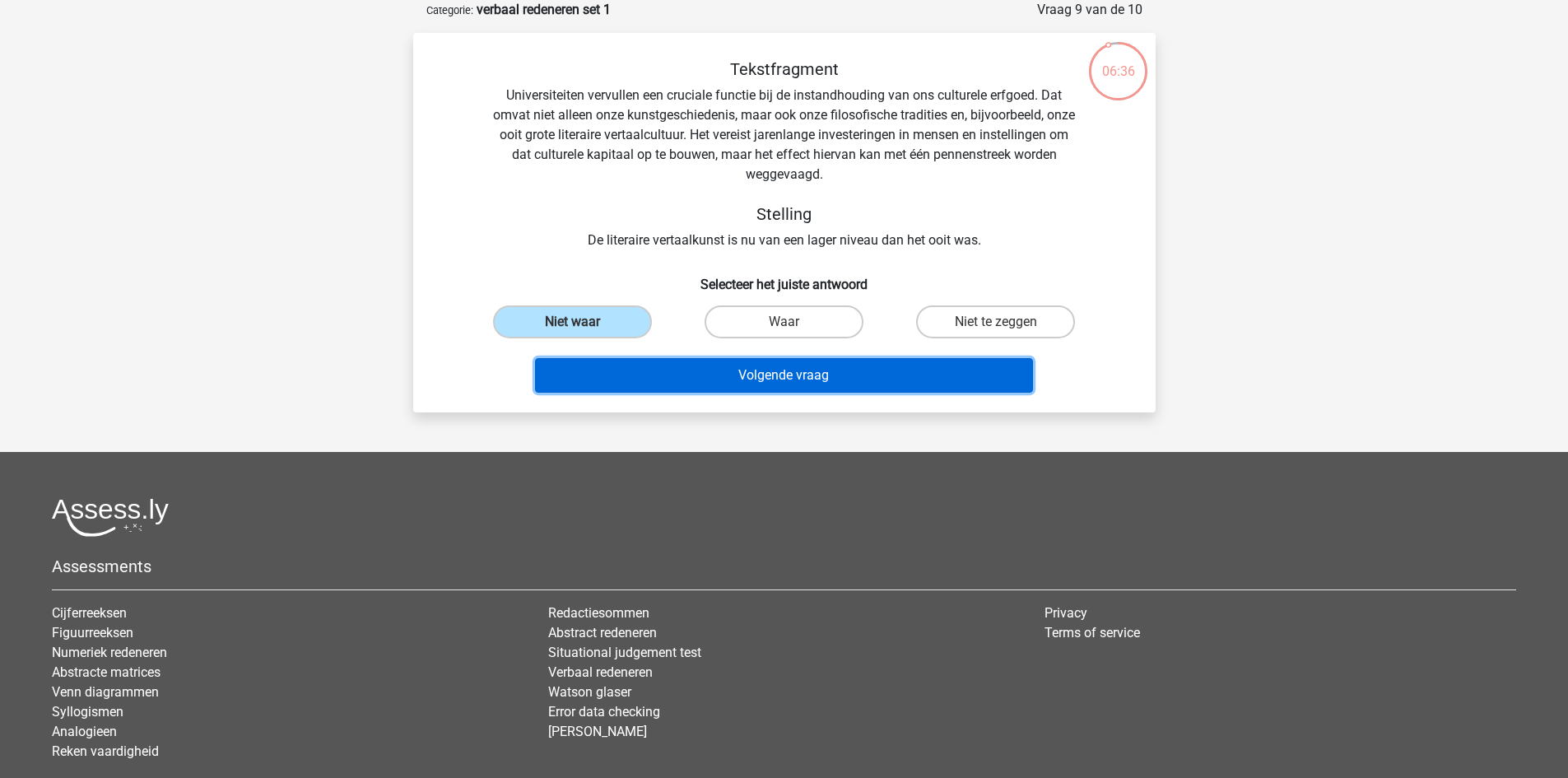
click at [717, 386] on button "Volgende vraag" at bounding box center [784, 375] width 498 height 35
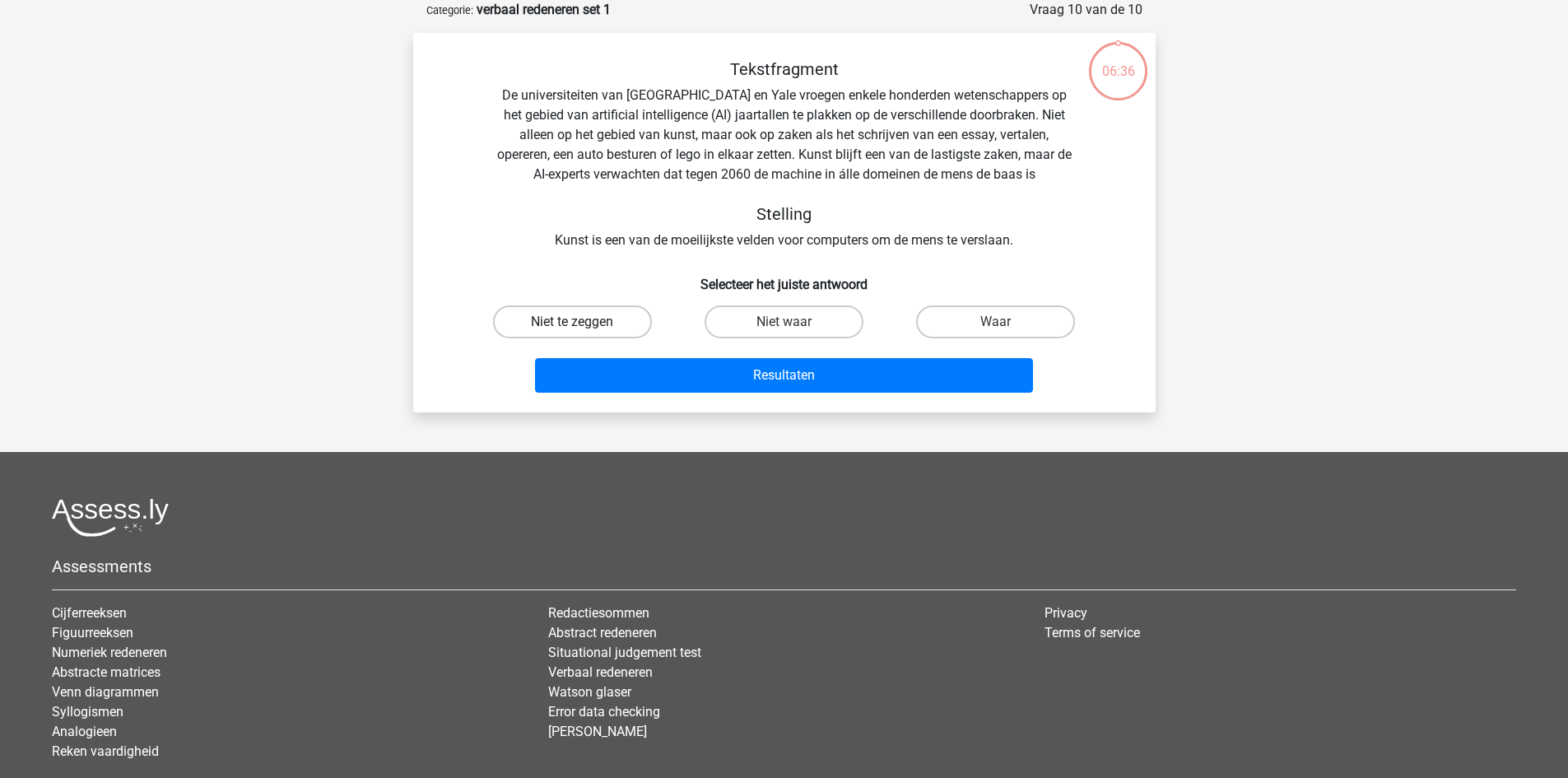
click at [614, 320] on label "Niet te zeggen" at bounding box center [571, 322] width 158 height 33
click at [583, 322] on input "Niet te zeggen" at bounding box center [578, 327] width 10 height 10
radio input "true"
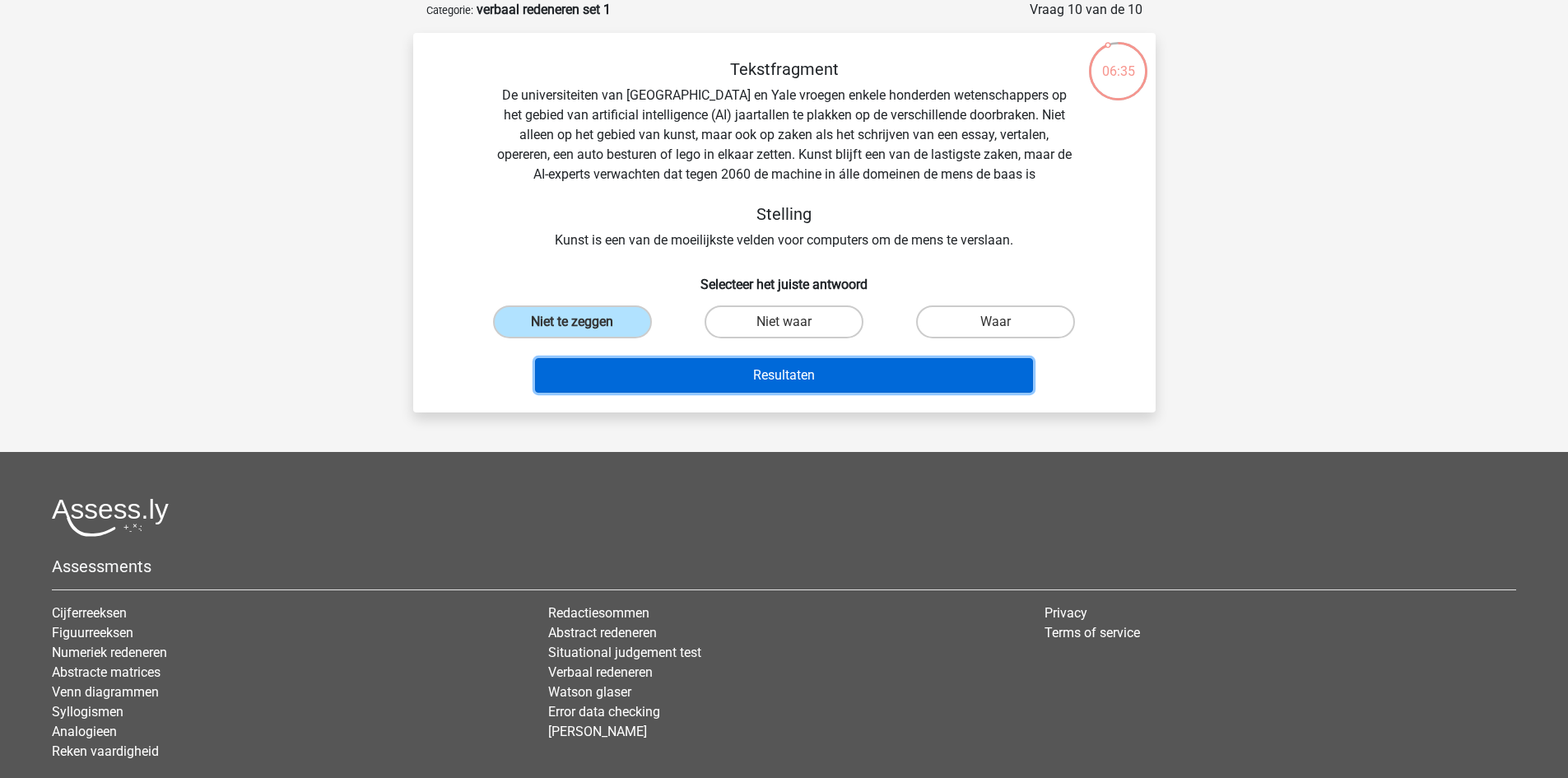
click at [709, 373] on button "Resultaten" at bounding box center [784, 375] width 498 height 35
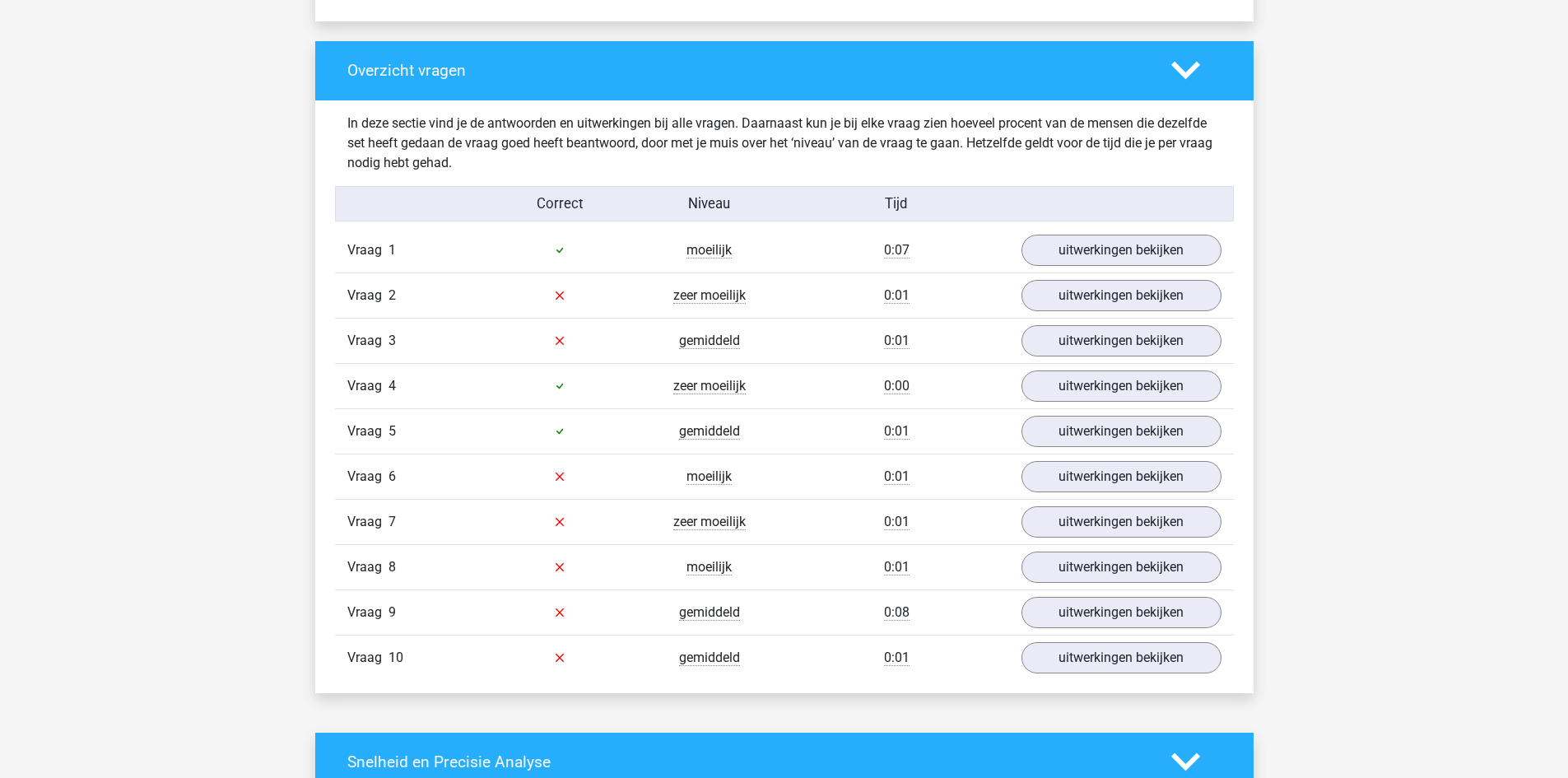
scroll to position [1235, 0]
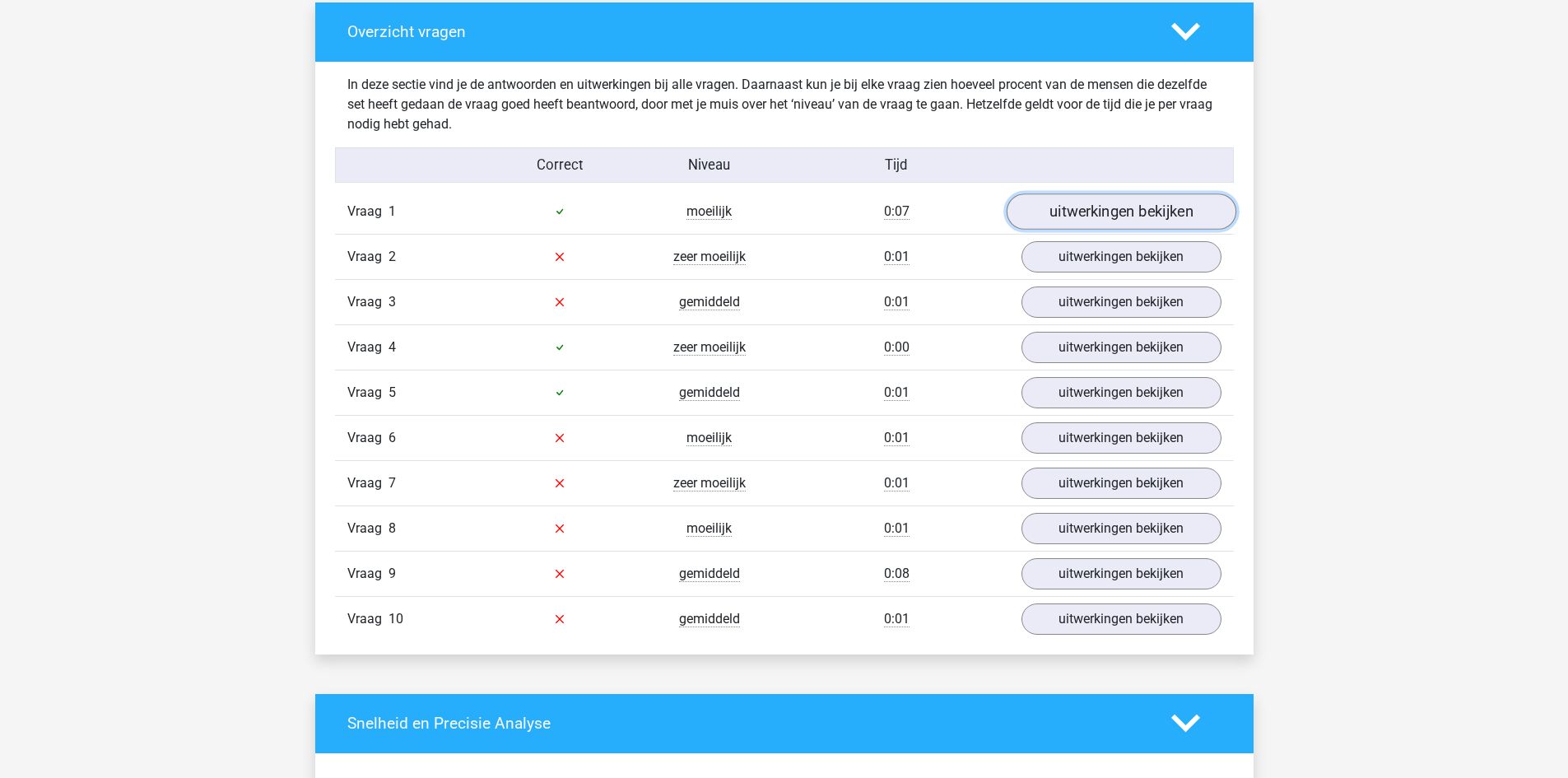
click at [1112, 204] on link "uitwerkingen bekijken" at bounding box center [1120, 211] width 229 height 36
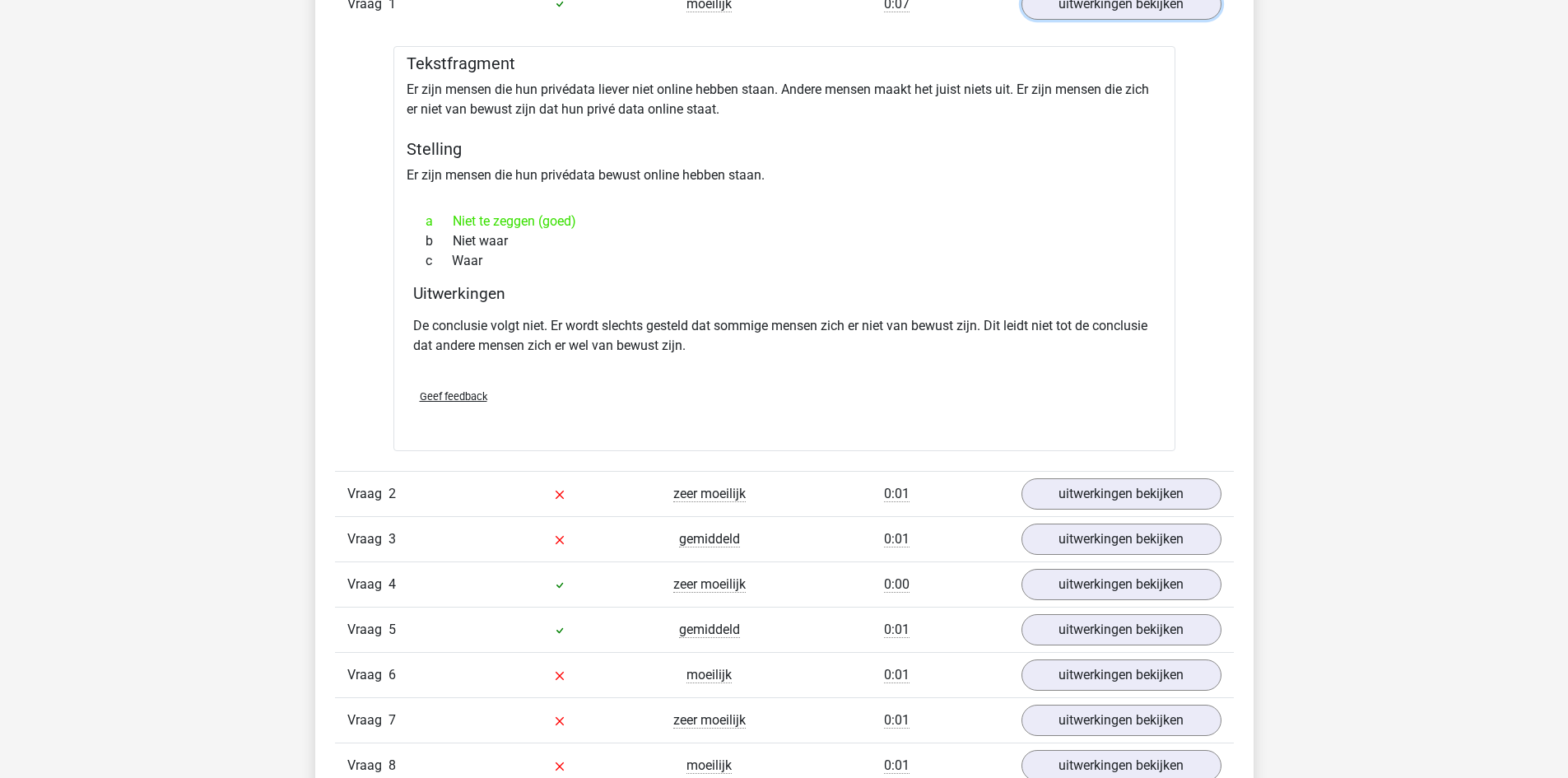
scroll to position [1482, 0]
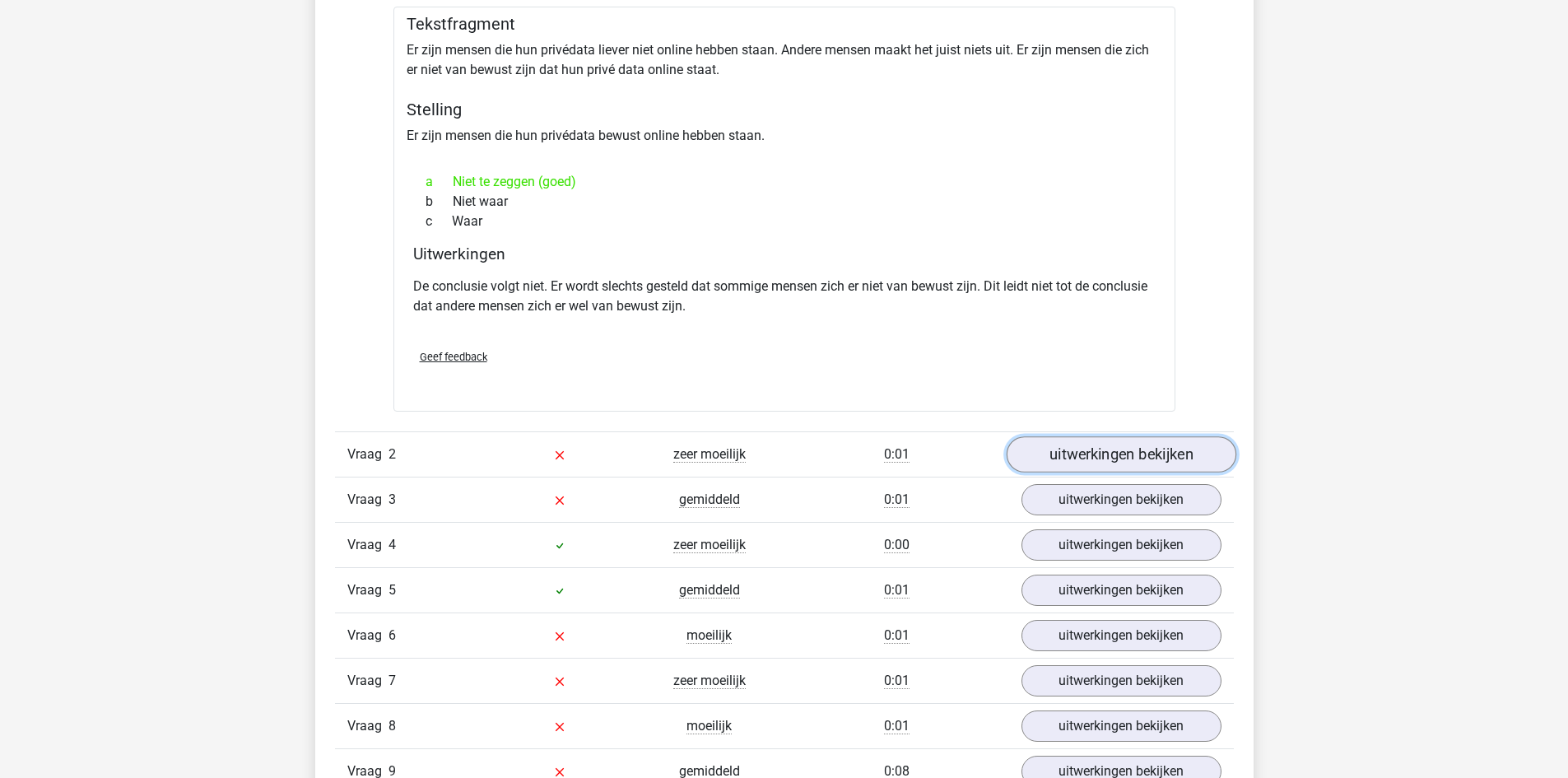
click at [1097, 446] on link "uitwerkingen bekijken" at bounding box center [1120, 455] width 229 height 36
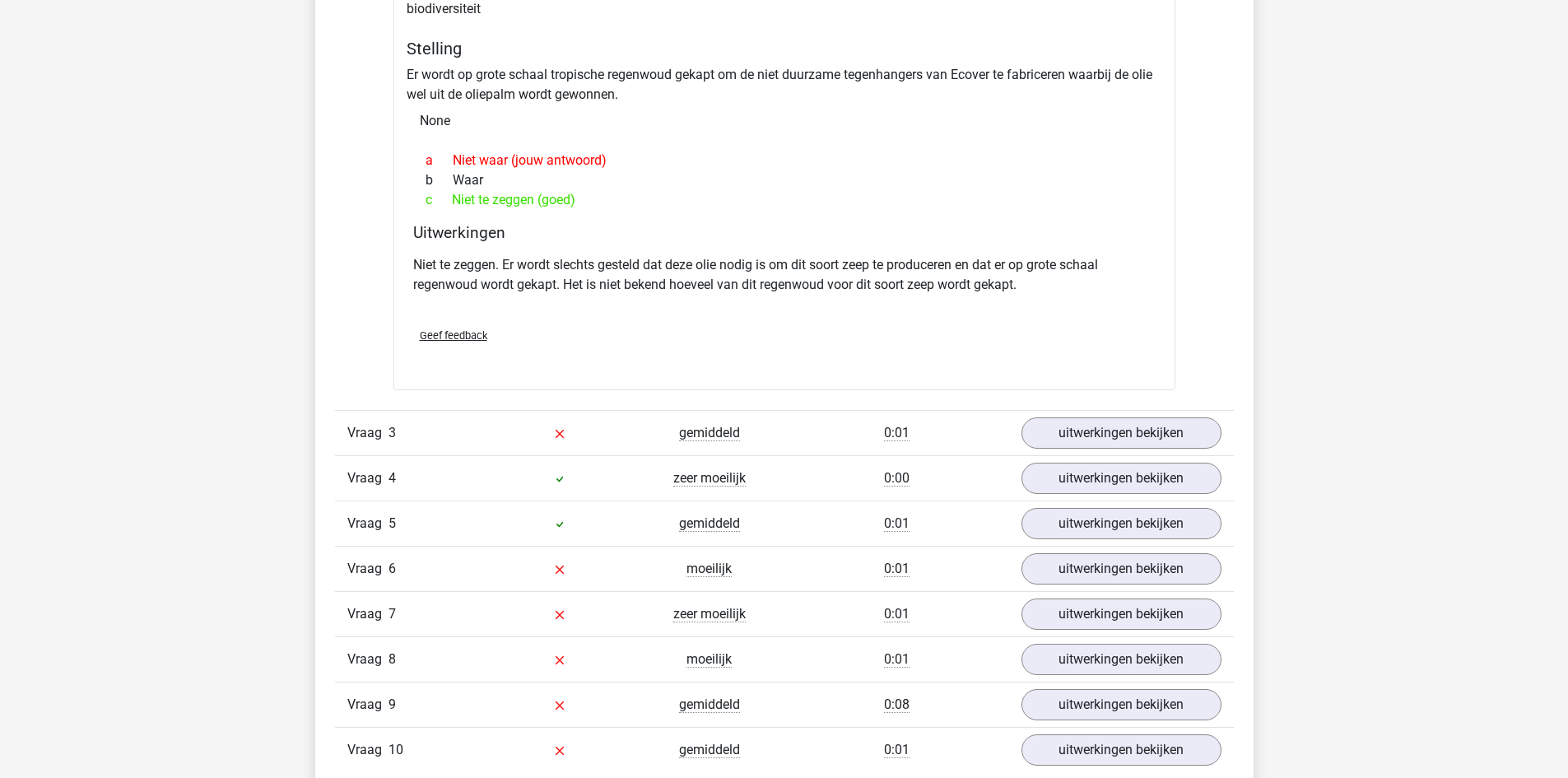
scroll to position [2141, 0]
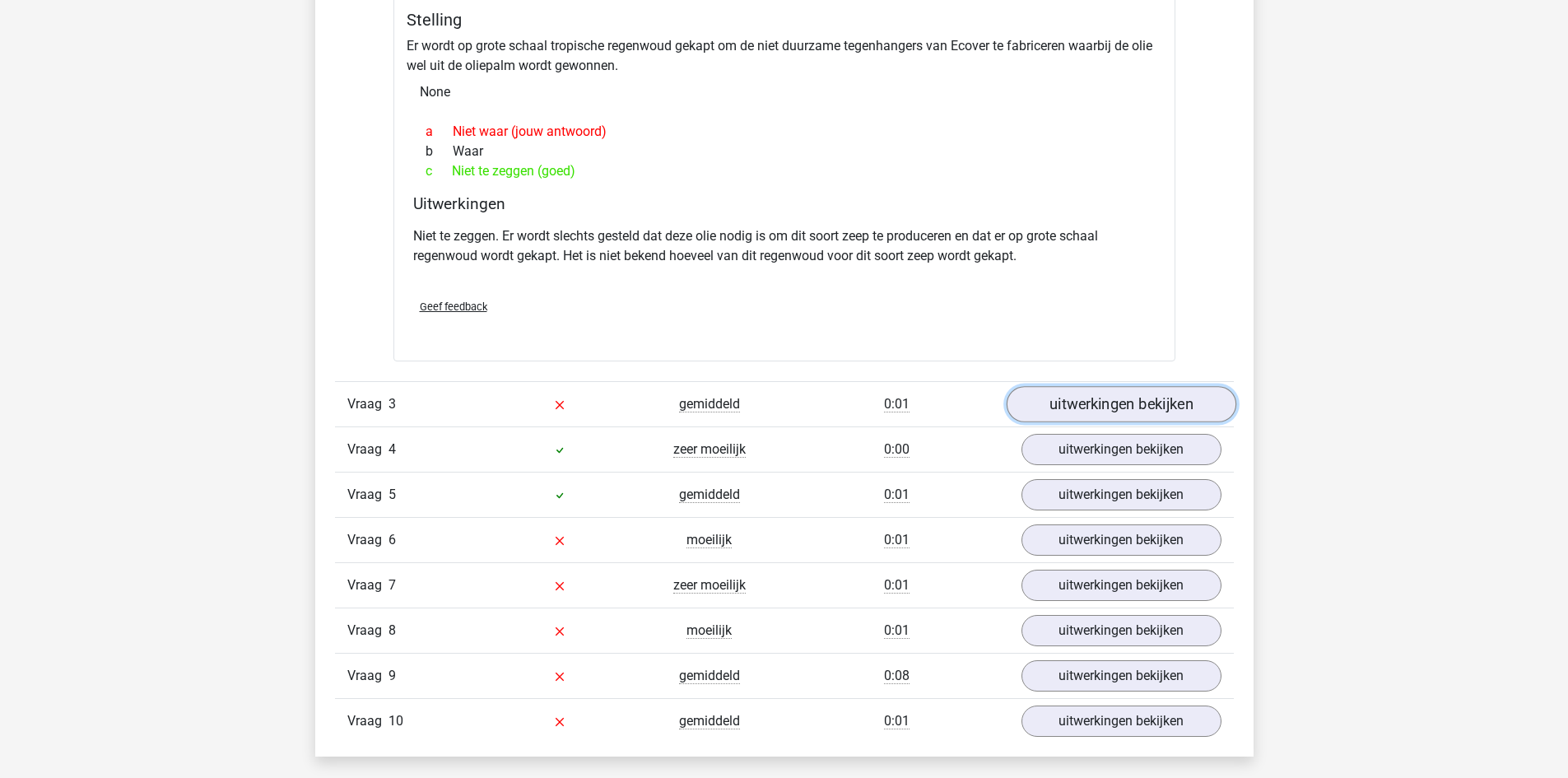
click at [1113, 394] on link "uitwerkingen bekijken" at bounding box center [1120, 405] width 229 height 36
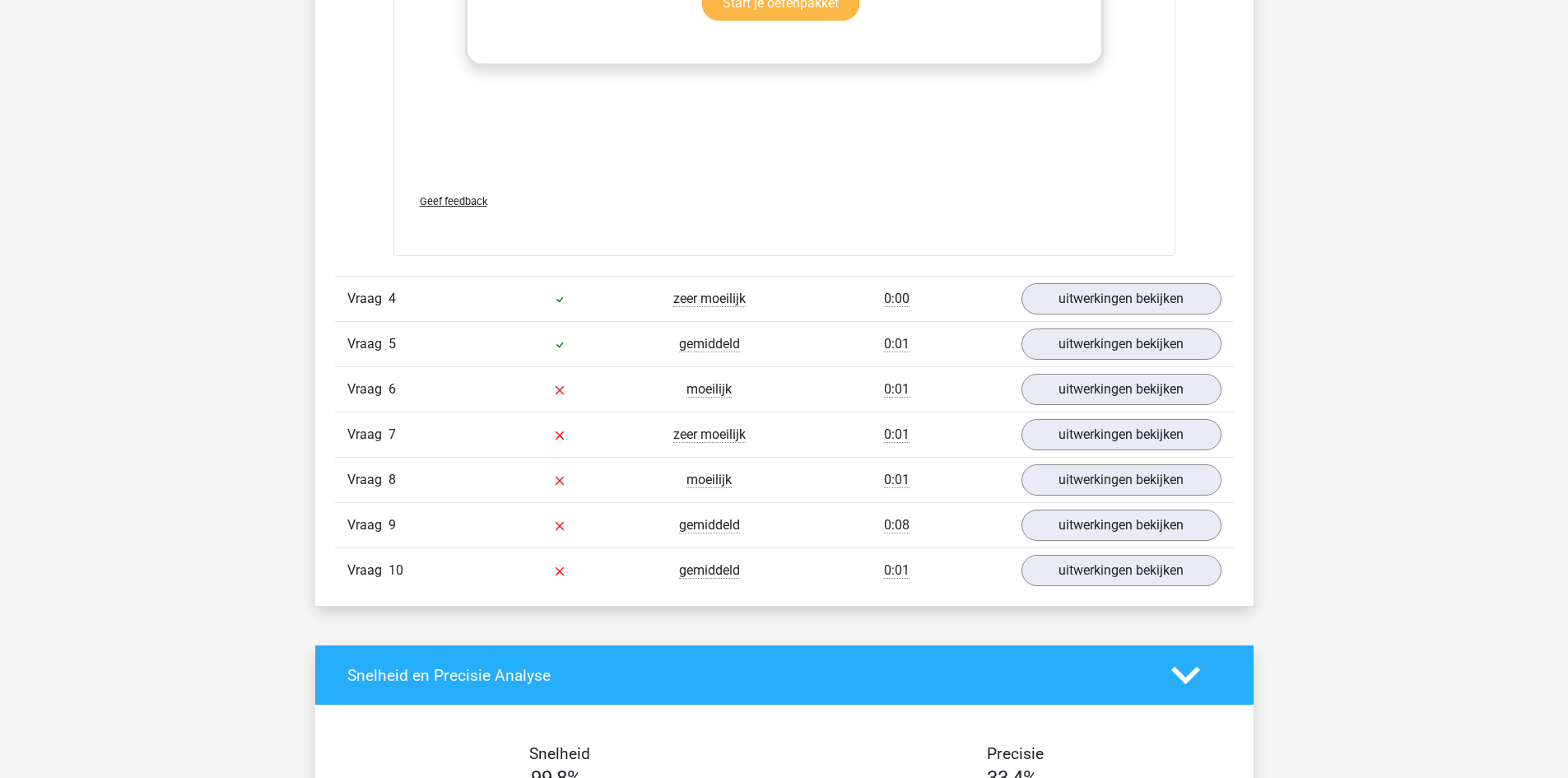
scroll to position [3212, 0]
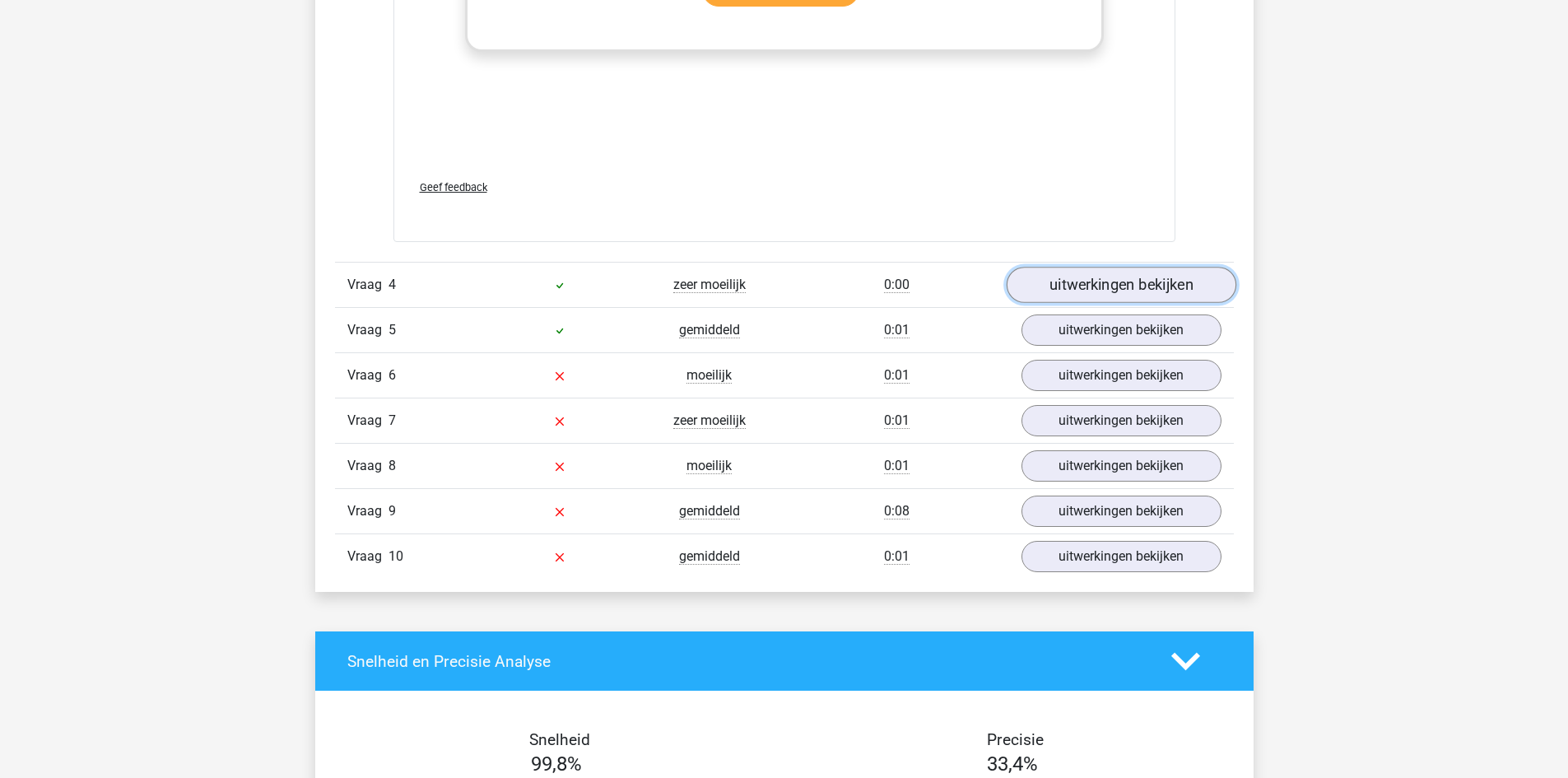
click at [1113, 285] on link "uitwerkingen bekijken" at bounding box center [1120, 285] width 229 height 36
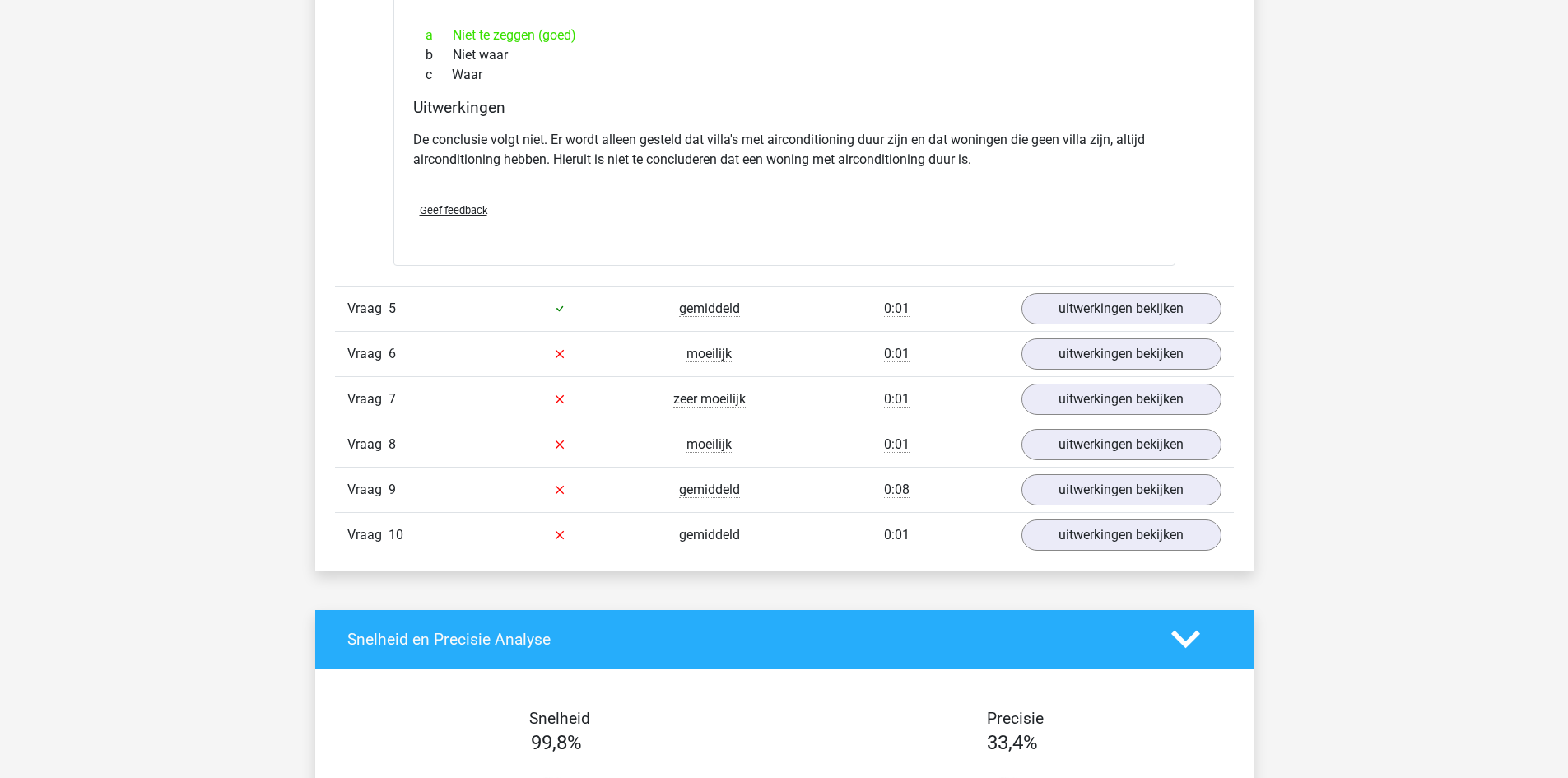
scroll to position [3705, 0]
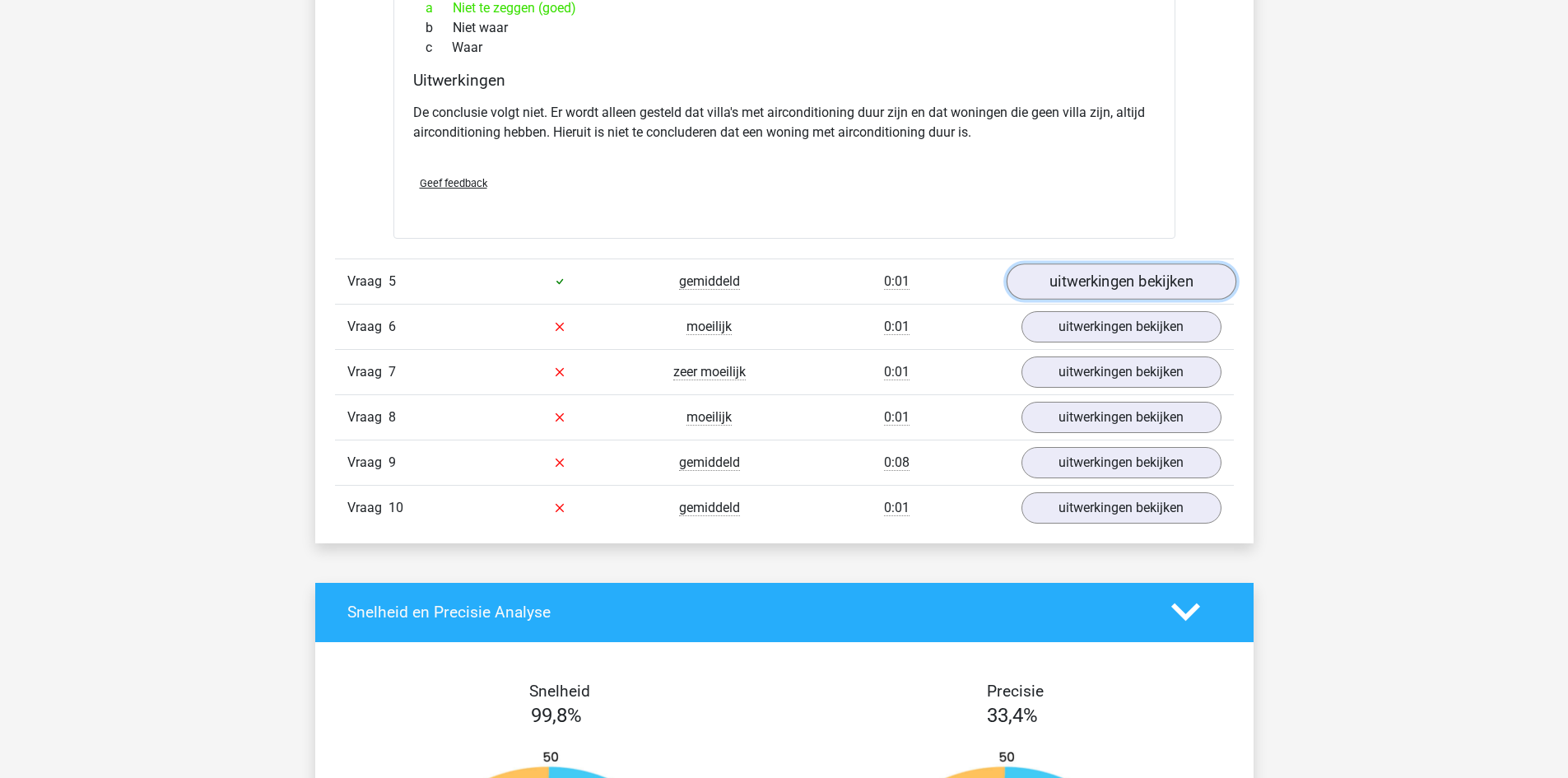
click at [1088, 273] on link "uitwerkingen bekijken" at bounding box center [1120, 282] width 229 height 36
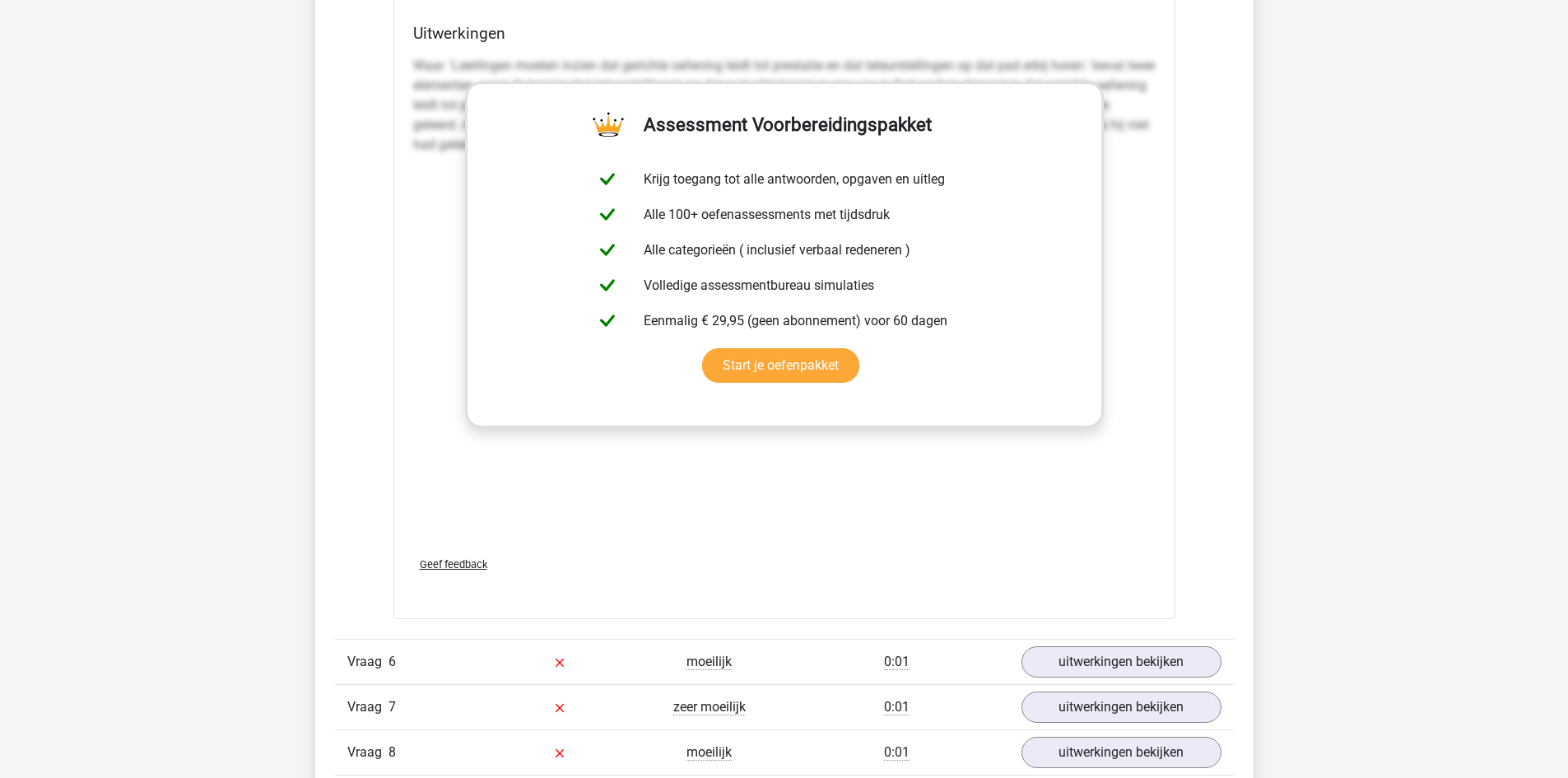
scroll to position [4365, 0]
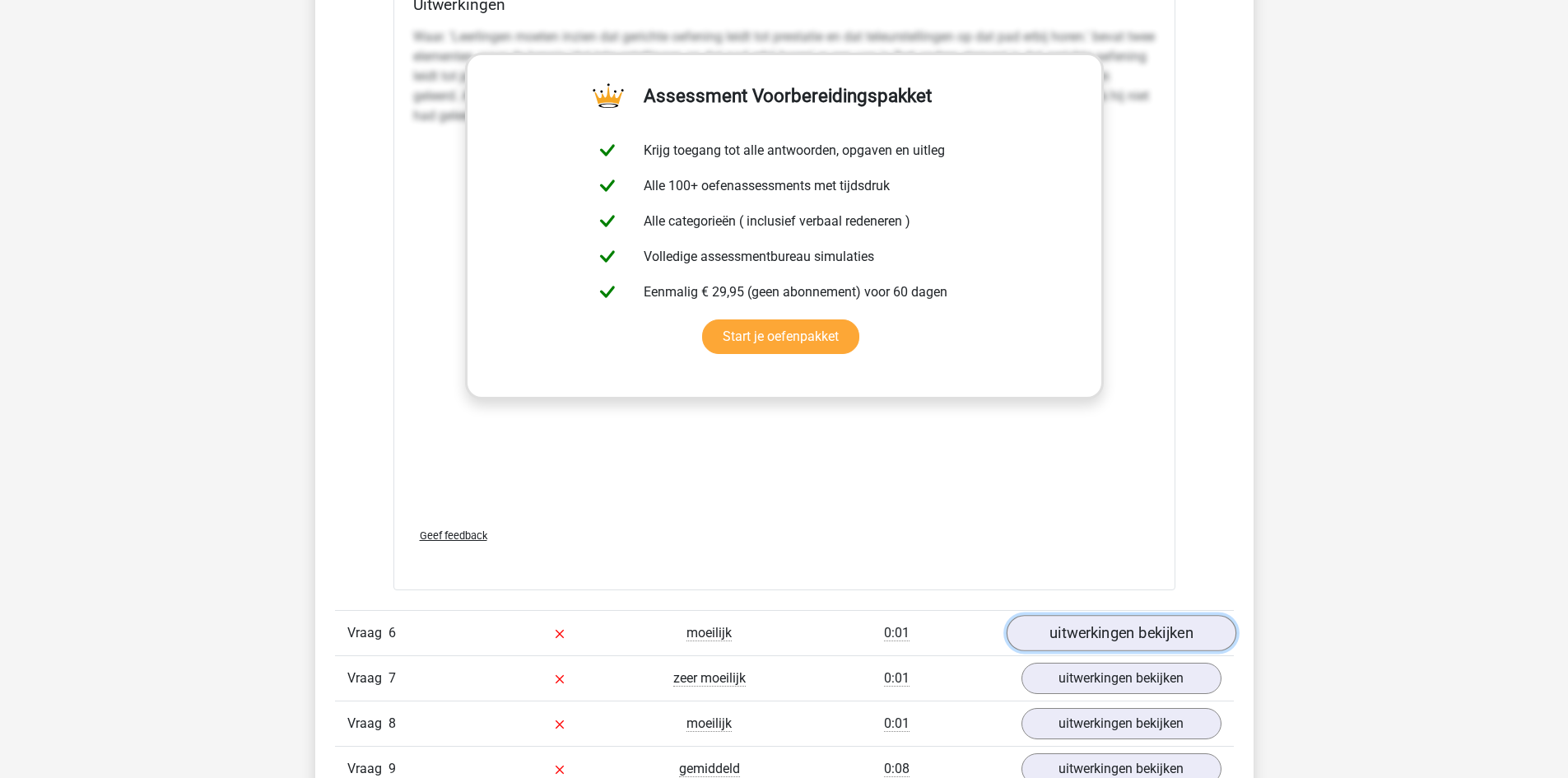
click at [1106, 636] on link "uitwerkingen bekijken" at bounding box center [1120, 633] width 229 height 36
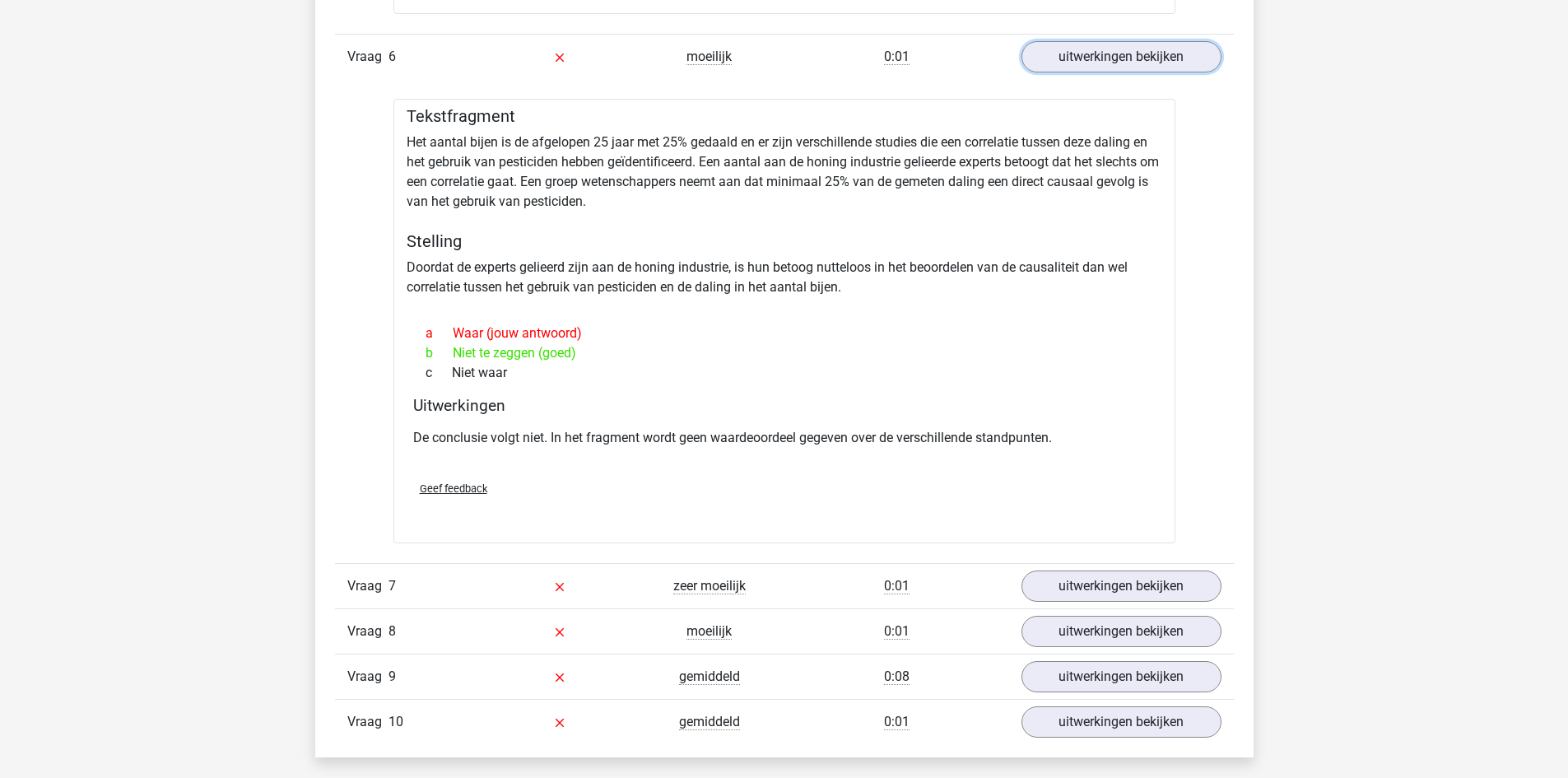
scroll to position [5023, 0]
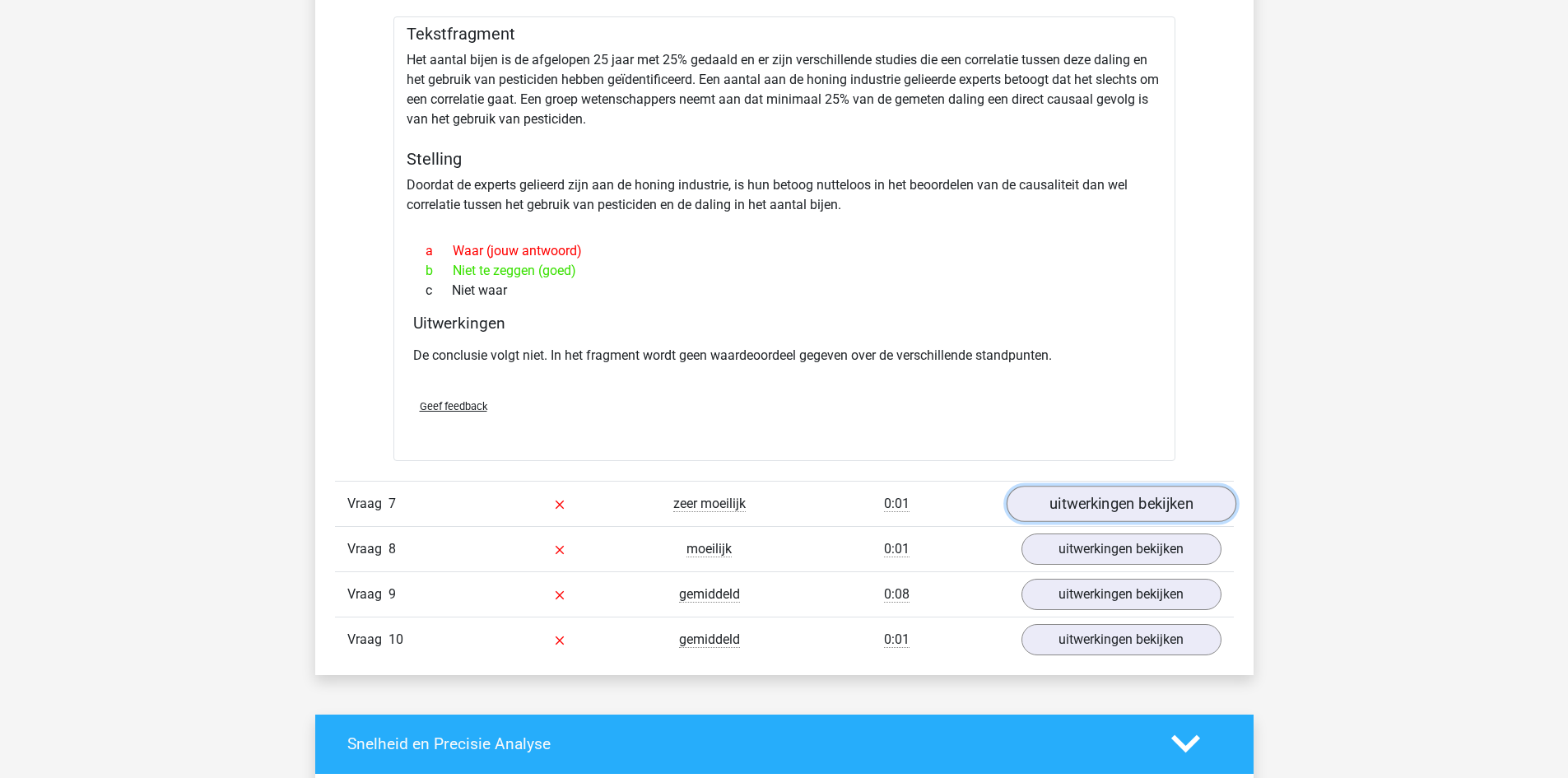
click at [1090, 493] on link "uitwerkingen bekijken" at bounding box center [1120, 504] width 229 height 36
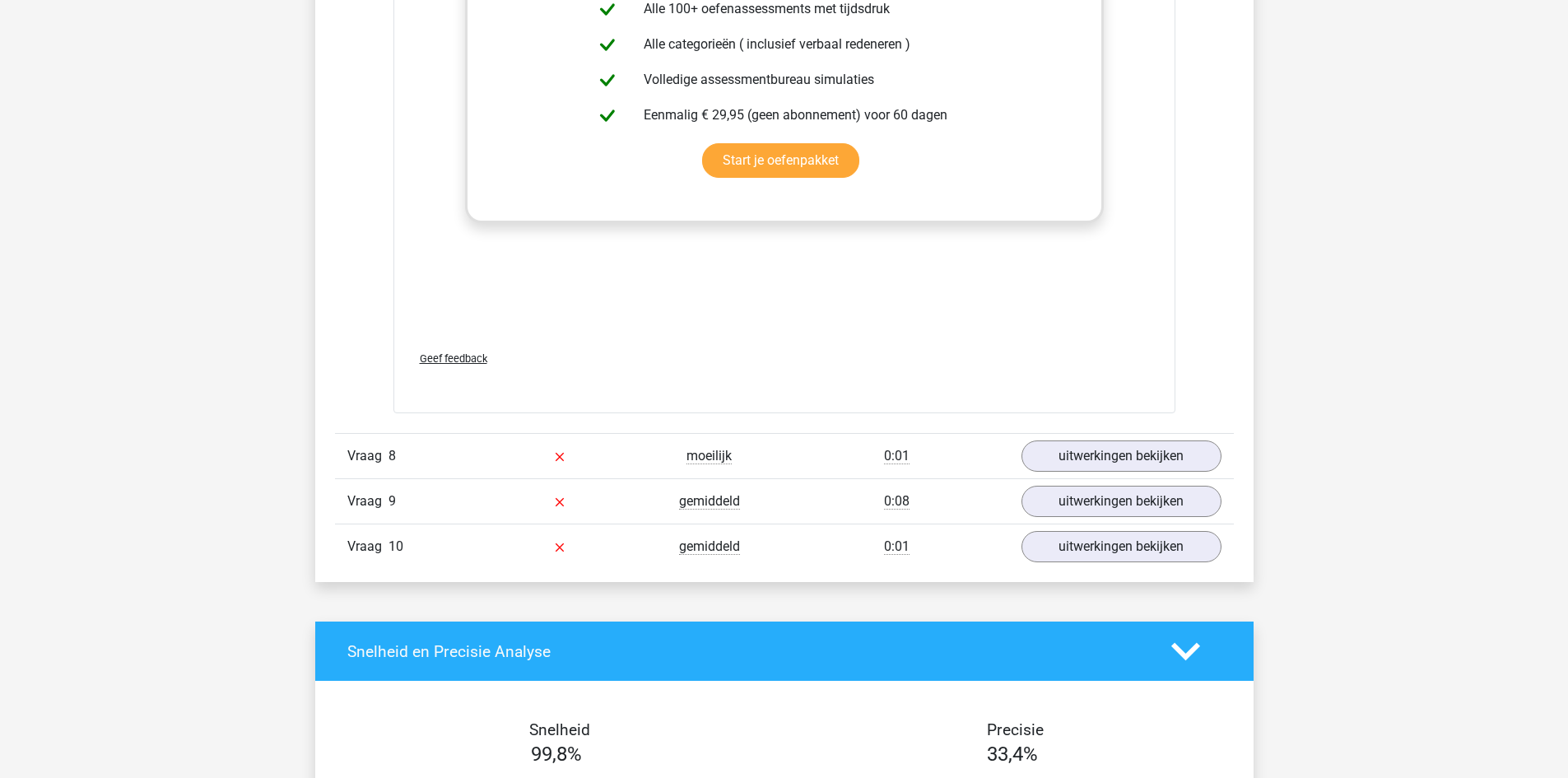
scroll to position [6012, 0]
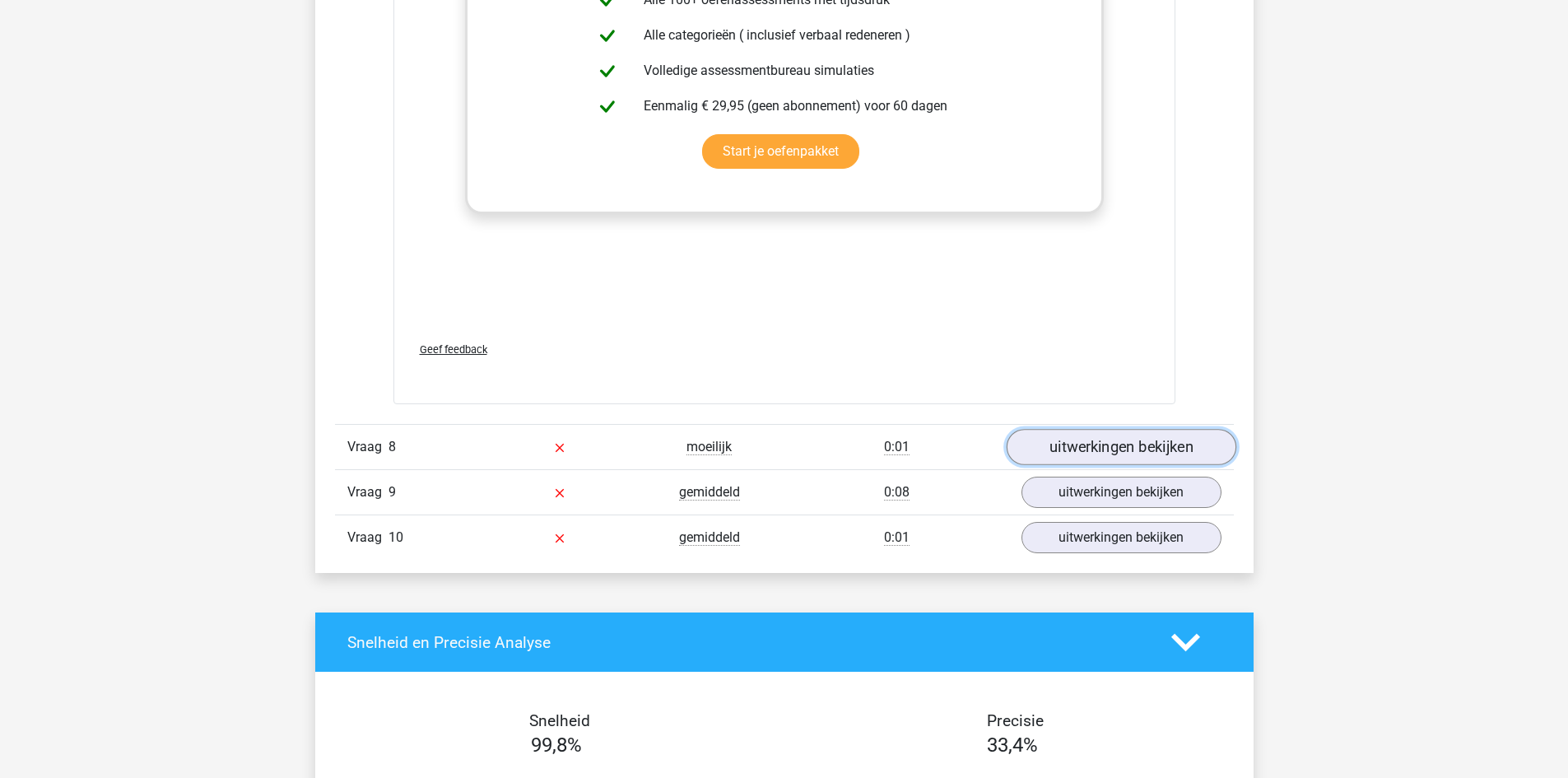
click at [1124, 444] on link "uitwerkingen bekijken" at bounding box center [1120, 447] width 229 height 36
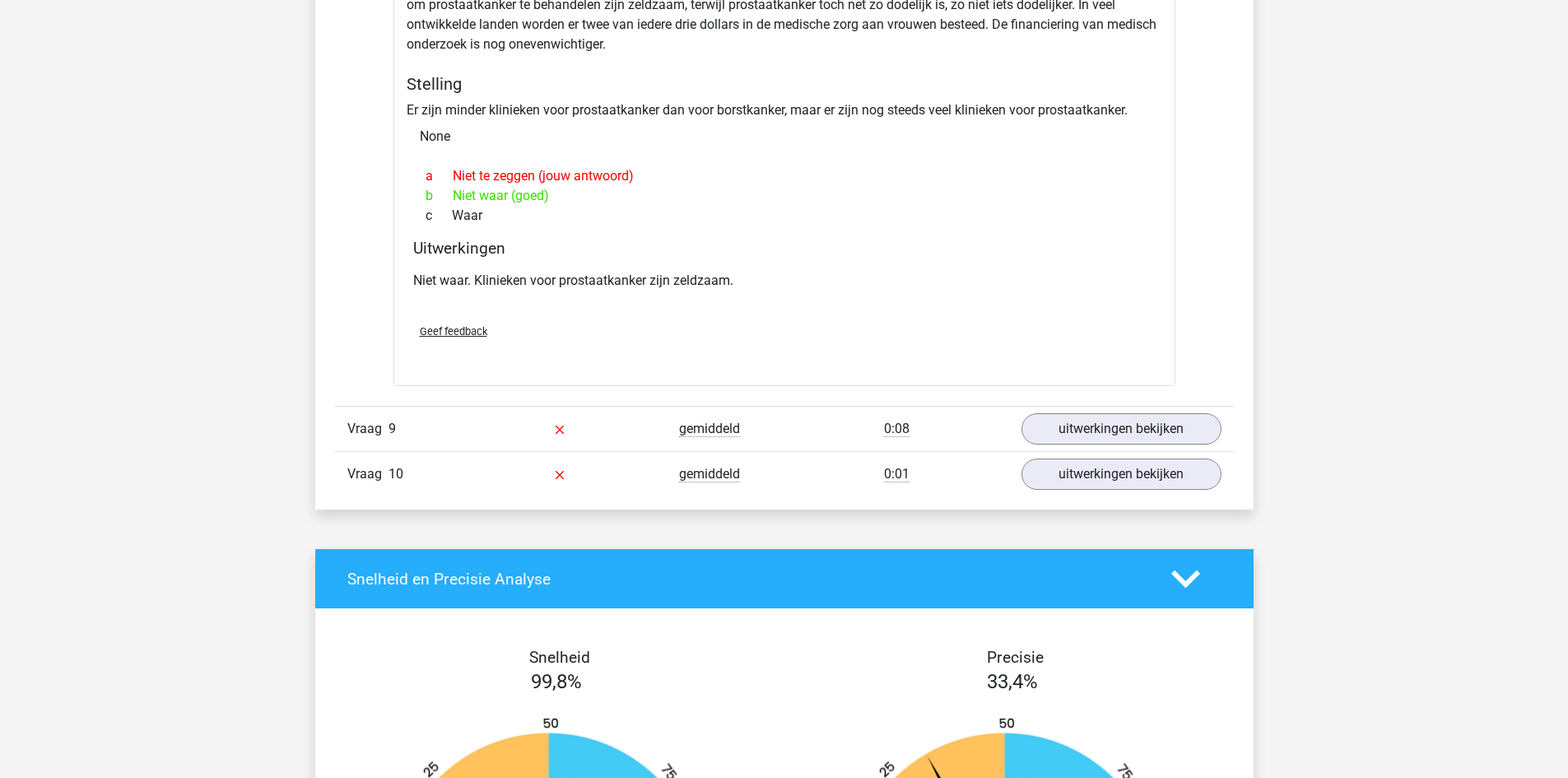
scroll to position [6588, 0]
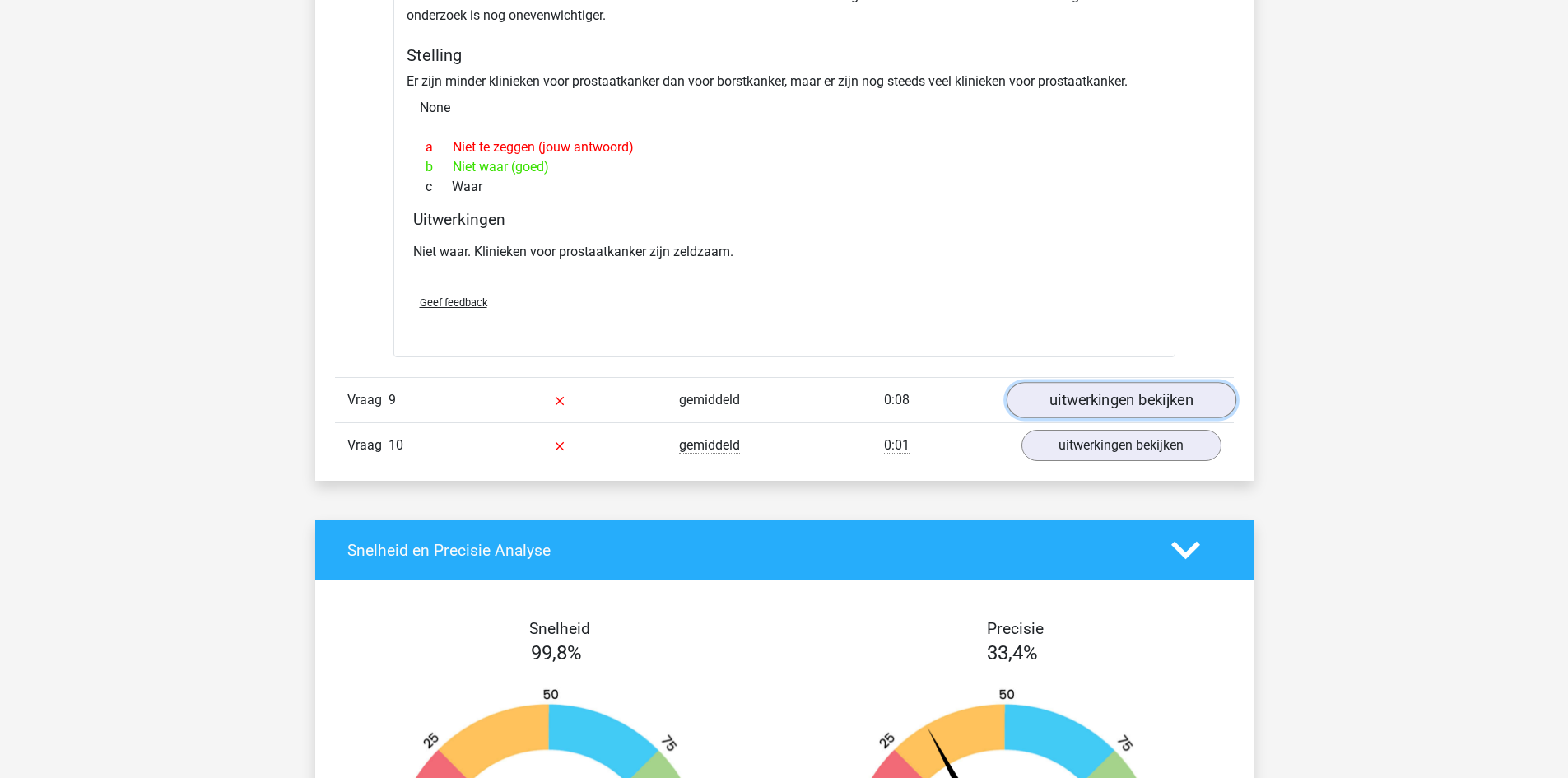
click at [1106, 399] on link "uitwerkingen bekijken" at bounding box center [1120, 401] width 229 height 36
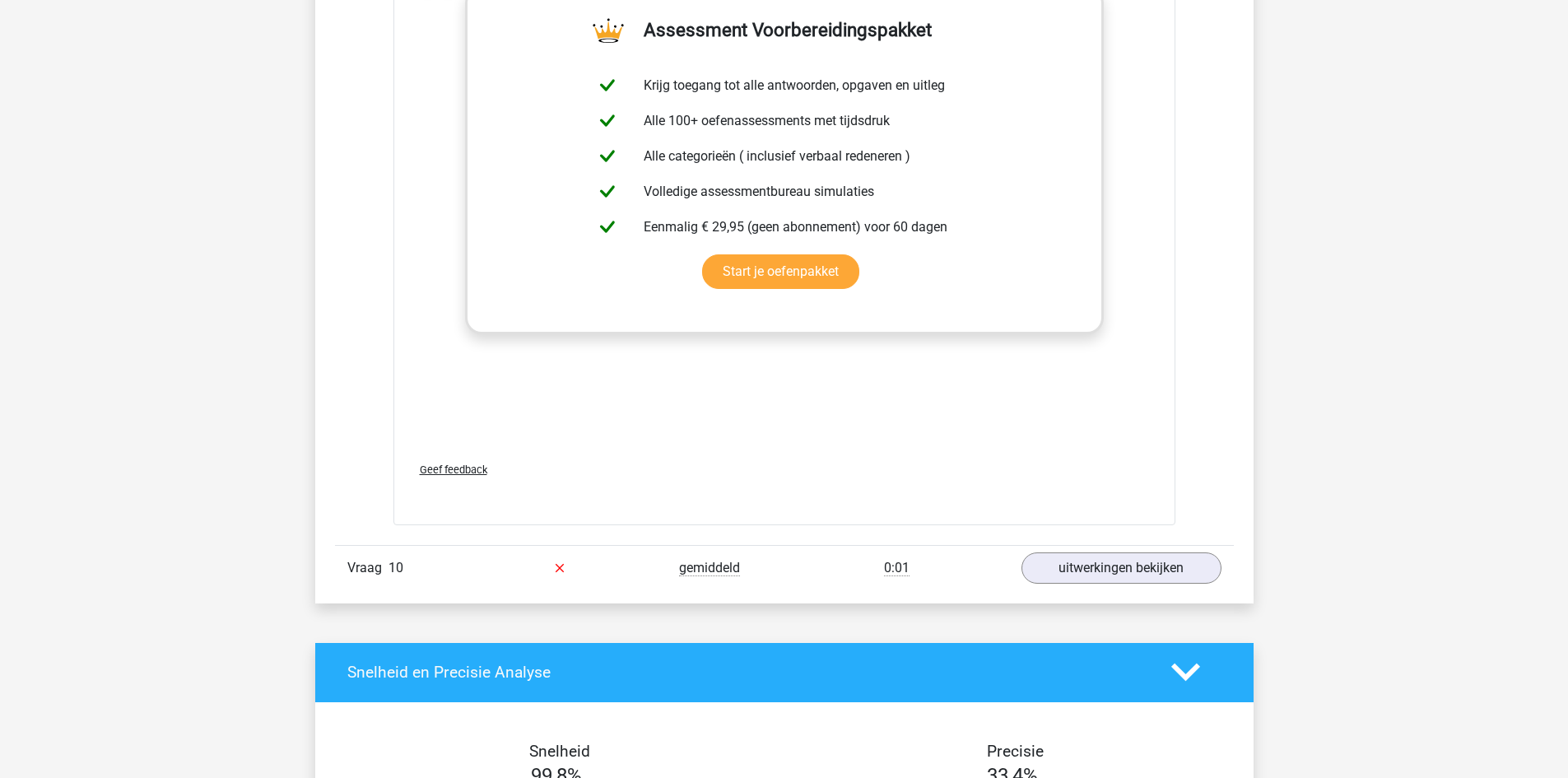
scroll to position [7494, 0]
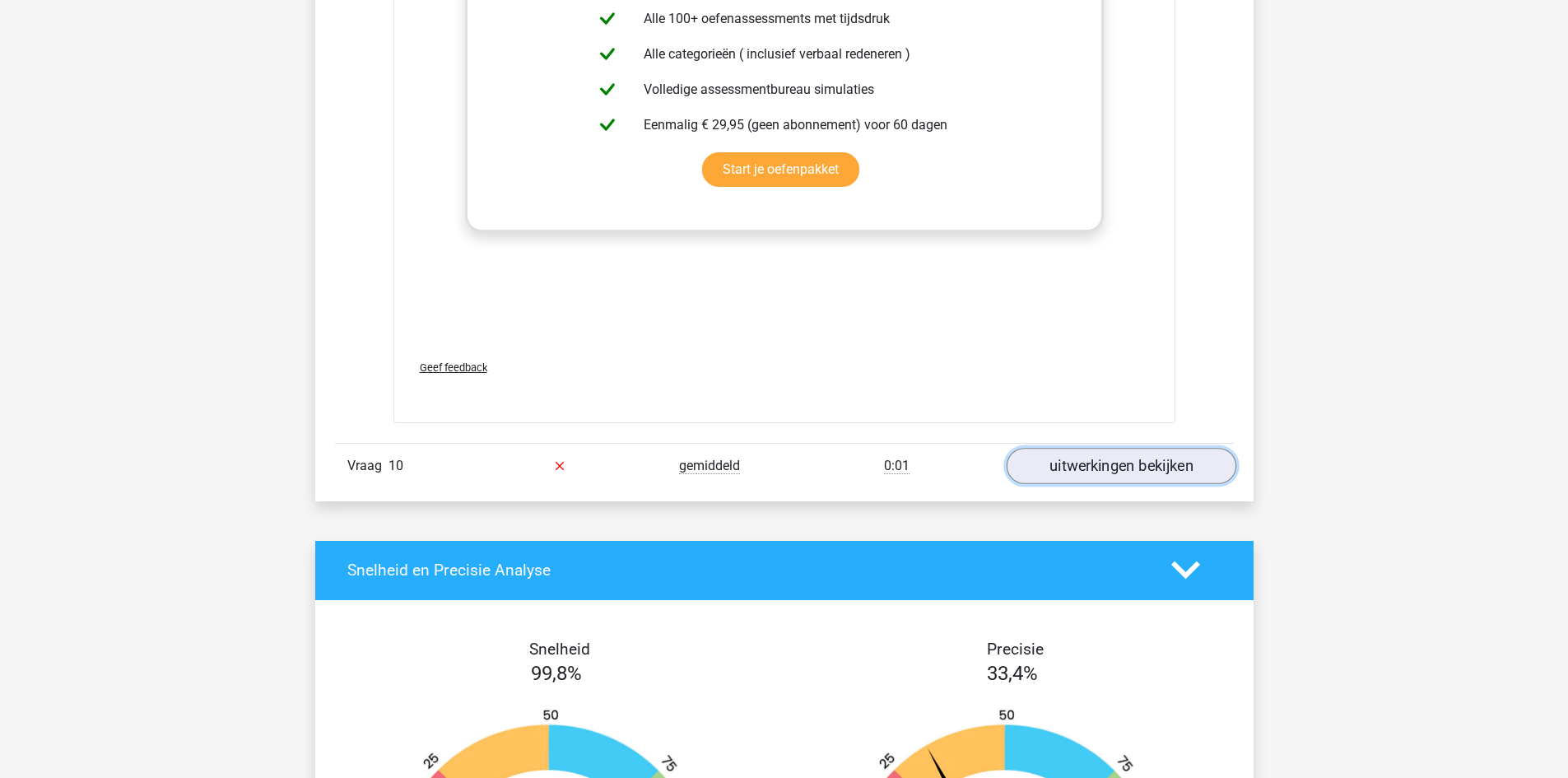
click at [1099, 457] on link "uitwerkingen bekijken" at bounding box center [1120, 466] width 229 height 36
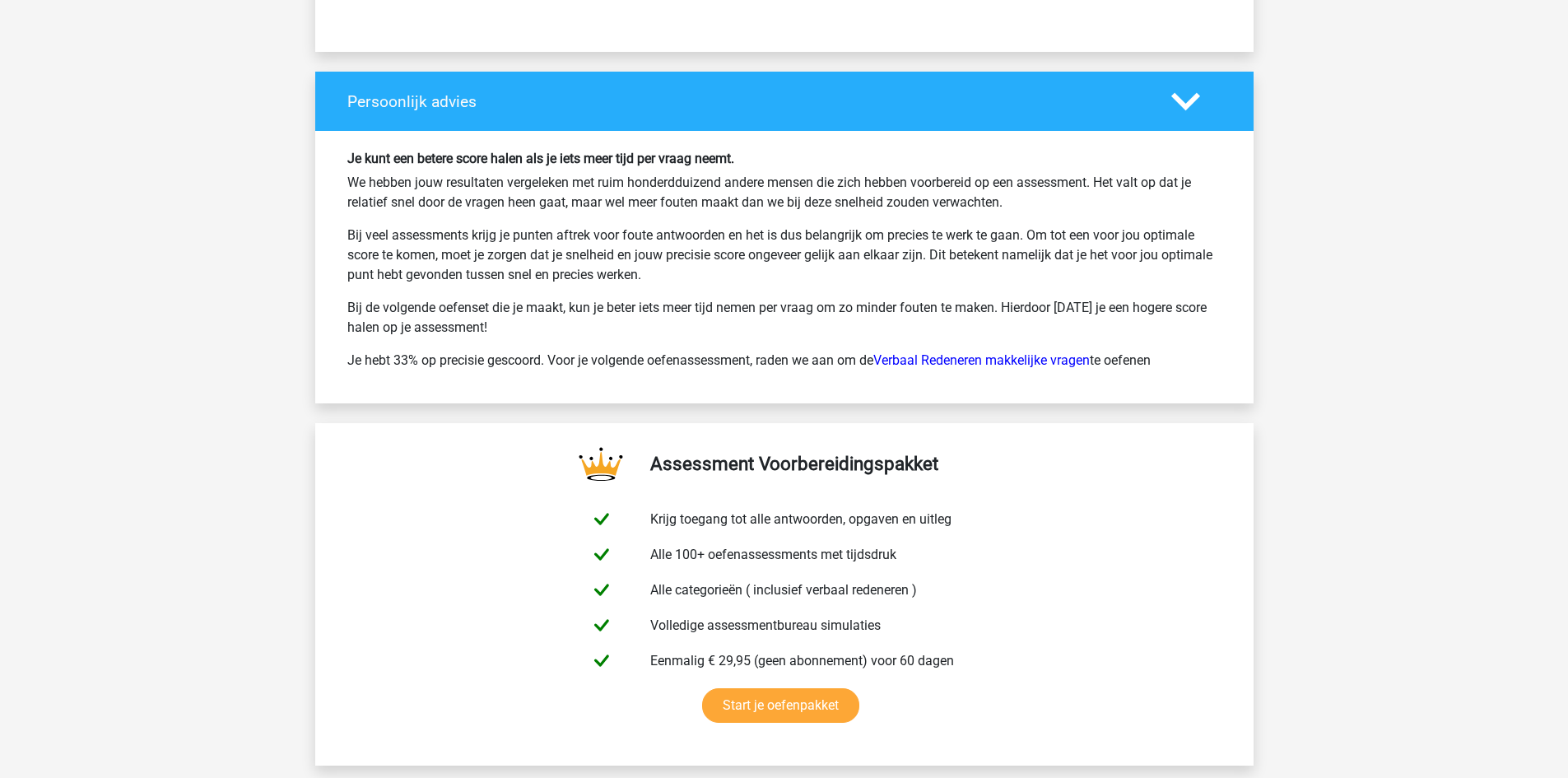
scroll to position [9553, 0]
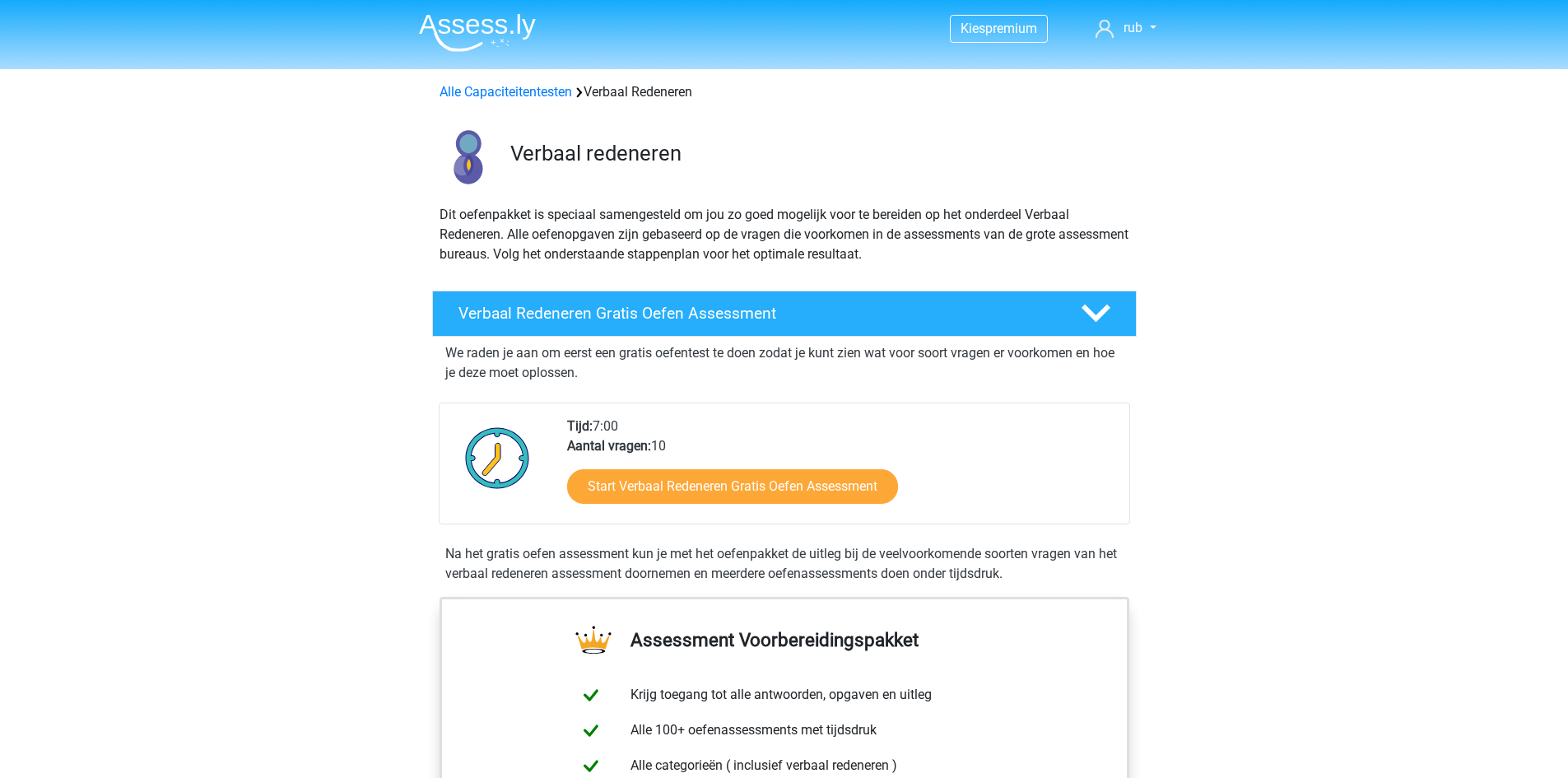
scroll to position [82, 0]
